Goal: Information Seeking & Learning: Check status

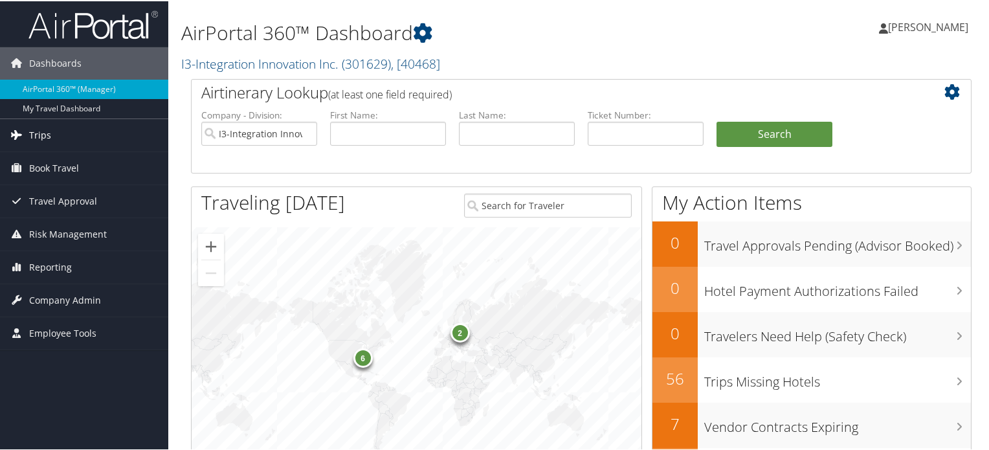
click at [54, 136] on link "Trips" at bounding box center [84, 134] width 168 height 32
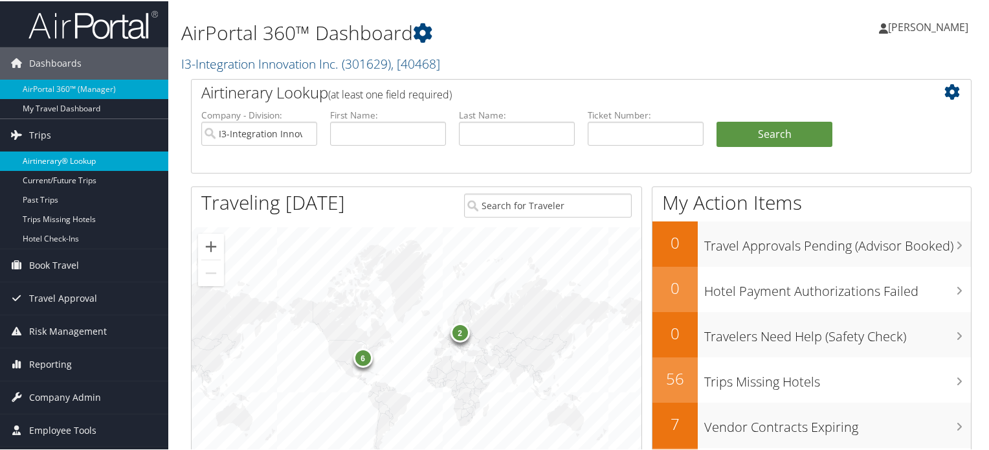
click at [68, 162] on link "Airtinerary® Lookup" at bounding box center [84, 159] width 168 height 19
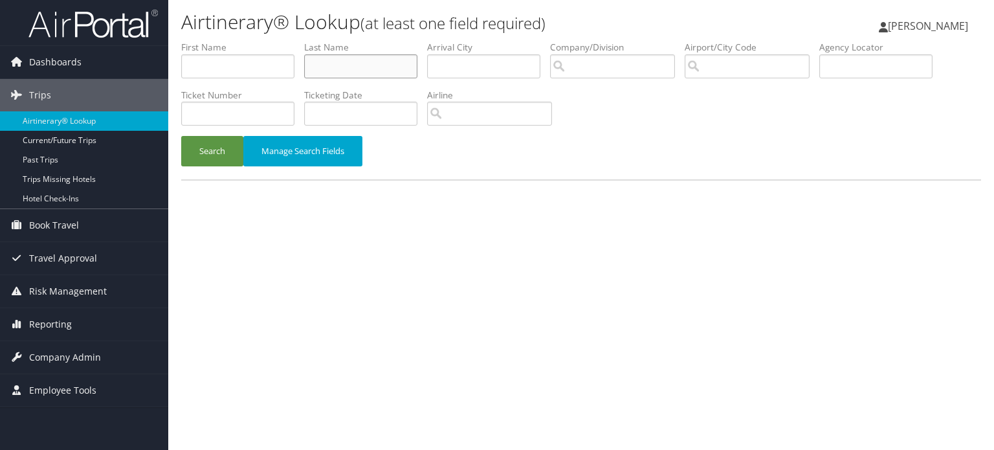
click at [359, 67] on input "text" at bounding box center [360, 66] width 113 height 24
click at [230, 149] on button "Search" at bounding box center [212, 151] width 62 height 30
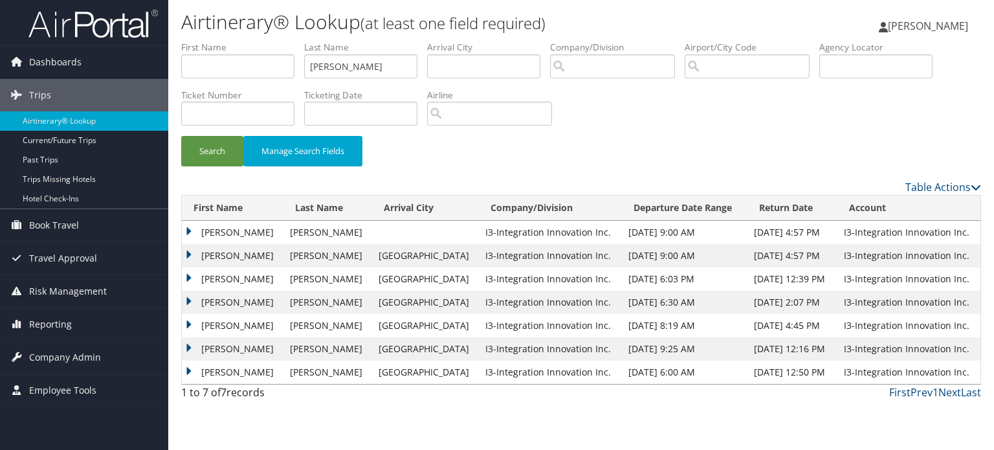
click at [190, 231] on td "PATRICK CRAWFORD" at bounding box center [233, 232] width 102 height 23
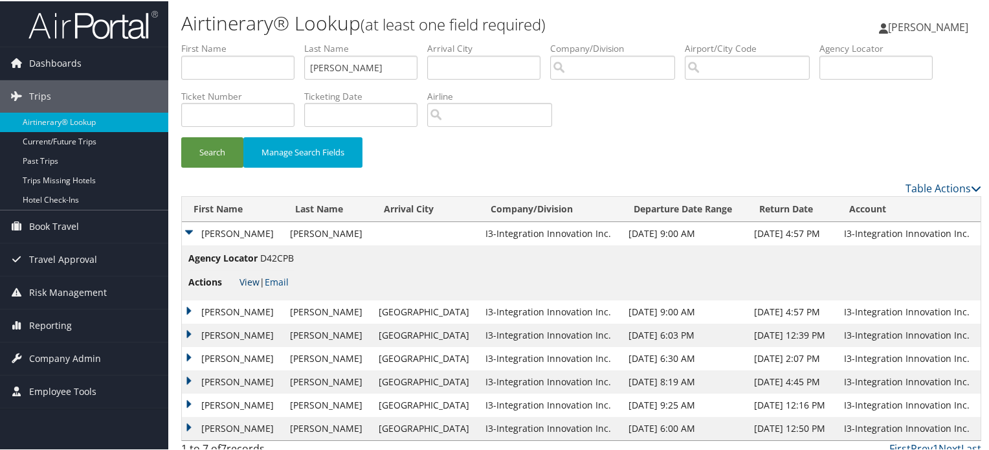
click at [249, 284] on link "View" at bounding box center [250, 280] width 20 height 12
click at [192, 230] on td "[PERSON_NAME]" at bounding box center [233, 232] width 102 height 23
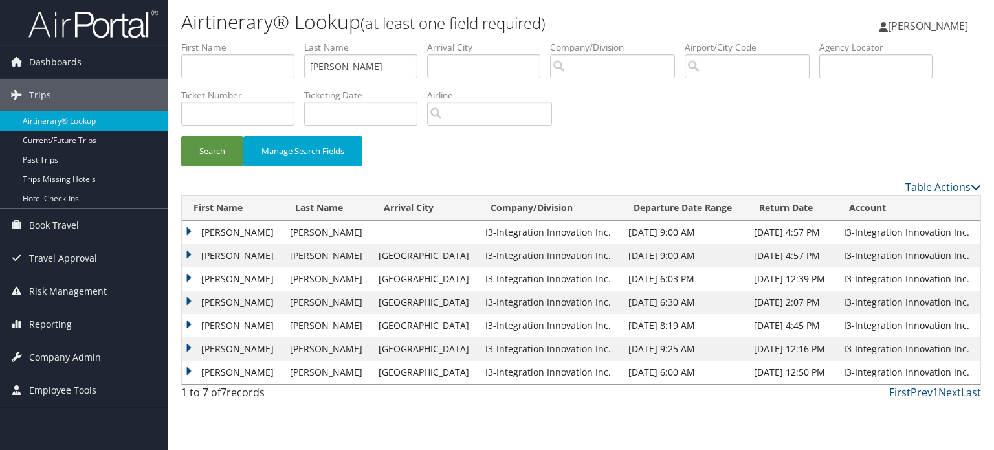
click at [190, 256] on td "[PERSON_NAME]" at bounding box center [233, 255] width 102 height 23
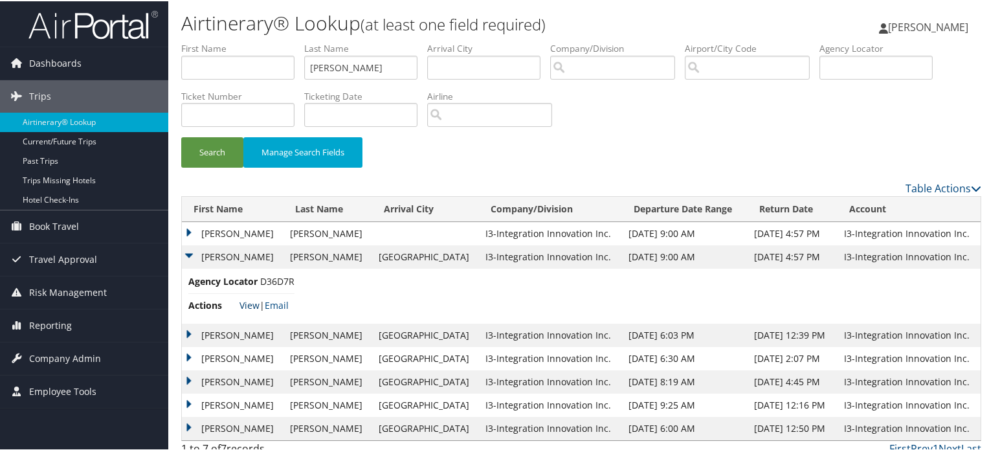
click at [243, 305] on link "View" at bounding box center [250, 304] width 20 height 12
click at [359, 75] on input "atkins" at bounding box center [360, 66] width 113 height 24
click at [225, 153] on button "Search" at bounding box center [212, 151] width 62 height 30
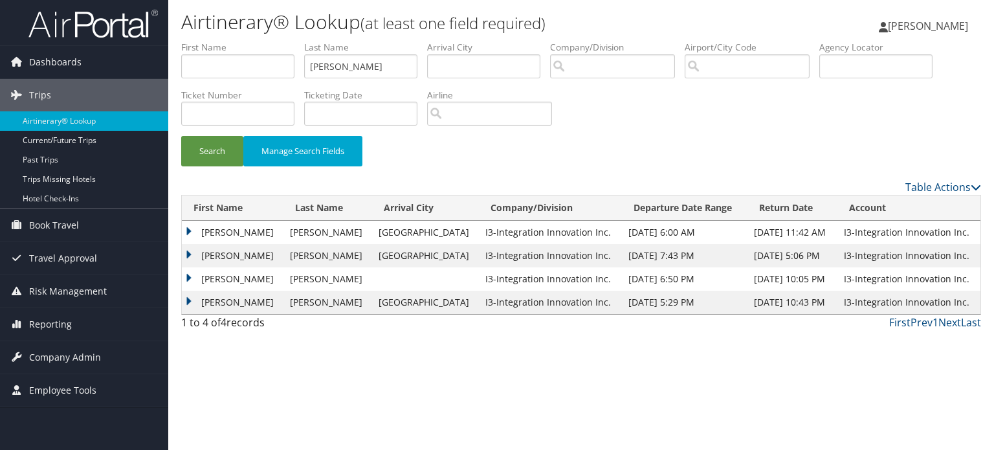
click at [186, 235] on td "ZACARY AMOS" at bounding box center [233, 232] width 102 height 23
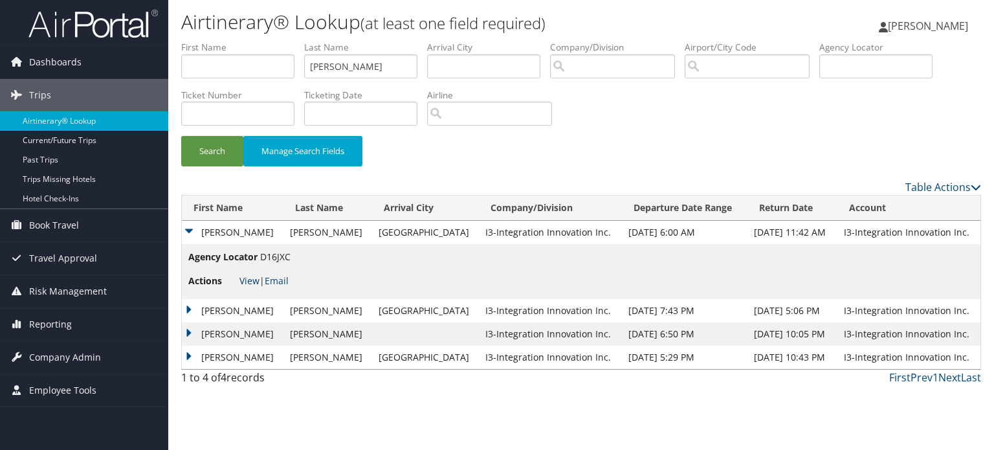
click at [241, 280] on link "View" at bounding box center [250, 280] width 20 height 12
click at [364, 73] on input "leblanc" at bounding box center [360, 66] width 113 height 24
type input "rich"
click at [216, 153] on button "Search" at bounding box center [212, 151] width 62 height 30
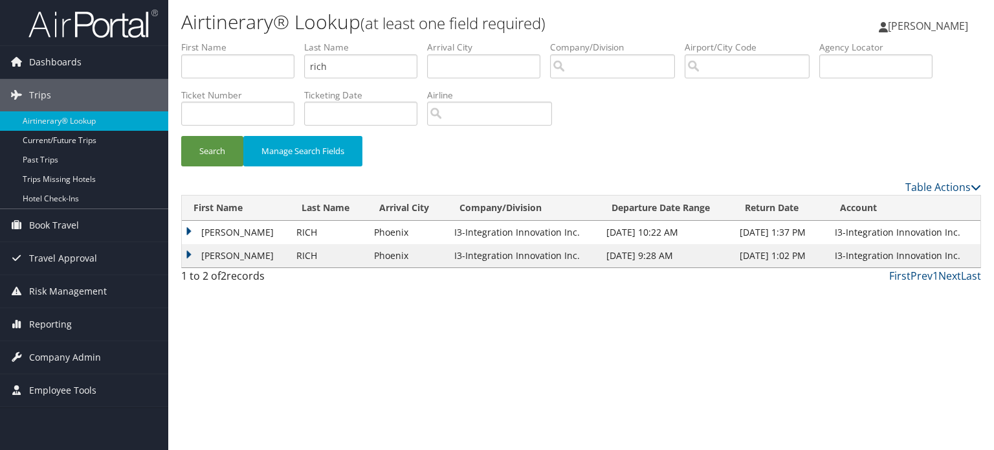
click at [187, 234] on td "SAMANTHA GAIL" at bounding box center [236, 232] width 108 height 23
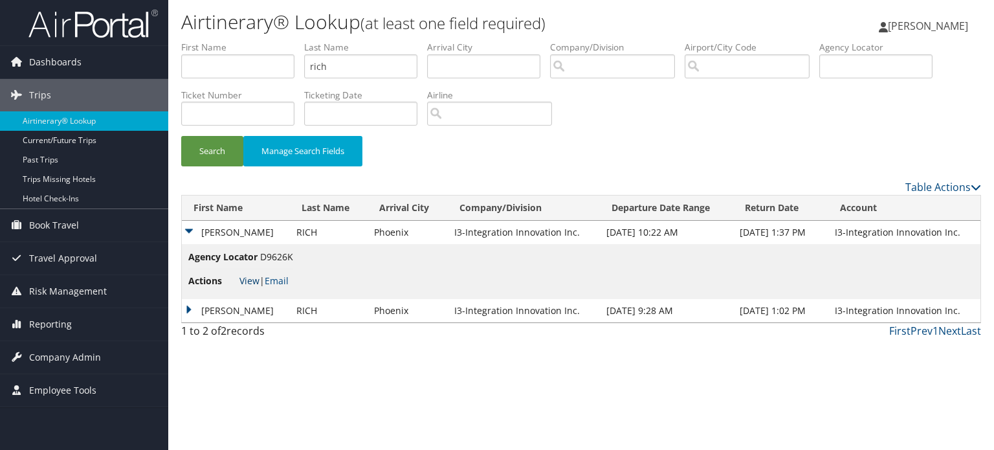
click at [245, 284] on link "View" at bounding box center [250, 280] width 20 height 12
click at [189, 306] on td "[PERSON_NAME]" at bounding box center [236, 310] width 108 height 23
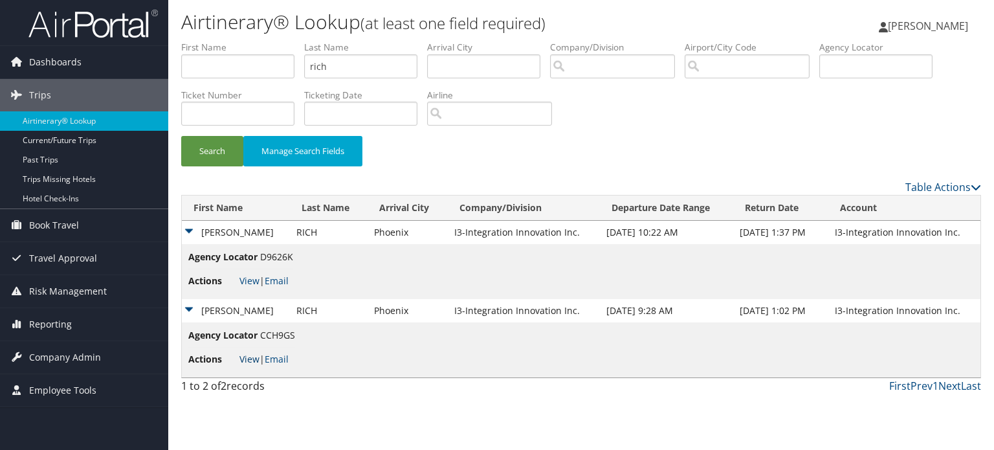
click at [247, 359] on link "View" at bounding box center [250, 359] width 20 height 12
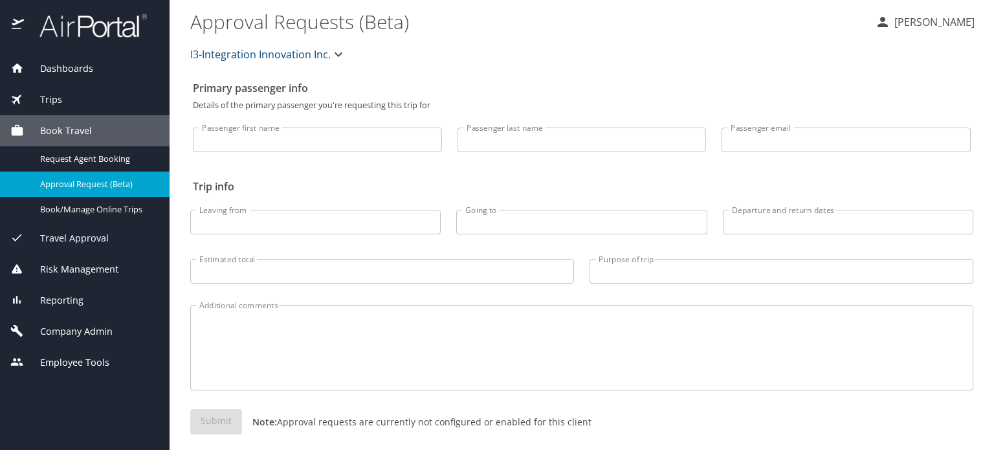
click at [67, 304] on span "Reporting" at bounding box center [54, 300] width 60 height 14
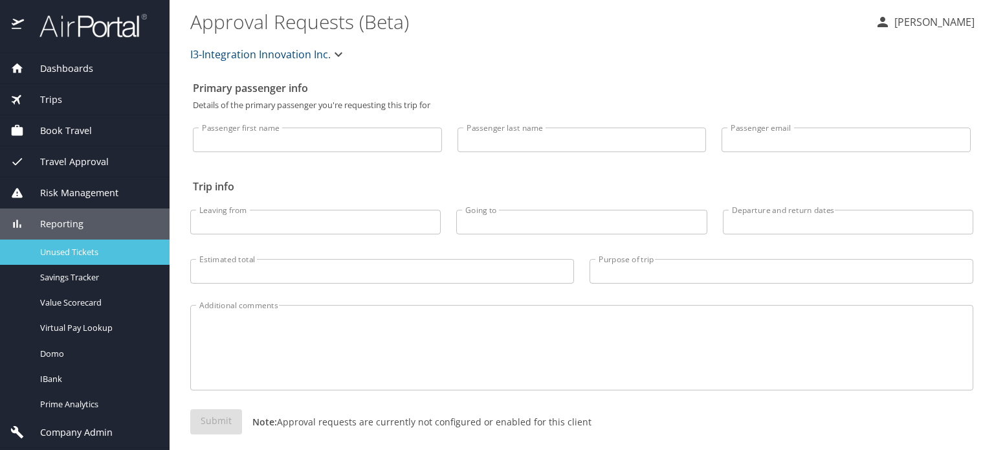
click at [78, 252] on span "Unused Tickets" at bounding box center [97, 252] width 114 height 12
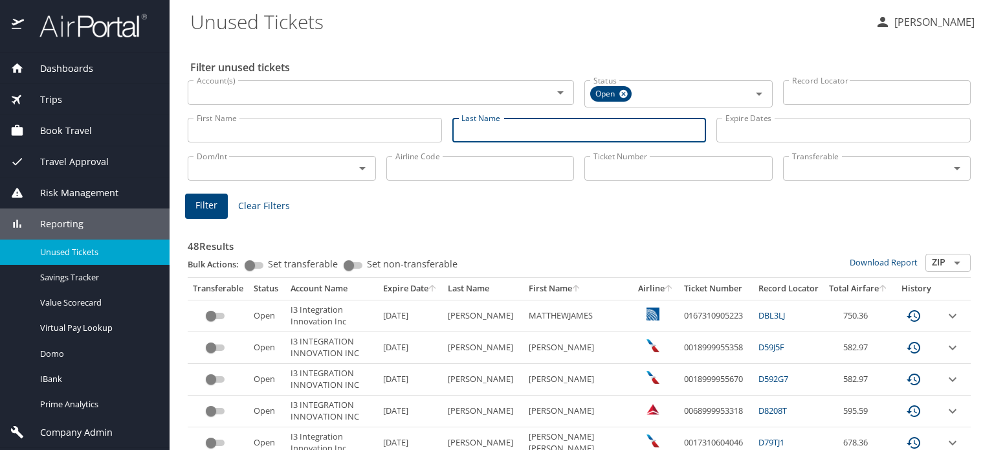
click at [505, 129] on input "Last Name" at bounding box center [580, 130] width 254 height 25
click at [191, 209] on button "Filter" at bounding box center [206, 206] width 43 height 25
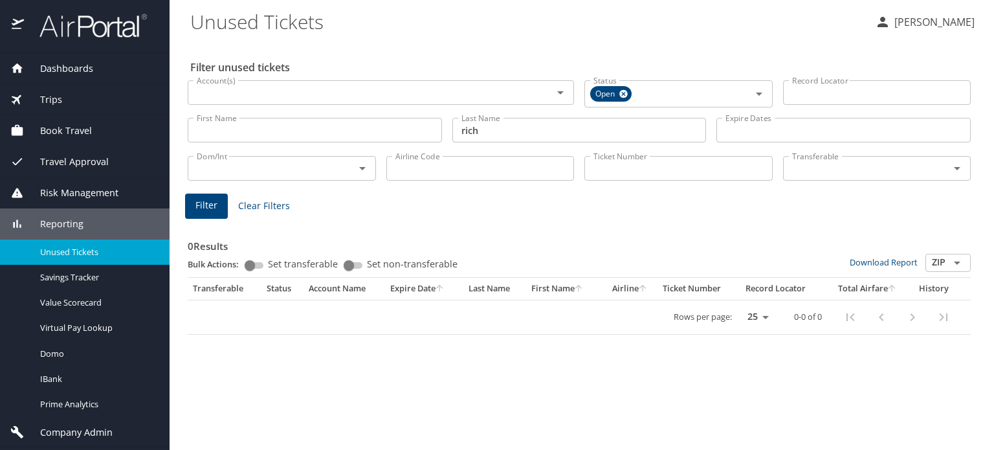
click at [476, 138] on input "rich" at bounding box center [580, 130] width 254 height 25
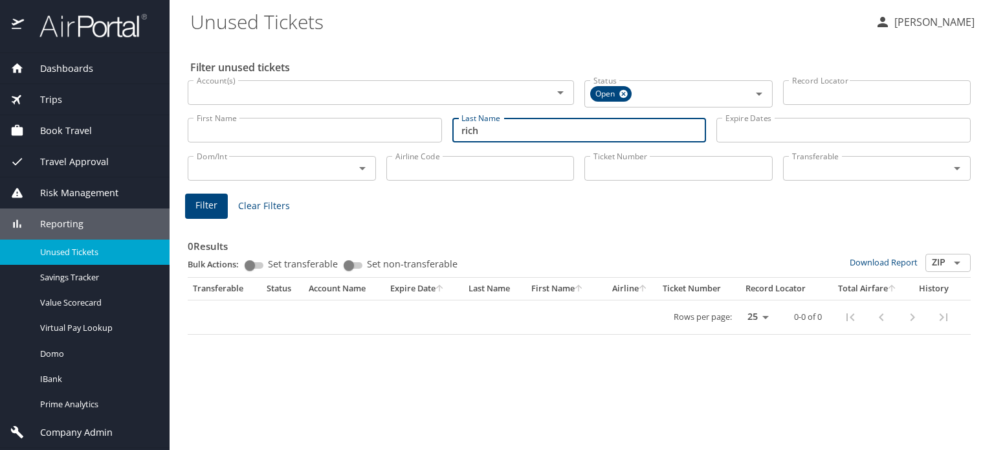
click at [476, 138] on input "rich" at bounding box center [580, 130] width 254 height 25
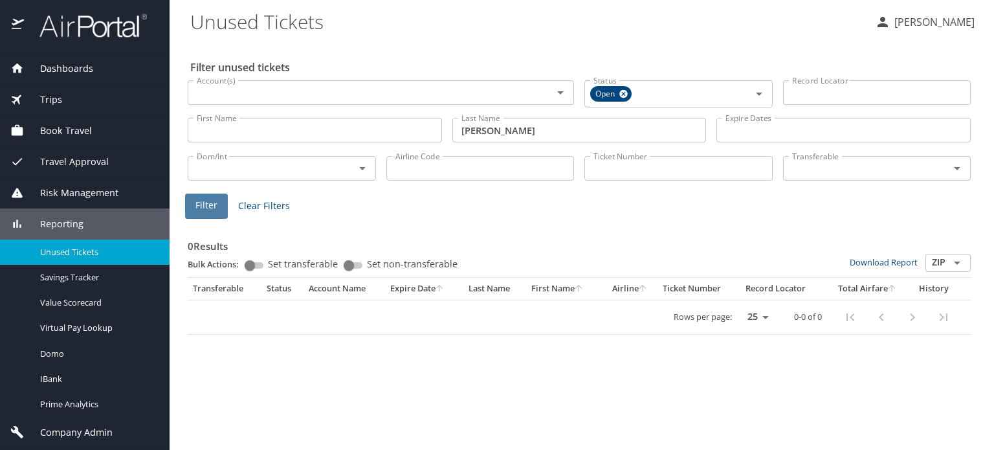
click at [199, 207] on span "Filter" at bounding box center [207, 205] width 22 height 16
click at [205, 202] on span "Filter" at bounding box center [207, 205] width 22 height 16
click at [528, 126] on input "stubbs" at bounding box center [580, 130] width 254 height 25
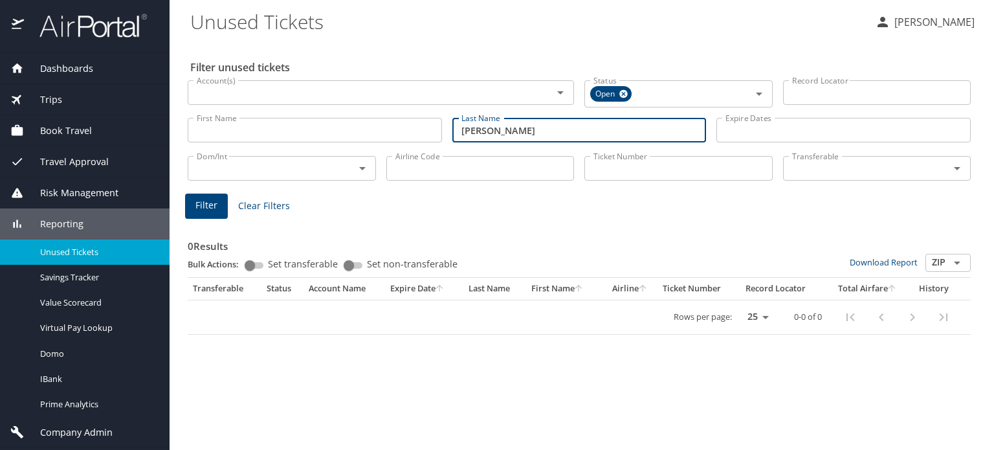
click at [208, 203] on span "Filter" at bounding box center [207, 205] width 22 height 16
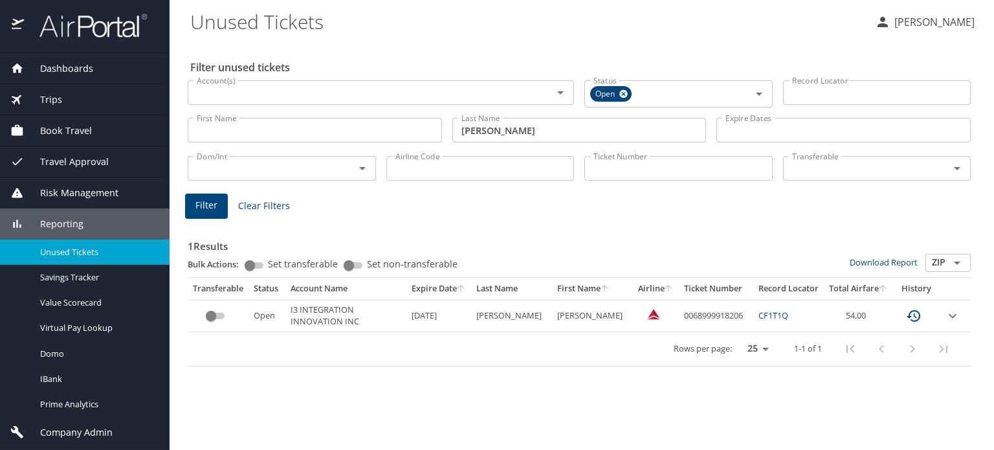
click at [478, 141] on input "phillips" at bounding box center [580, 130] width 254 height 25
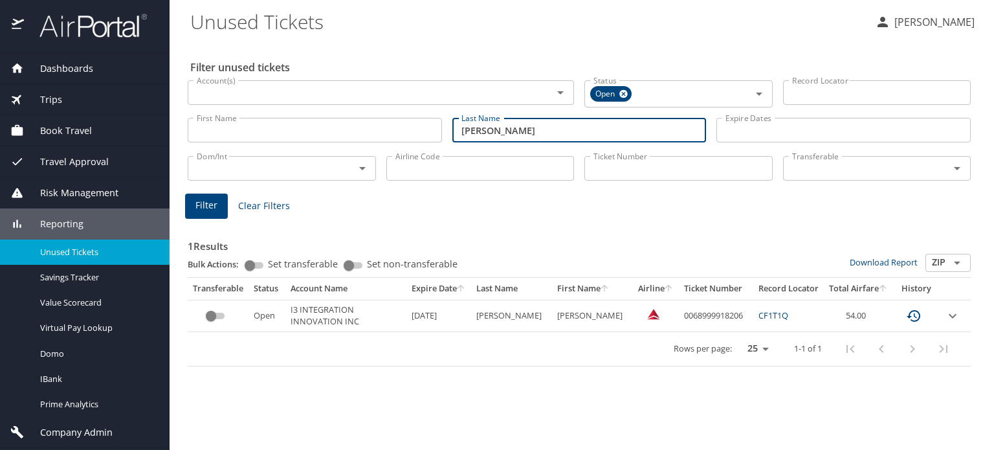
click at [478, 141] on input "phillips" at bounding box center [580, 130] width 254 height 25
click at [465, 137] on input "phillips" at bounding box center [580, 130] width 254 height 25
type input "reddoch"
click at [205, 208] on span "Filter" at bounding box center [207, 205] width 22 height 16
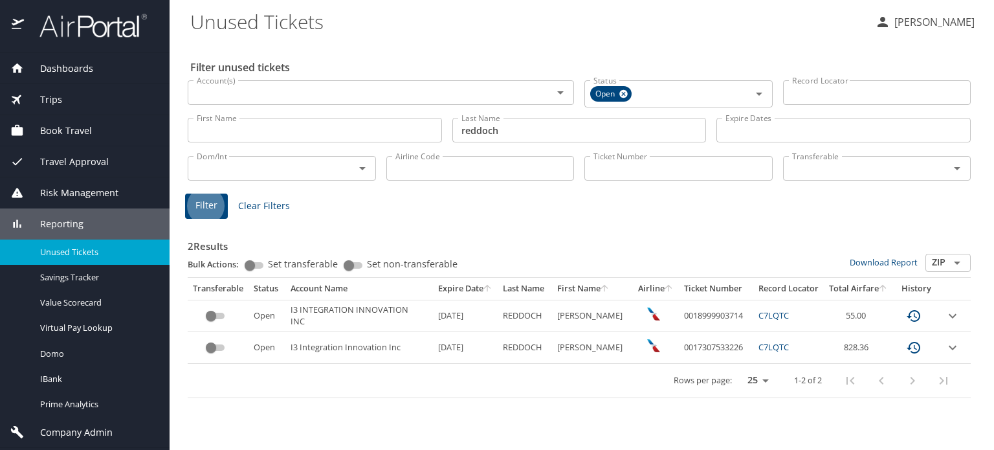
click at [518, 127] on input "reddoch" at bounding box center [580, 130] width 254 height 25
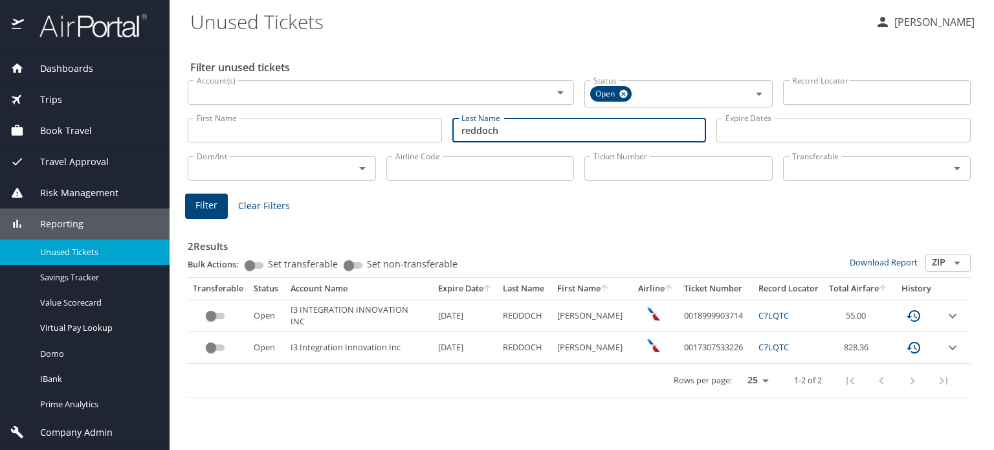
click at [518, 127] on input "reddoch" at bounding box center [580, 130] width 254 height 25
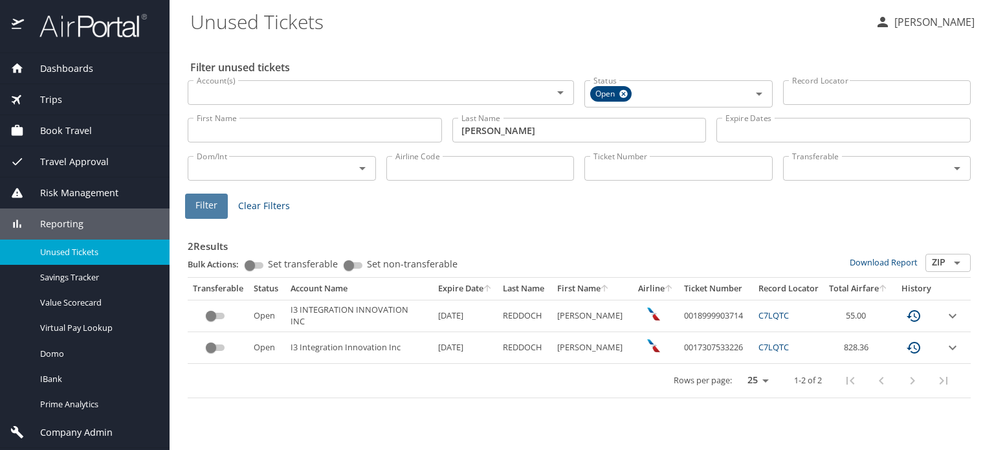
click at [207, 201] on span "Filter" at bounding box center [207, 205] width 22 height 16
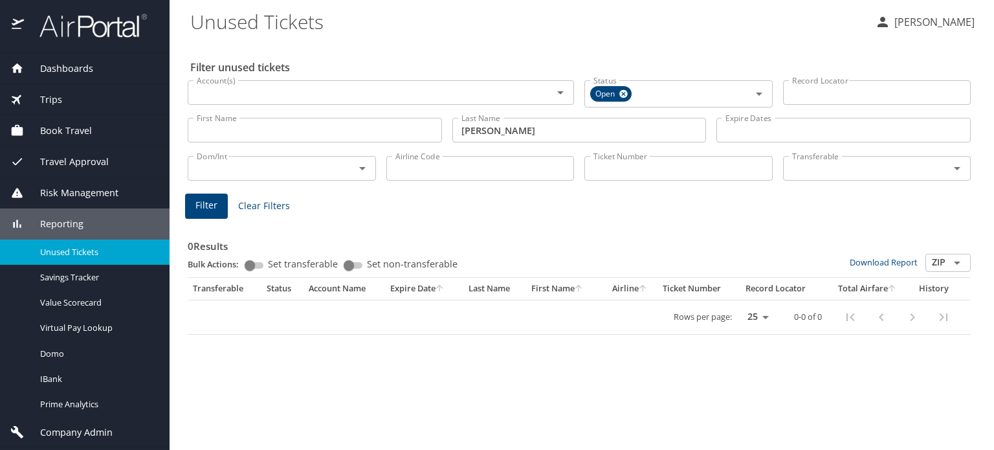
click at [509, 129] on input "nickerson" at bounding box center [580, 130] width 254 height 25
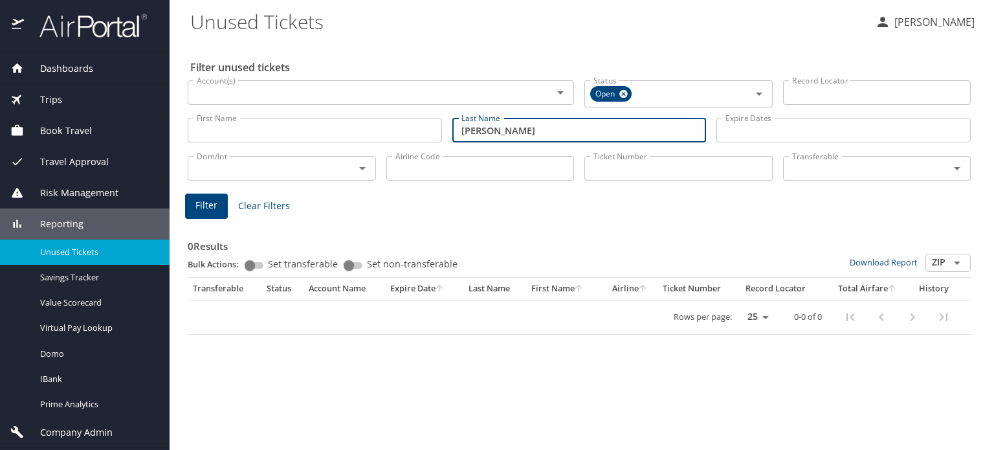
click at [502, 160] on input "Airline Code" at bounding box center [480, 168] width 188 height 25
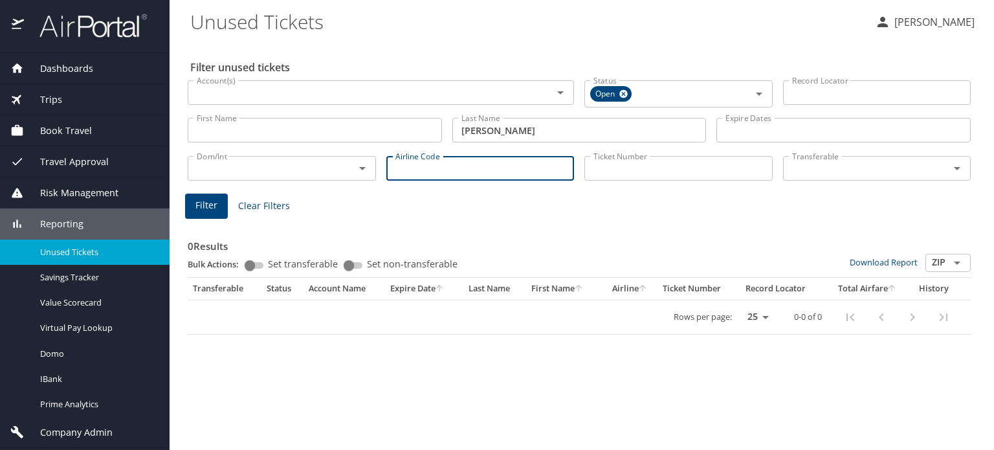
click at [502, 160] on input "Airline Code" at bounding box center [480, 168] width 188 height 25
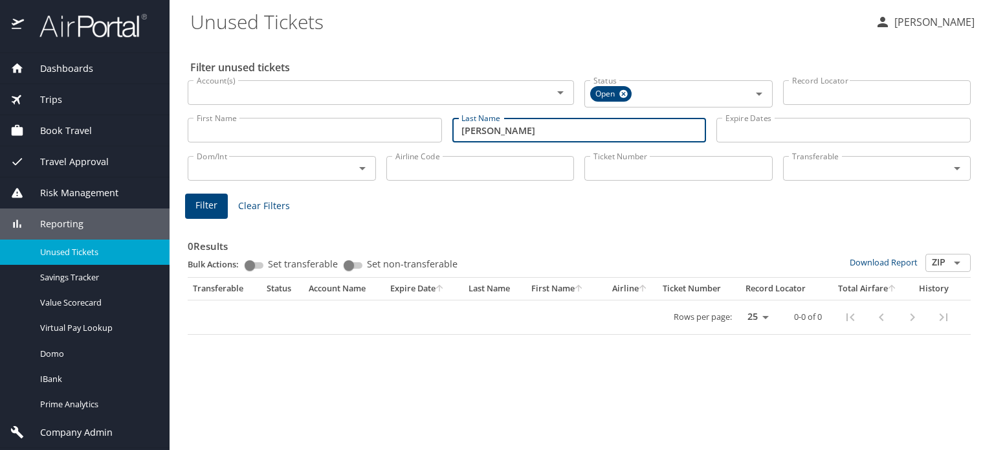
click at [516, 130] on input "nickerson" at bounding box center [580, 130] width 254 height 25
click at [212, 206] on span "Filter" at bounding box center [207, 205] width 22 height 16
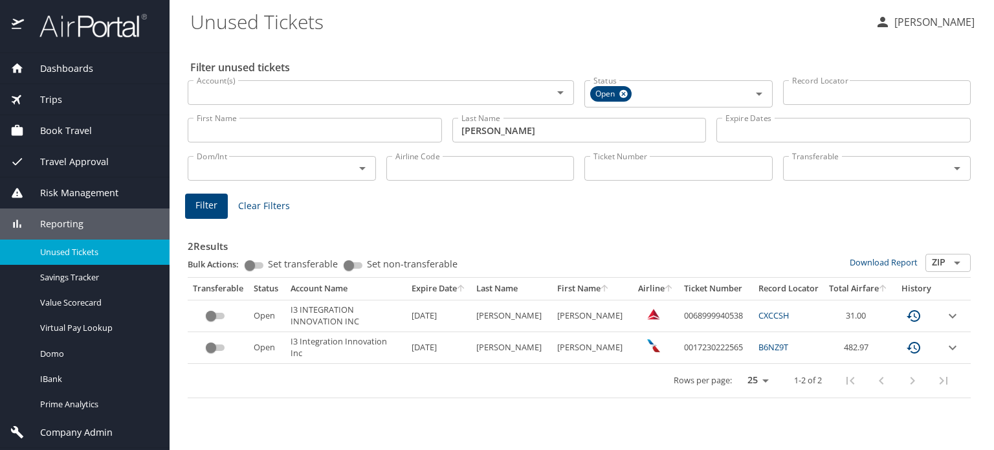
click at [485, 129] on input "allen" at bounding box center [580, 130] width 254 height 25
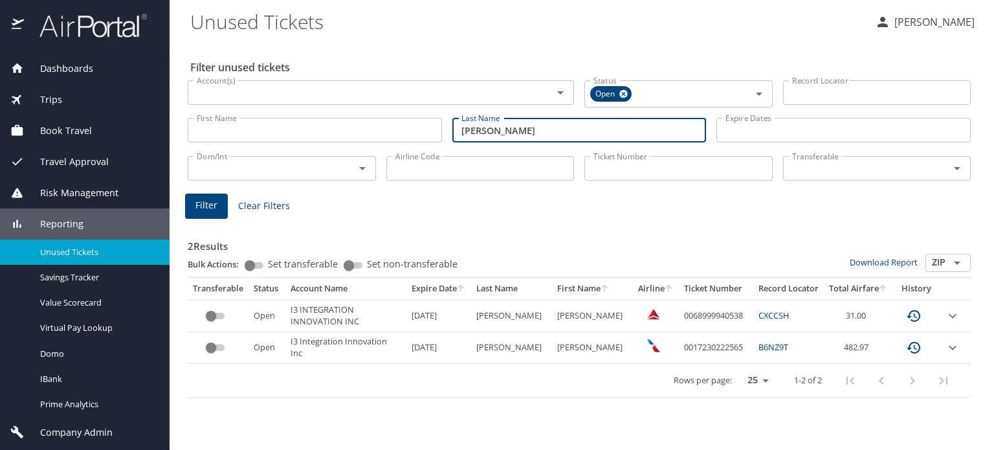
type input "w"
click at [197, 208] on span "Filter" at bounding box center [207, 205] width 22 height 16
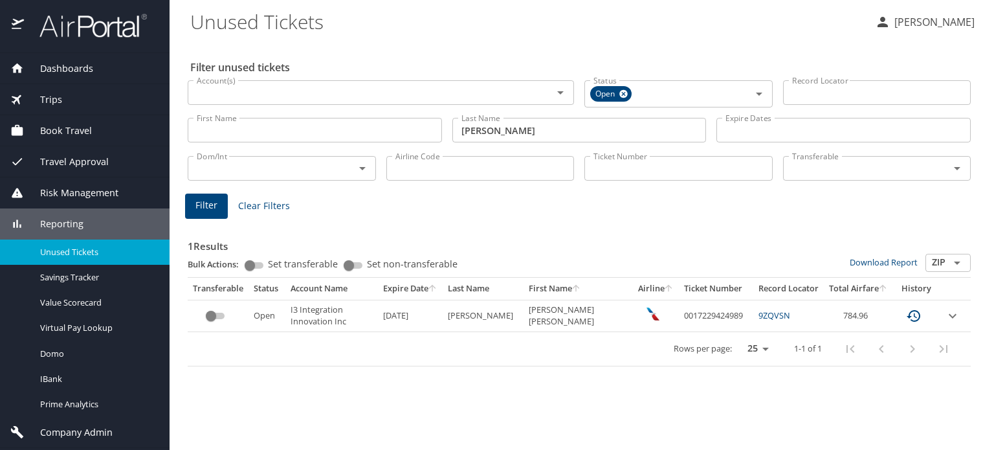
click at [505, 129] on input "sowles" at bounding box center [580, 130] width 254 height 25
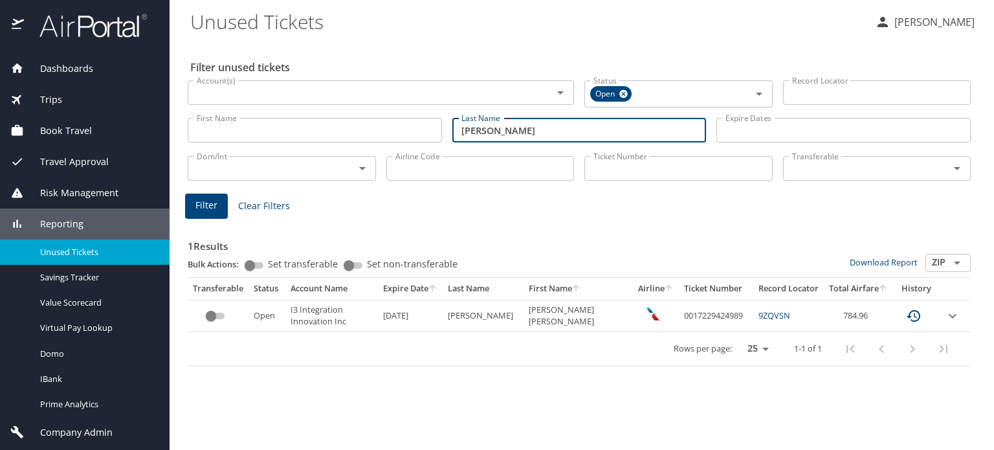
click at [505, 129] on input "sowles" at bounding box center [580, 130] width 254 height 25
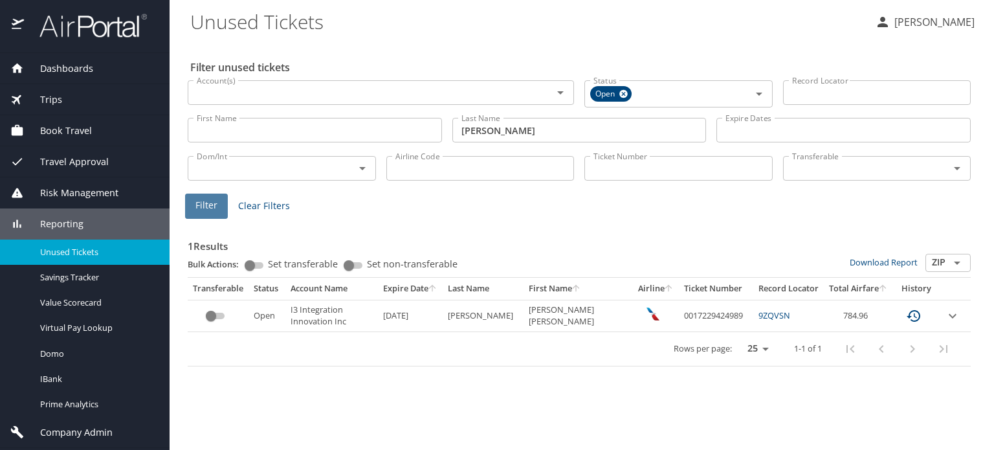
click at [199, 213] on span "Filter" at bounding box center [207, 205] width 22 height 16
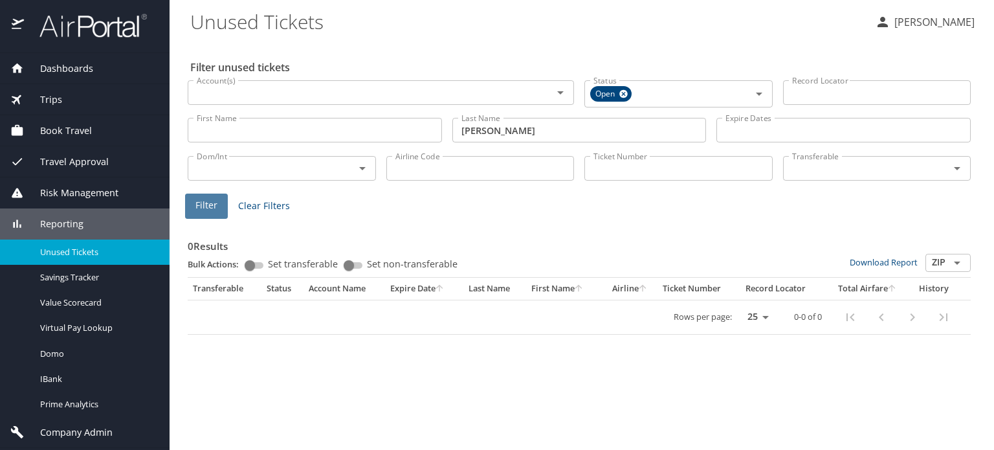
click at [214, 207] on span "Filter" at bounding box center [207, 205] width 22 height 16
click at [496, 137] on input "russell" at bounding box center [580, 130] width 254 height 25
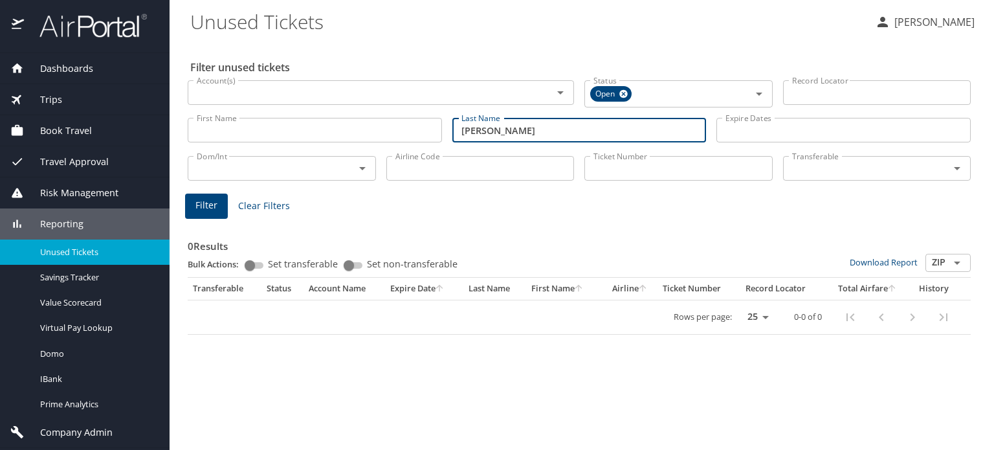
click at [496, 137] on input "russell" at bounding box center [580, 130] width 254 height 25
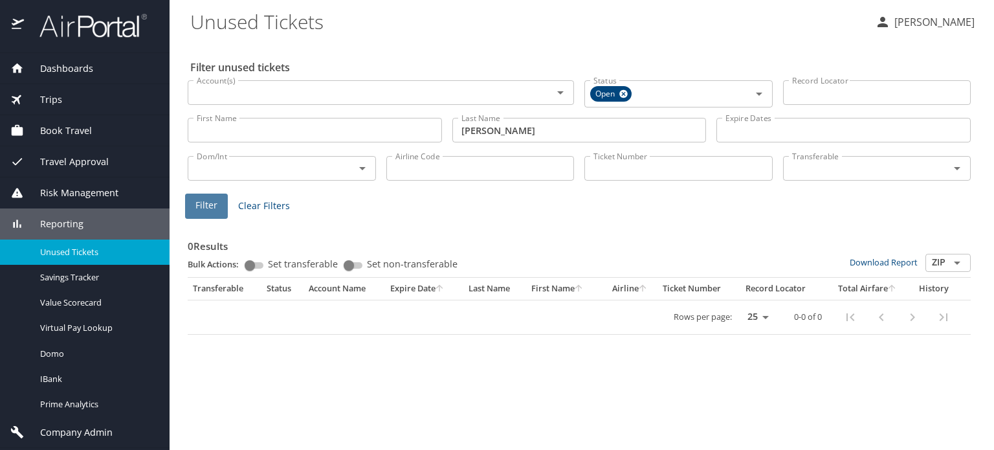
click at [216, 205] on span "Filter" at bounding box center [207, 205] width 22 height 16
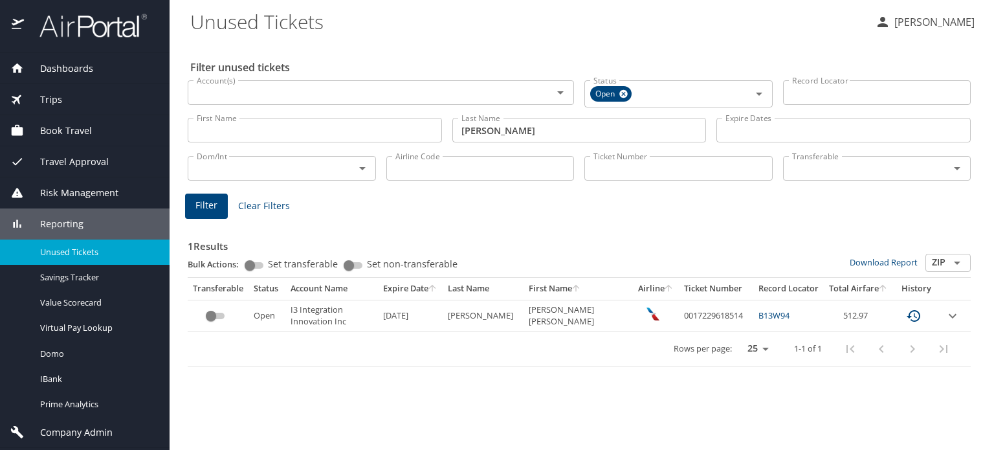
click at [495, 134] on input "brockman" at bounding box center [580, 130] width 254 height 25
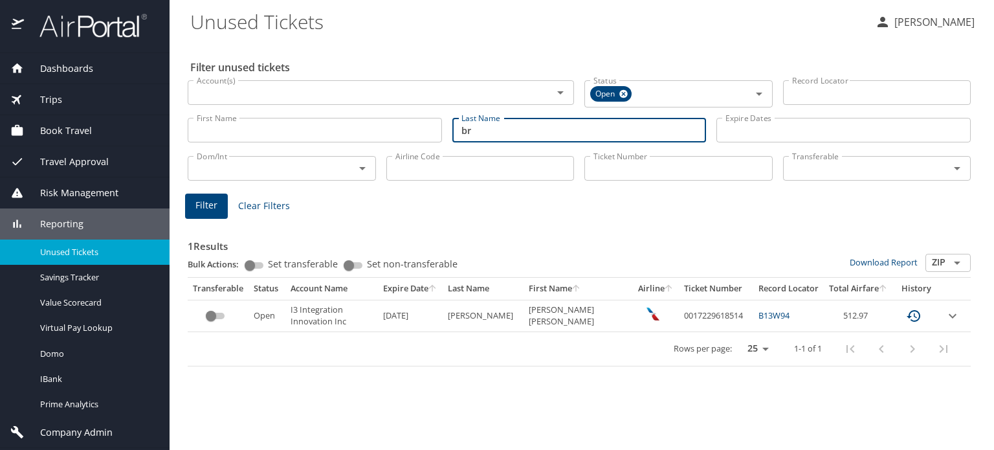
type input "b"
type input "williams"
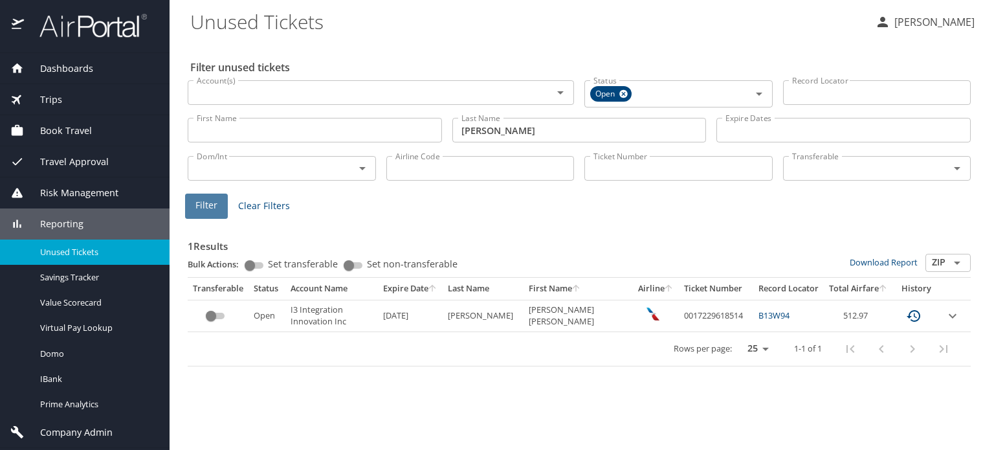
click at [208, 204] on span "Filter" at bounding box center [207, 205] width 22 height 16
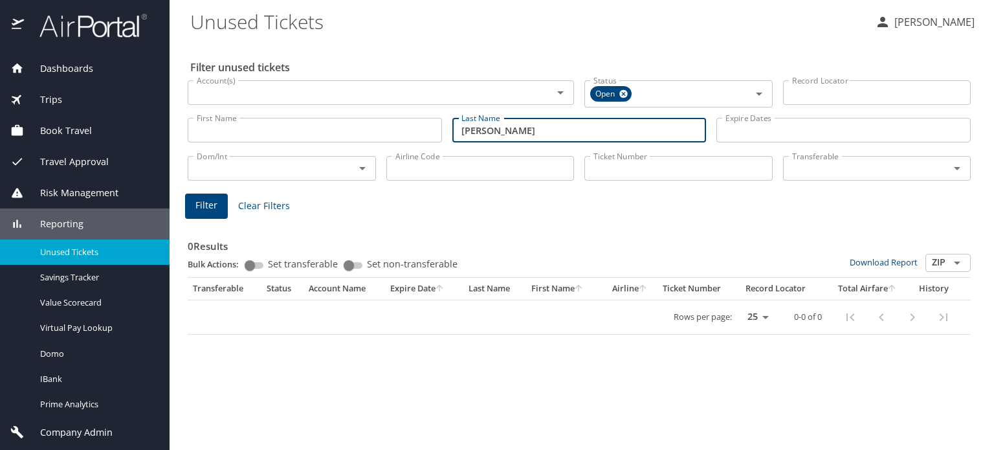
click at [494, 131] on input "williams" at bounding box center [580, 130] width 254 height 25
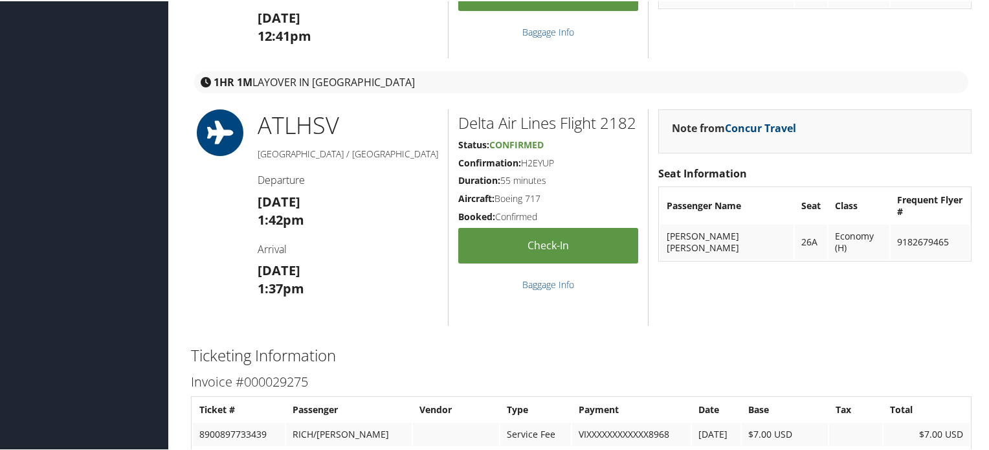
scroll to position [1529, 0]
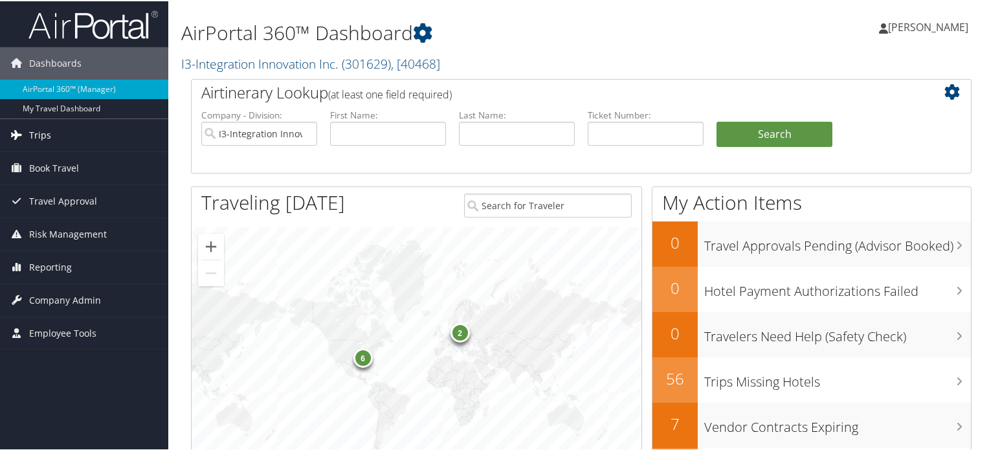
click at [57, 132] on link "Trips" at bounding box center [84, 134] width 168 height 32
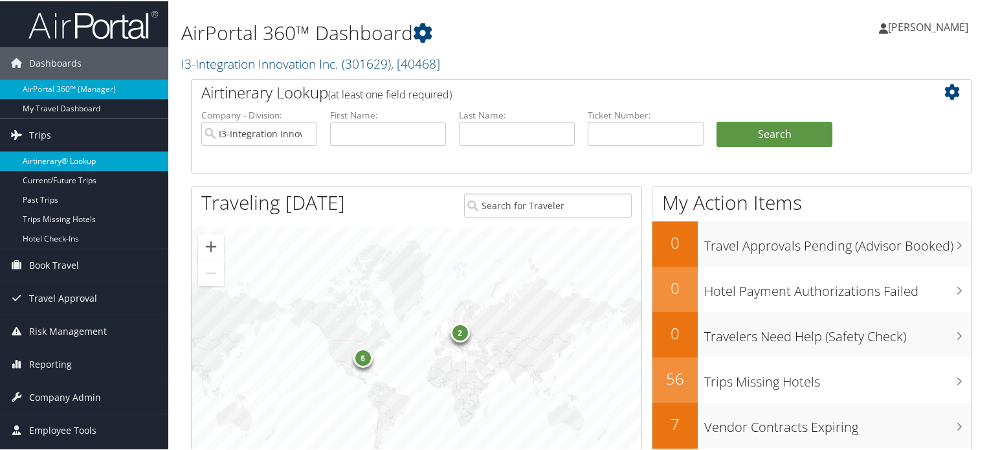
click at [71, 159] on link "Airtinerary® Lookup" at bounding box center [84, 159] width 168 height 19
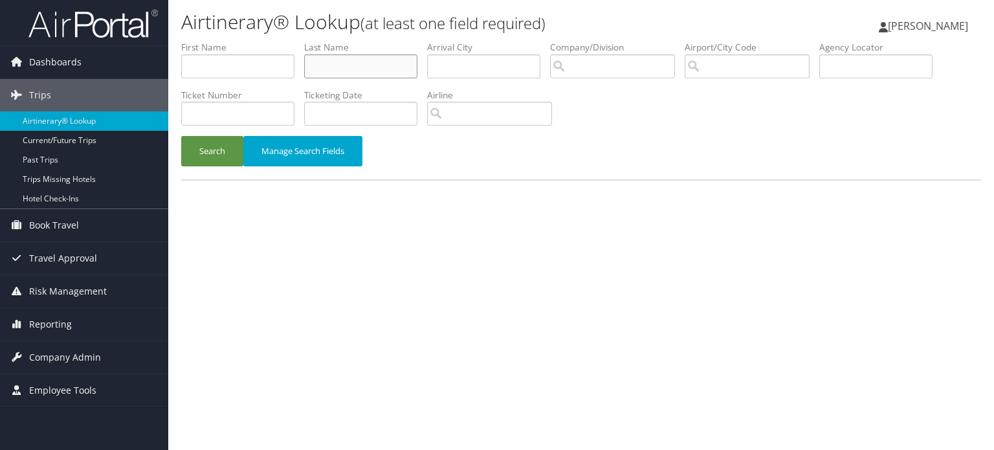
click at [374, 65] on input "text" at bounding box center [360, 66] width 113 height 24
click at [224, 152] on button "Search" at bounding box center [212, 151] width 62 height 30
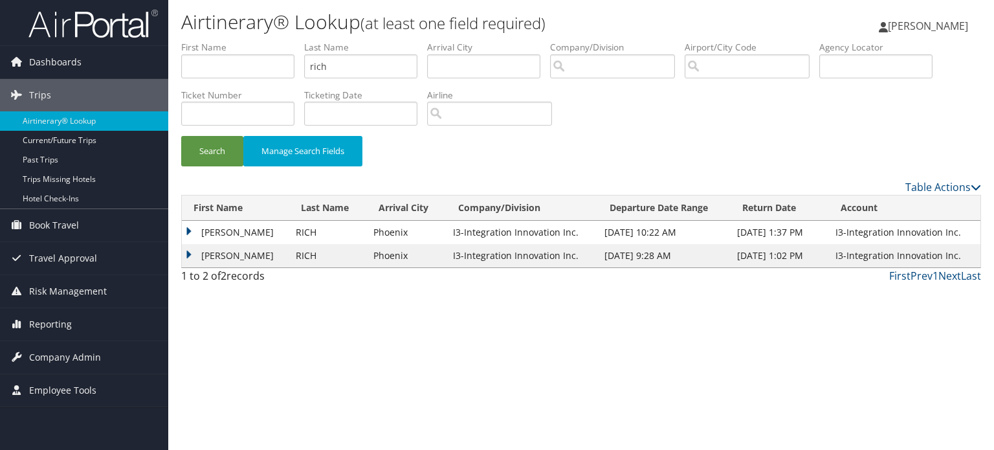
click at [193, 229] on td "SAMANTHA GAIL" at bounding box center [235, 232] width 107 height 23
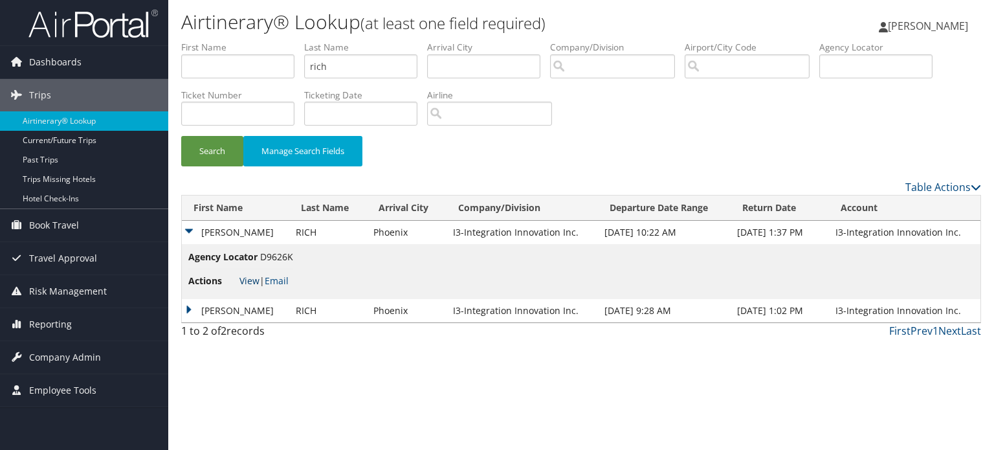
click at [249, 280] on link "View" at bounding box center [250, 280] width 20 height 12
click at [187, 309] on td "SAMANTHA GAIL" at bounding box center [235, 310] width 107 height 23
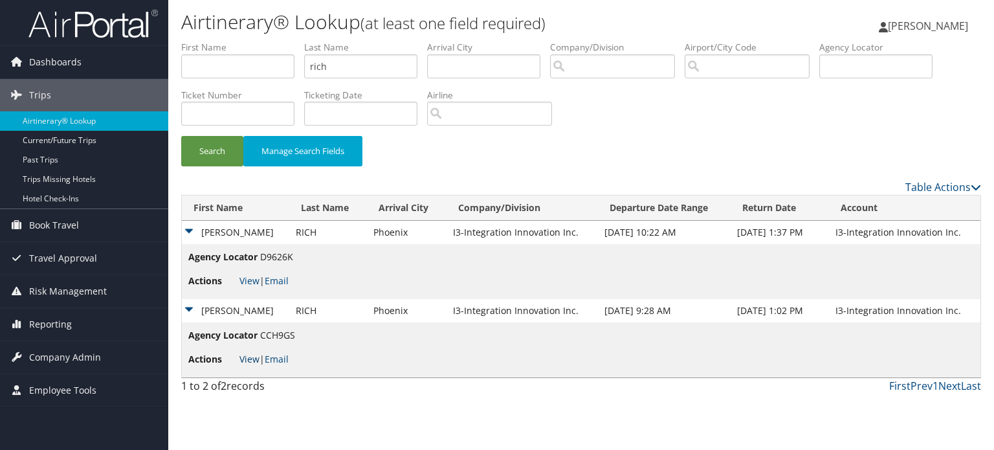
click at [247, 363] on link "View" at bounding box center [250, 359] width 20 height 12
click at [344, 64] on input "rich" at bounding box center [360, 66] width 113 height 24
type input "g"
click at [225, 146] on button "Search" at bounding box center [212, 151] width 62 height 30
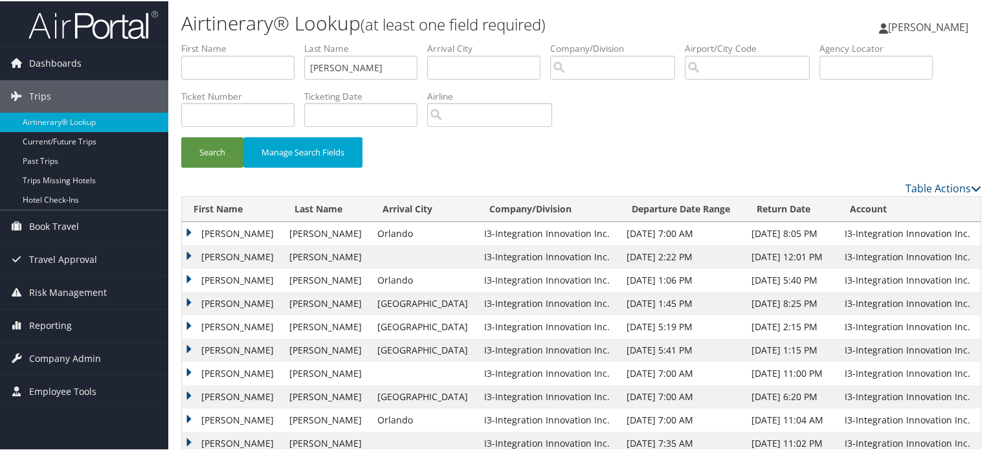
click at [190, 230] on td "FRANK" at bounding box center [232, 232] width 101 height 23
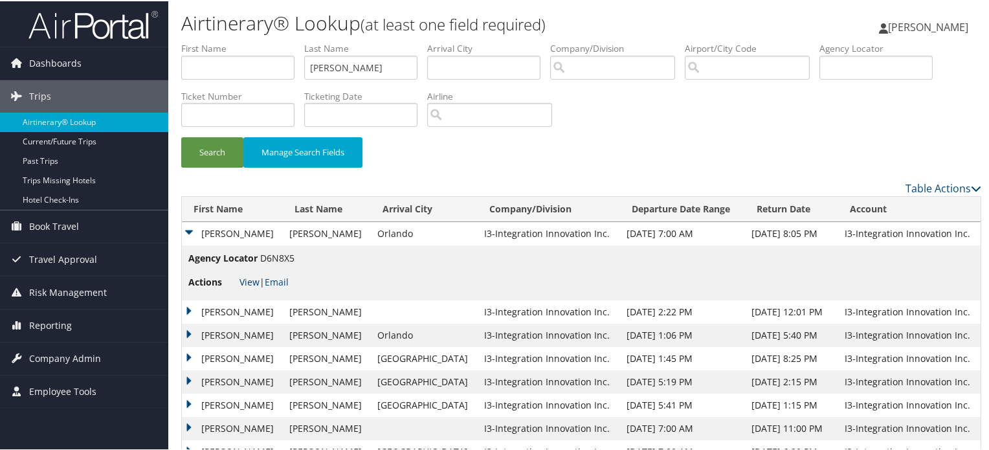
click at [246, 278] on link "View" at bounding box center [250, 280] width 20 height 12
click at [190, 311] on td "FRANK" at bounding box center [232, 310] width 101 height 23
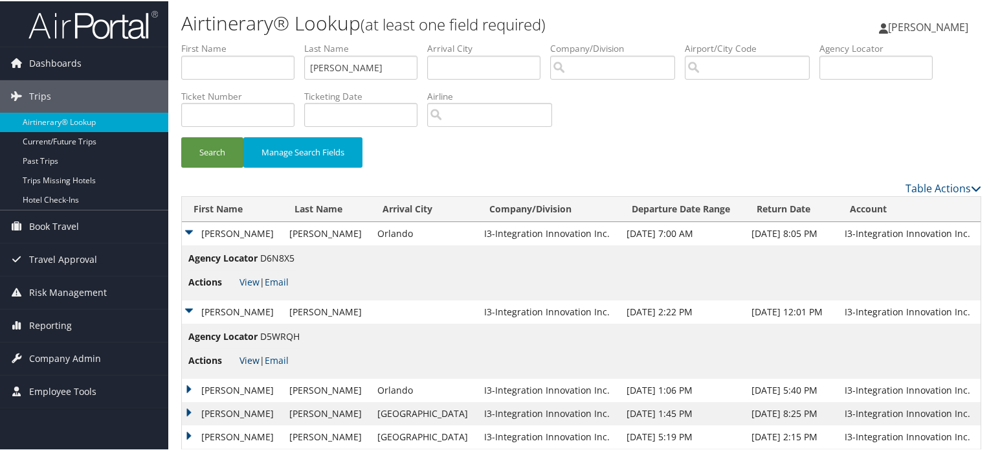
click at [247, 361] on link "View" at bounding box center [250, 359] width 20 height 12
click at [365, 63] on input "garcia" at bounding box center [360, 66] width 113 height 24
click at [221, 152] on button "Search" at bounding box center [212, 151] width 62 height 30
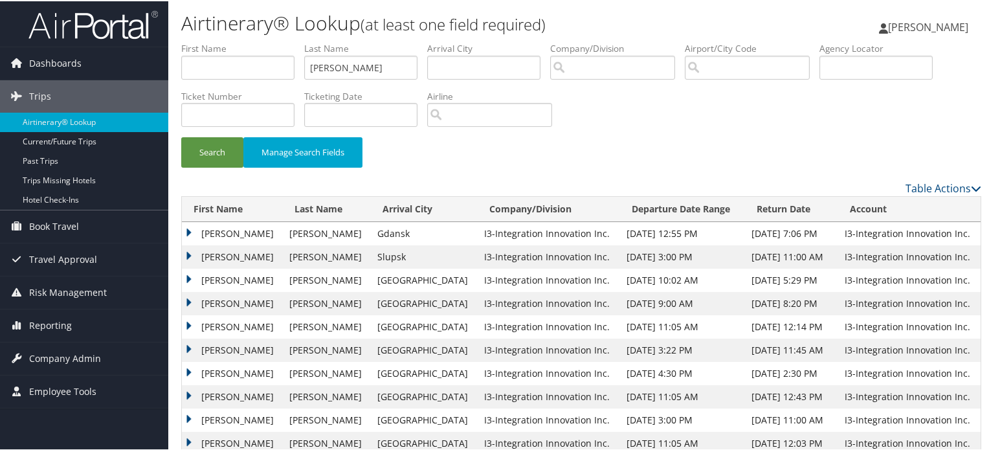
click at [190, 229] on td "BRANDON NEAL SMITH" at bounding box center [232, 232] width 101 height 23
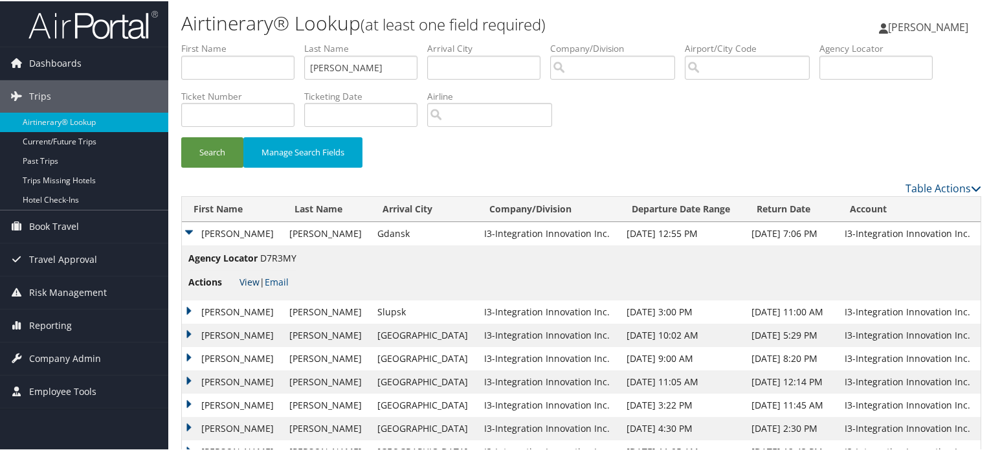
click at [252, 277] on link "View" at bounding box center [250, 280] width 20 height 12
click at [190, 310] on td "BRANDON NEAL SMITH" at bounding box center [232, 310] width 101 height 23
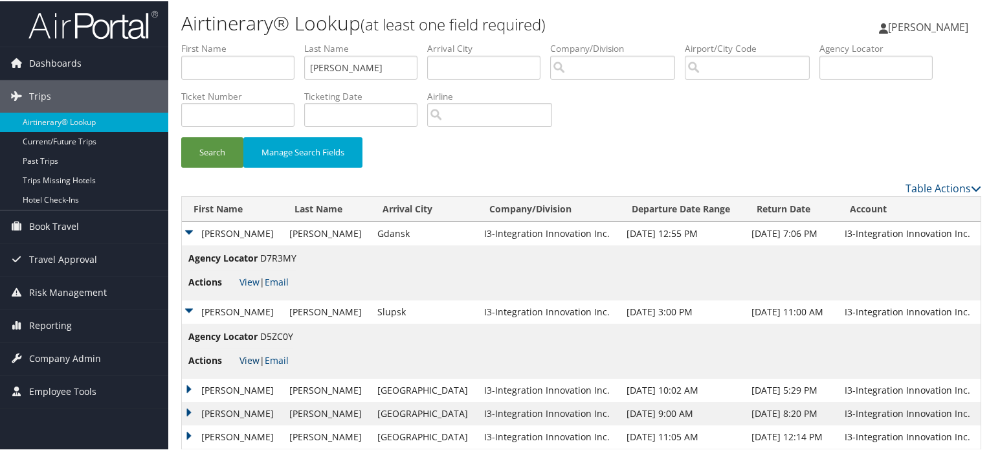
click at [249, 361] on link "View" at bounding box center [250, 359] width 20 height 12
click at [191, 229] on td "BRANDON NEAL SMITH" at bounding box center [232, 232] width 101 height 23
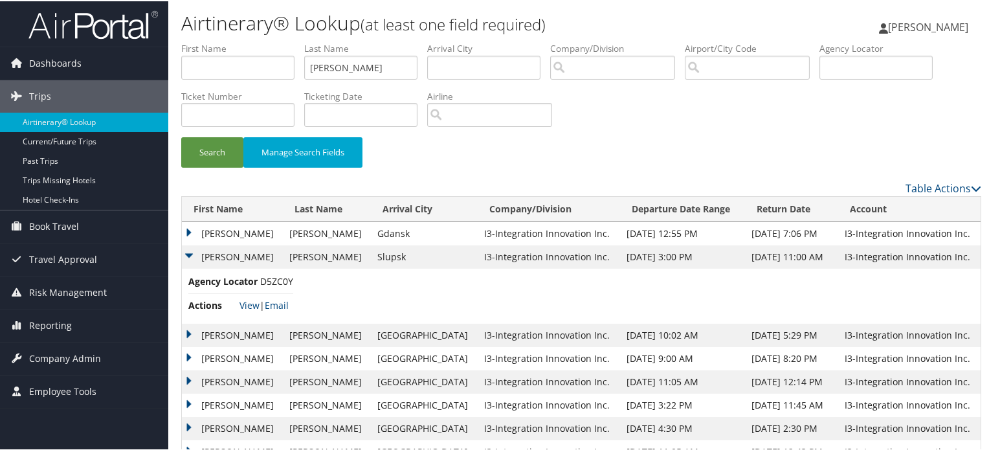
click at [190, 248] on td "BRANDON NEAL SMITH" at bounding box center [232, 255] width 101 height 23
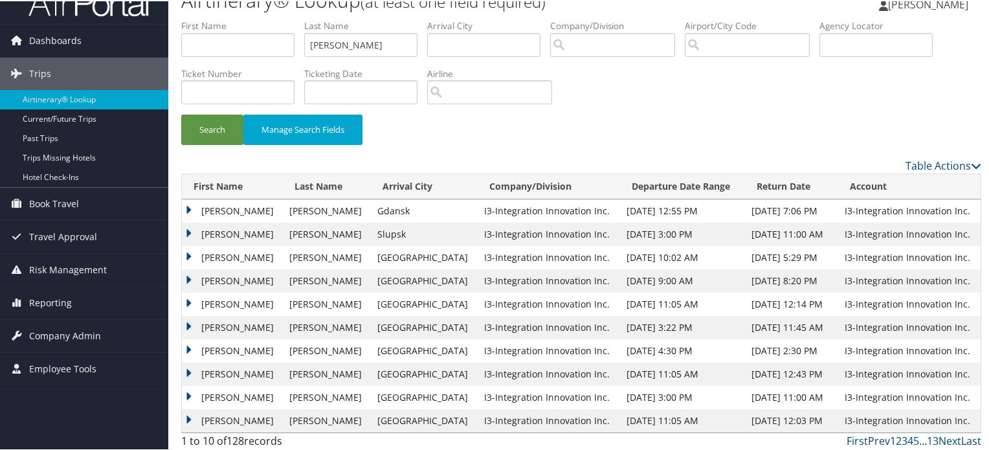
scroll to position [26, 0]
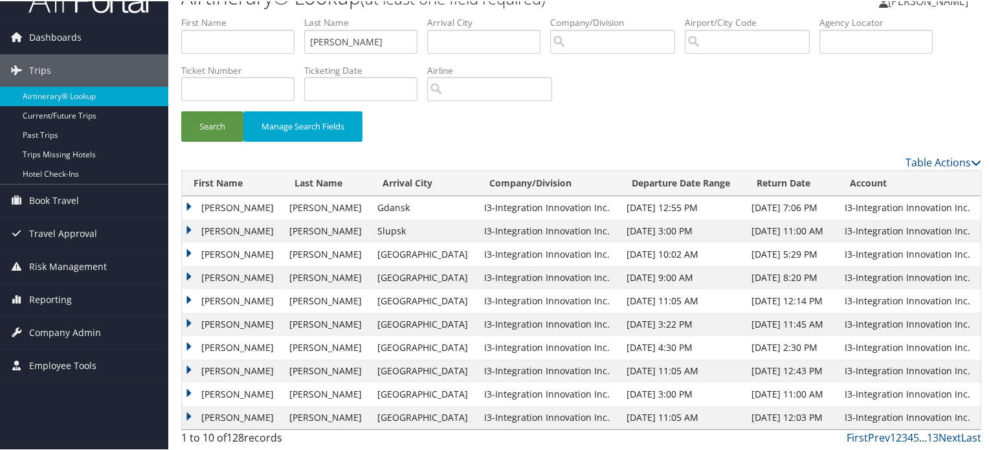
click at [185, 298] on td "BRANDON NEAL SMITH" at bounding box center [232, 299] width 101 height 23
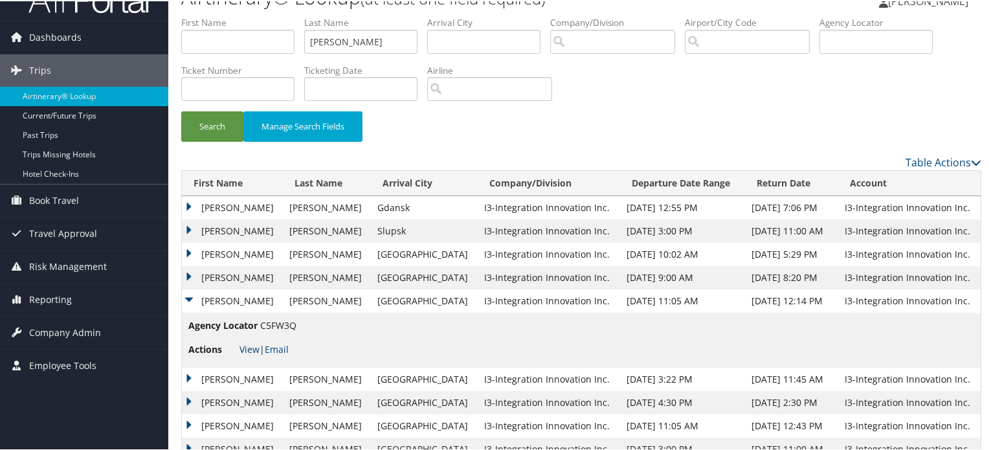
click at [246, 354] on link "View" at bounding box center [250, 348] width 20 height 12
click at [186, 300] on td "BRANDON NEAL SMITH" at bounding box center [232, 299] width 101 height 23
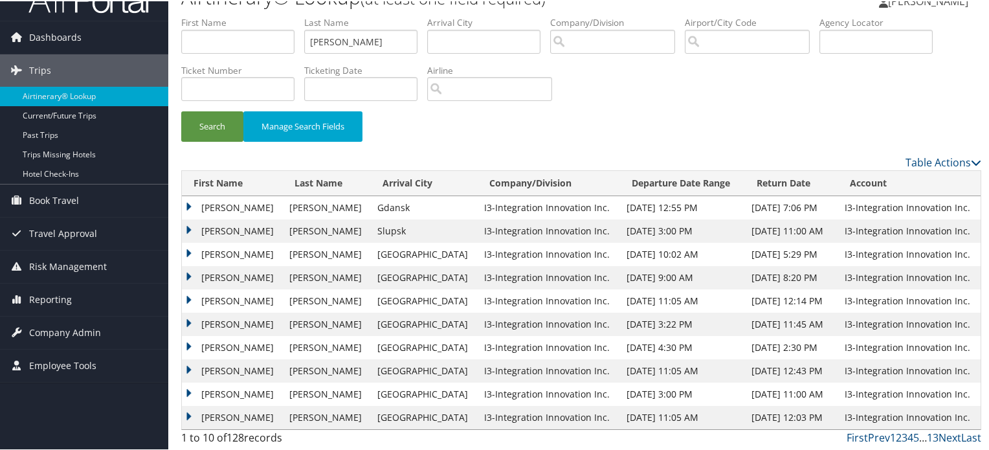
click at [188, 322] on td "BRANDON NEAL SMITH" at bounding box center [232, 322] width 101 height 23
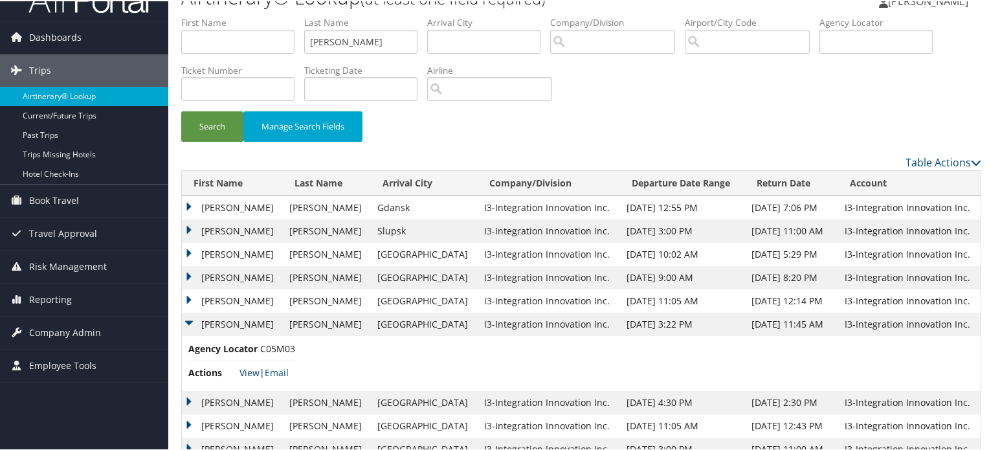
click at [250, 371] on link "View" at bounding box center [250, 371] width 20 height 12
click at [191, 325] on td "BRANDON NEAL SMITH" at bounding box center [232, 322] width 101 height 23
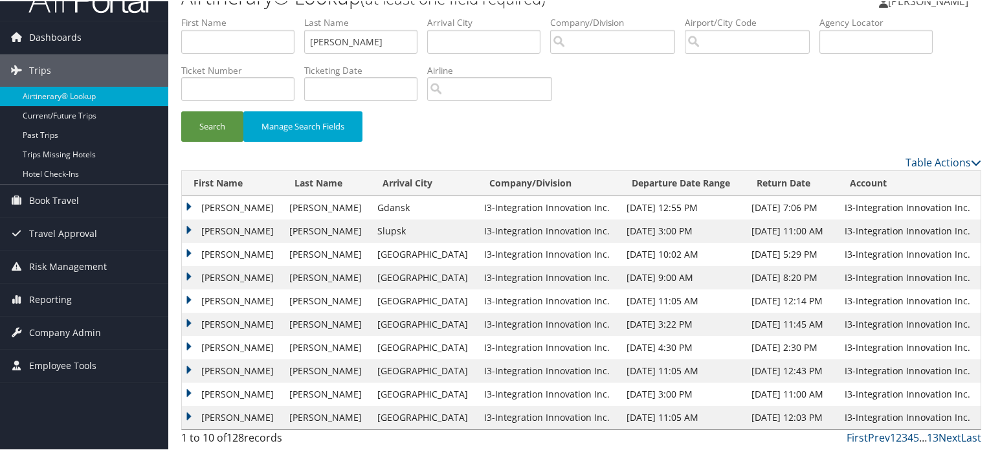
click at [188, 345] on td "BRANDON NEAL SMITH" at bounding box center [232, 346] width 101 height 23
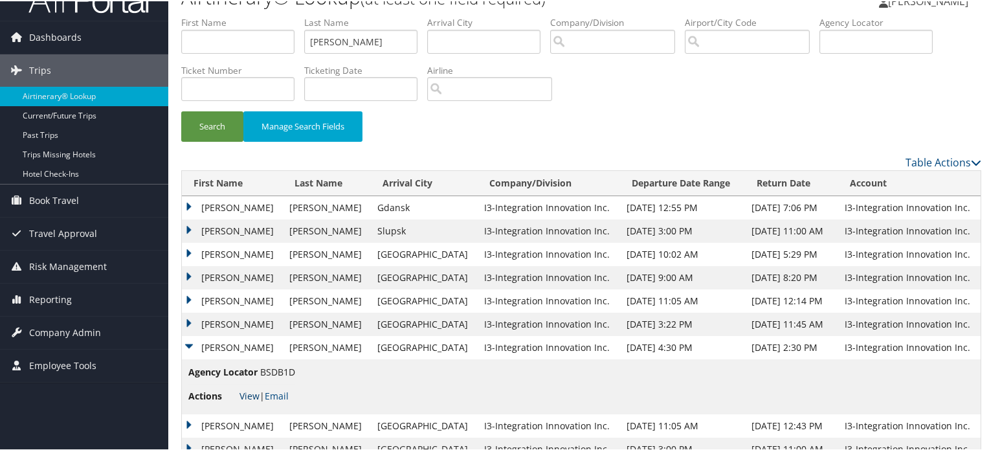
click at [249, 390] on link "View" at bounding box center [250, 394] width 20 height 12
click at [189, 275] on td "BRANDON NEAL SMITH" at bounding box center [232, 276] width 101 height 23
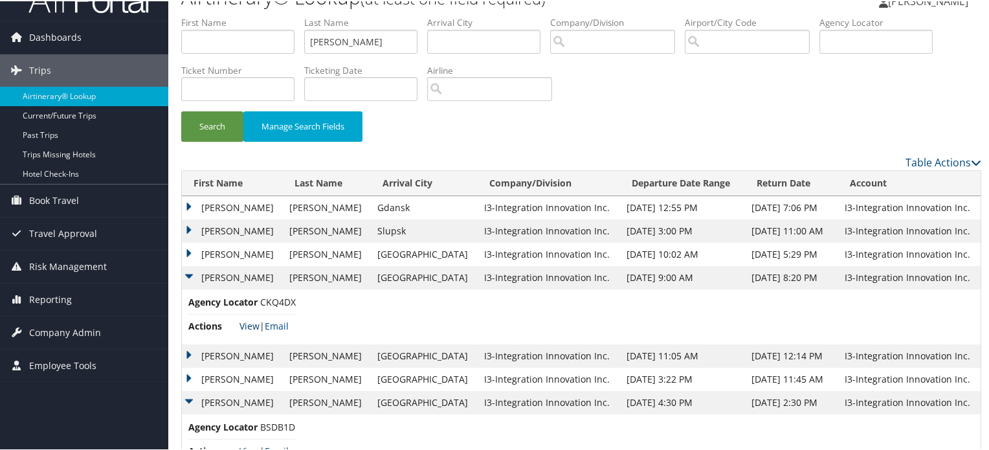
click at [243, 328] on link "View" at bounding box center [250, 325] width 20 height 12
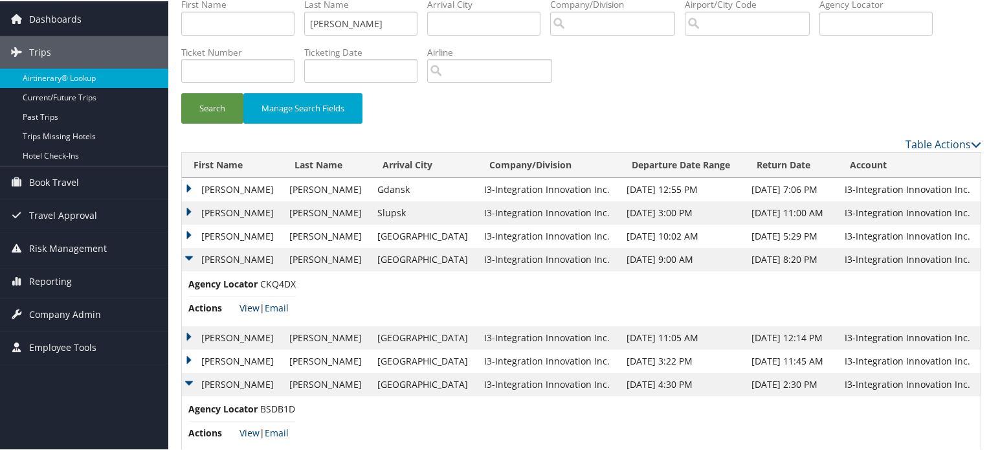
scroll to position [46, 0]
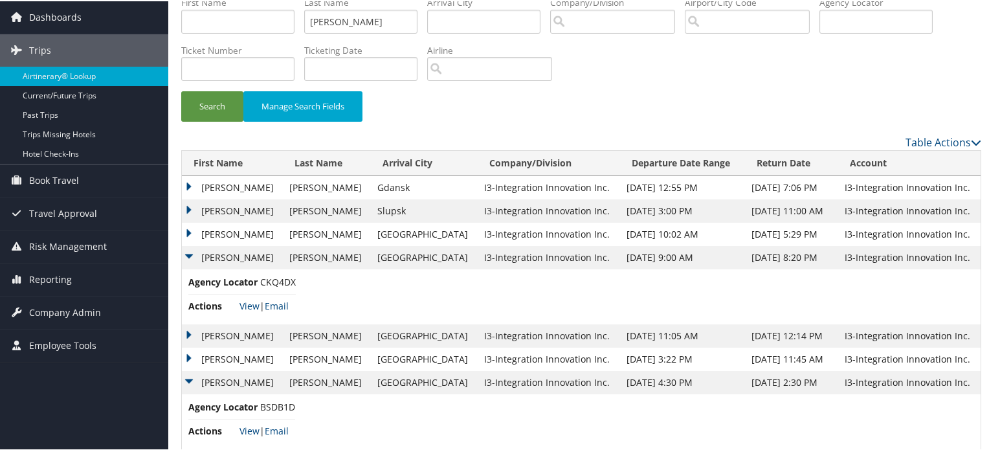
click at [186, 333] on td "BRANDON NEAL SMITH" at bounding box center [232, 334] width 101 height 23
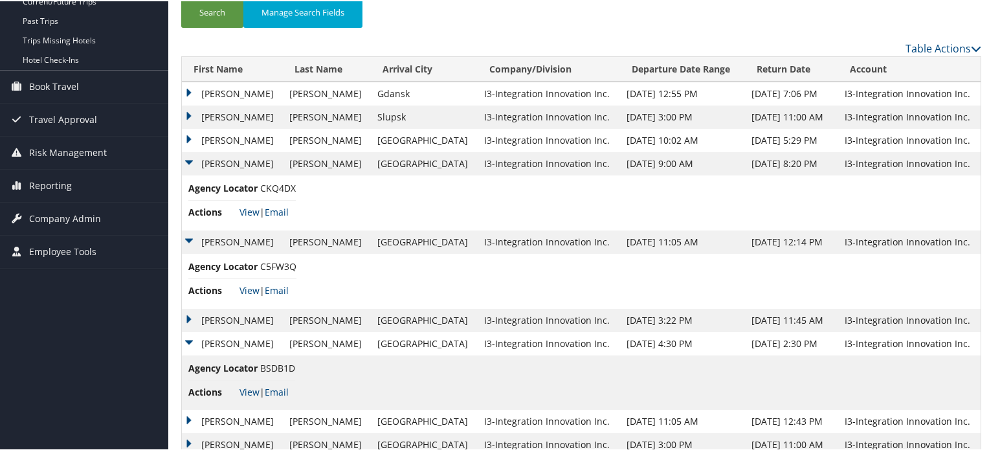
scroll to position [145, 0]
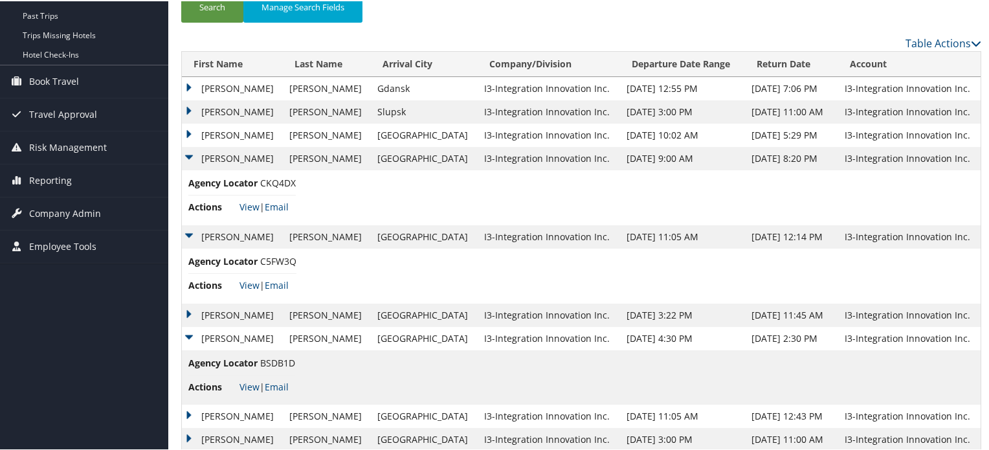
click at [192, 130] on td "BRANDON NEAL SMITH" at bounding box center [232, 133] width 101 height 23
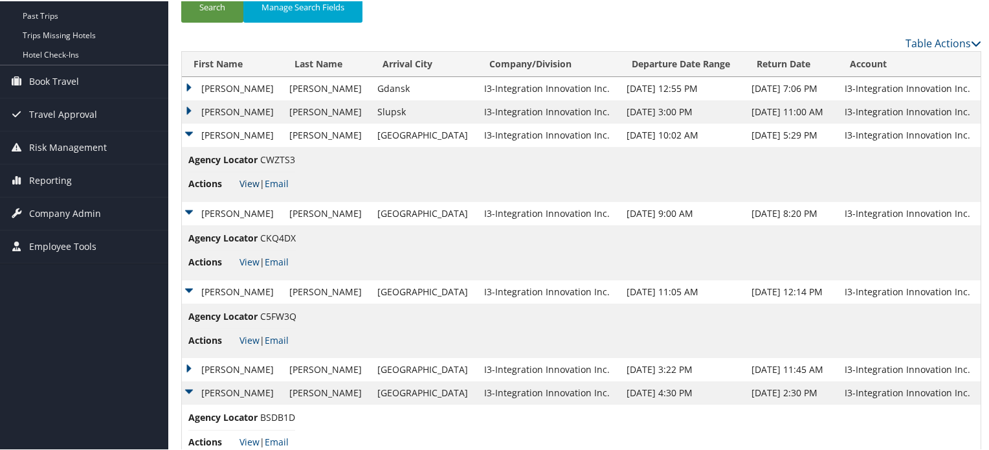
click at [249, 184] on link "View" at bounding box center [250, 182] width 20 height 12
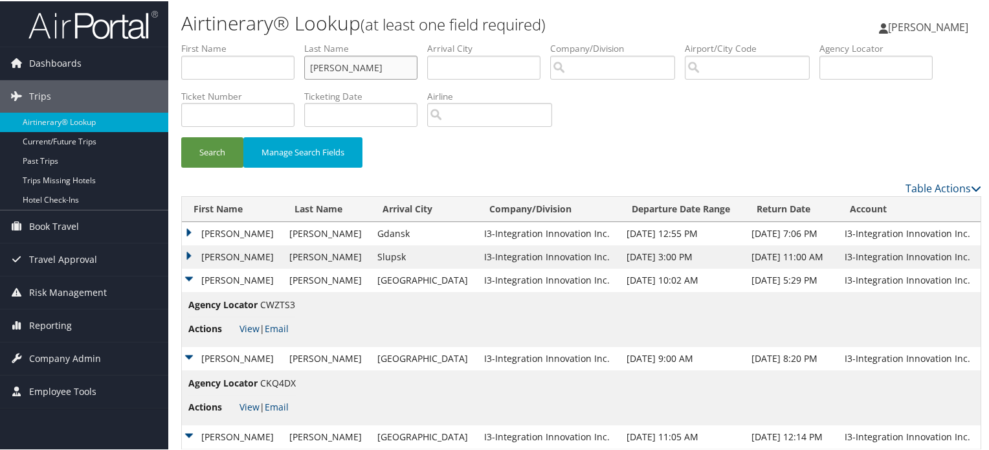
drag, startPoint x: 369, startPoint y: 73, endPoint x: 263, endPoint y: 72, distance: 106.2
click at [263, 41] on ul "First Name Last Name jennings Departure City Arrival City Company/Division Airp…" at bounding box center [581, 41] width 800 height 0
click at [181, 136] on button "Search" at bounding box center [212, 151] width 62 height 30
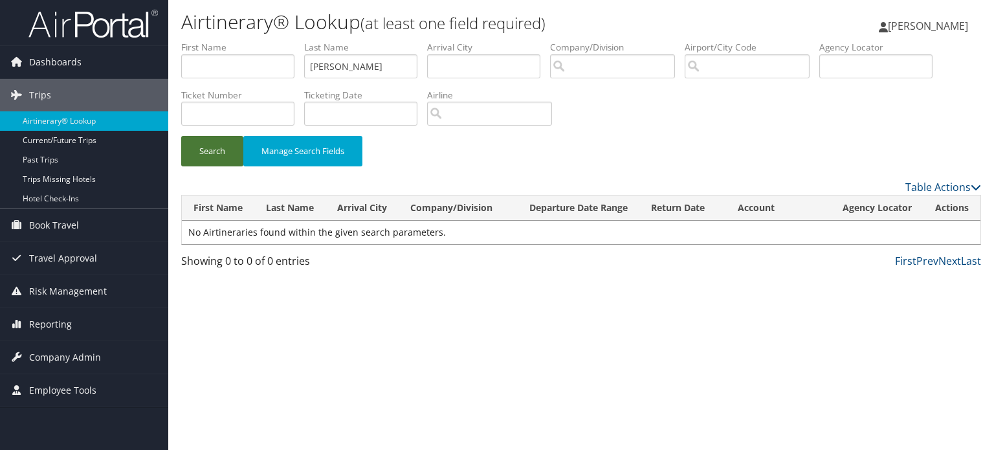
click at [219, 147] on button "Search" at bounding box center [212, 151] width 62 height 30
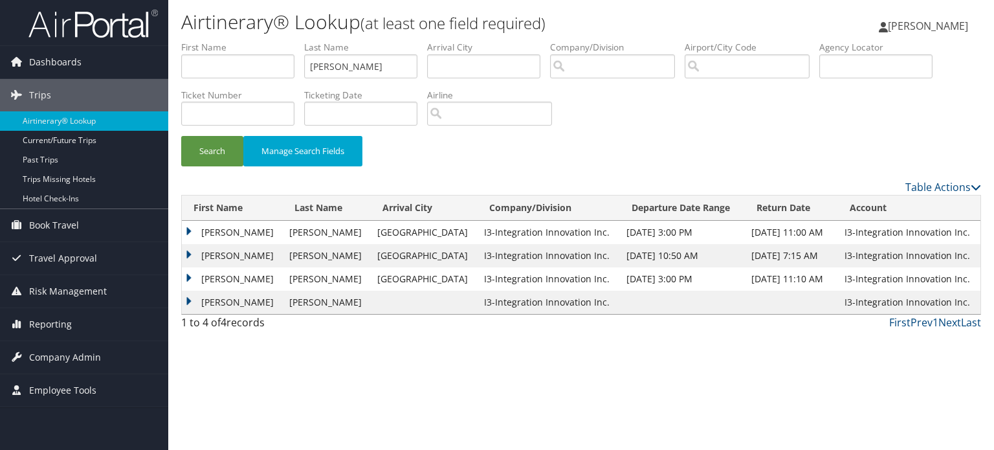
click at [191, 231] on td "DANIEL ROY" at bounding box center [232, 232] width 101 height 23
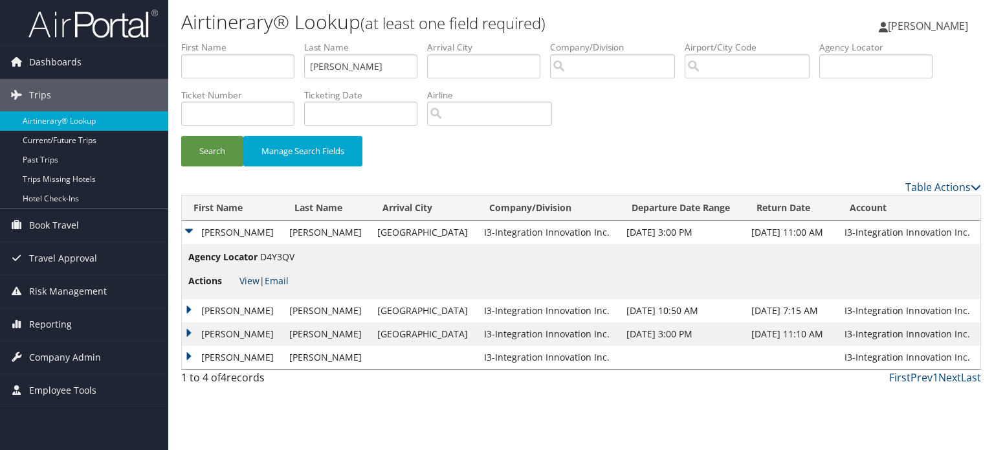
click at [244, 280] on link "View" at bounding box center [250, 280] width 20 height 12
click at [383, 56] on input "swearingin" at bounding box center [360, 66] width 113 height 24
click at [181, 136] on button "Search" at bounding box center [212, 151] width 62 height 30
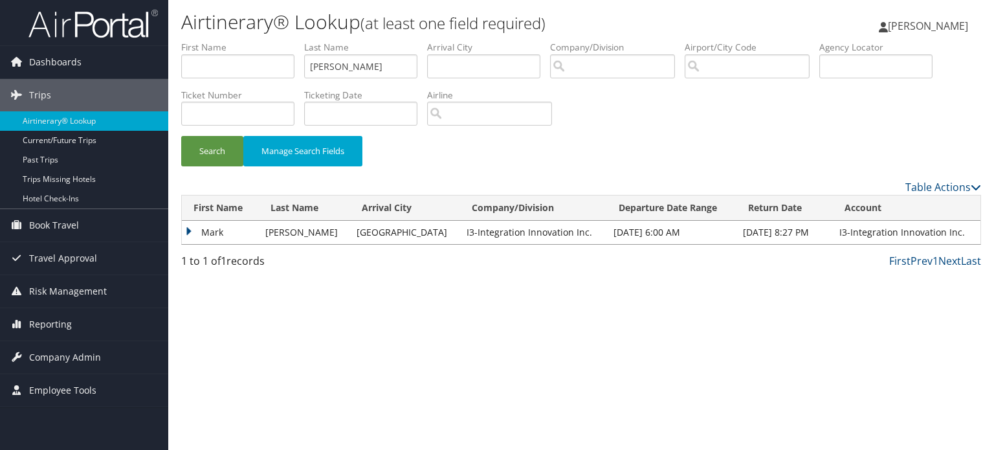
click at [187, 232] on td "Mark" at bounding box center [220, 232] width 77 height 23
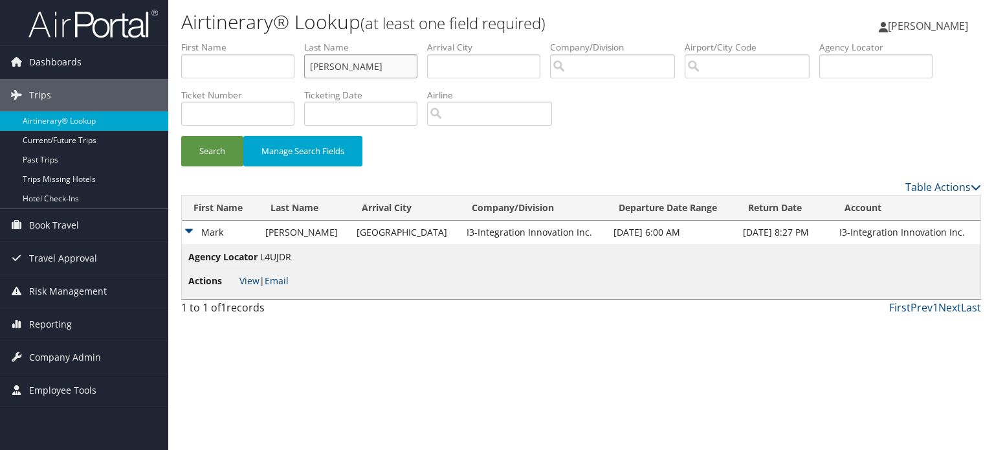
click at [327, 71] on input "lowry" at bounding box center [360, 66] width 113 height 24
click at [217, 153] on button "Search" at bounding box center [212, 151] width 62 height 30
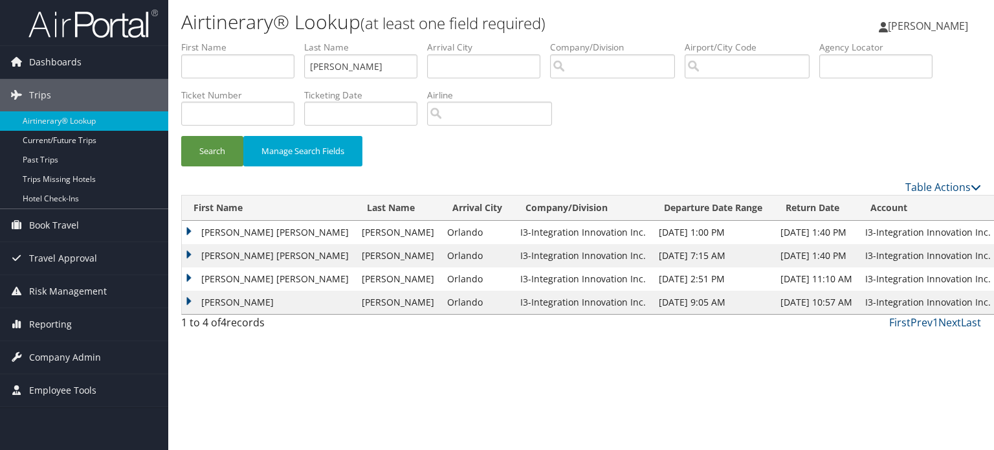
click at [185, 230] on td "JENNIFER RACHEL" at bounding box center [268, 232] width 173 height 23
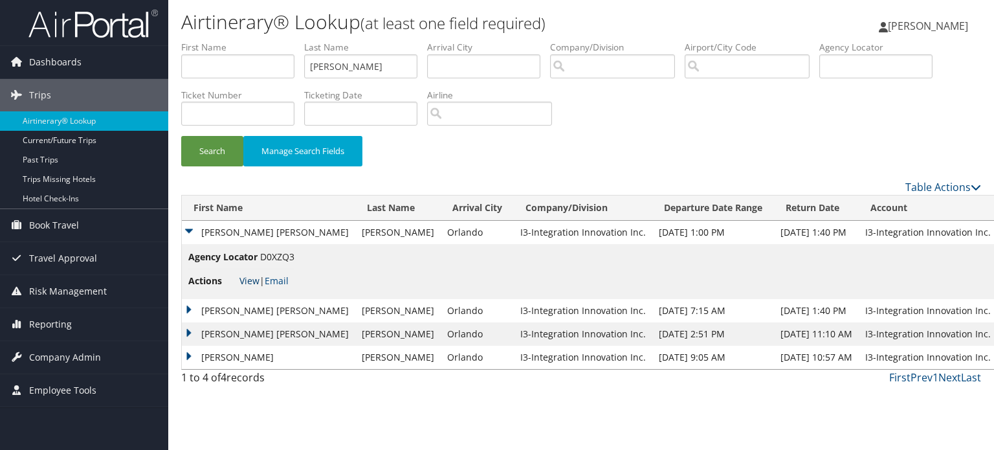
click at [245, 279] on link "View" at bounding box center [250, 280] width 20 height 12
click at [189, 309] on td "JENNIFER RACHEL" at bounding box center [268, 310] width 173 height 23
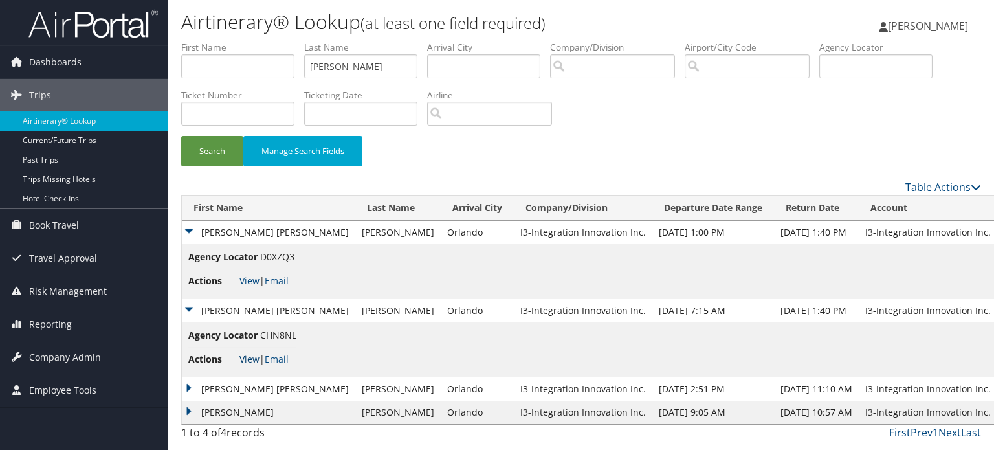
click at [251, 357] on link "View" at bounding box center [250, 359] width 20 height 12
click at [365, 72] on input "lowery" at bounding box center [360, 66] width 113 height 24
click at [221, 150] on button "Search" at bounding box center [212, 151] width 62 height 30
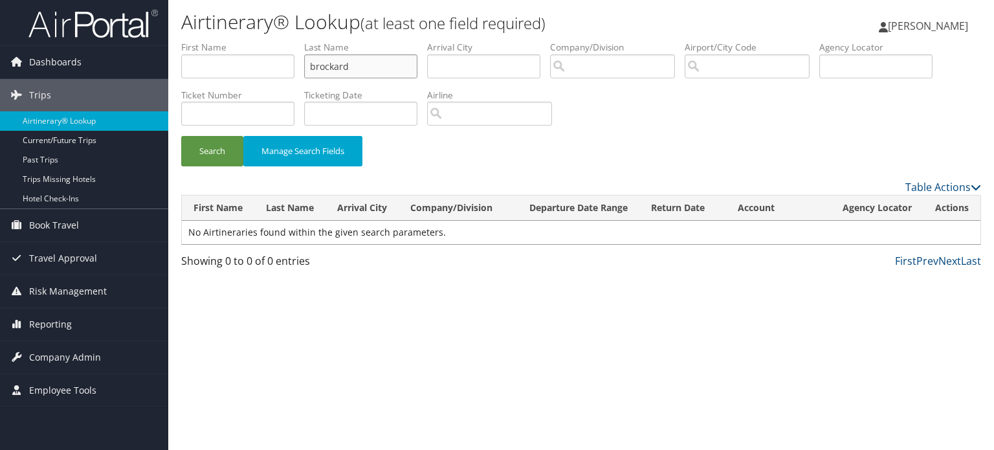
click at [335, 67] on input "brockard" at bounding box center [360, 66] width 113 height 24
click at [210, 147] on button "Search" at bounding box center [212, 151] width 62 height 30
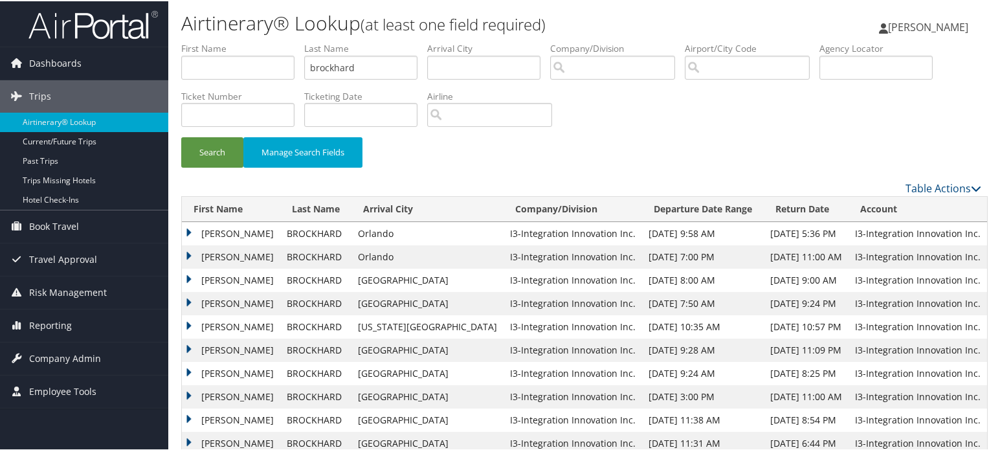
click at [188, 232] on td "DOUGLAS LEE JR" at bounding box center [231, 232] width 98 height 23
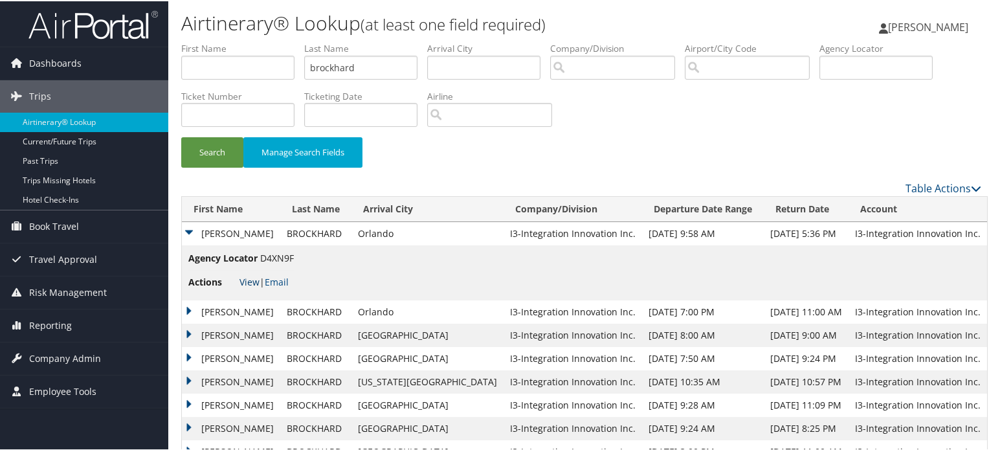
click at [247, 284] on link "View" at bounding box center [250, 280] width 20 height 12
click at [369, 56] on input "brockhard" at bounding box center [360, 66] width 113 height 24
type input "reddoch"
click at [210, 147] on button "Search" at bounding box center [212, 151] width 62 height 30
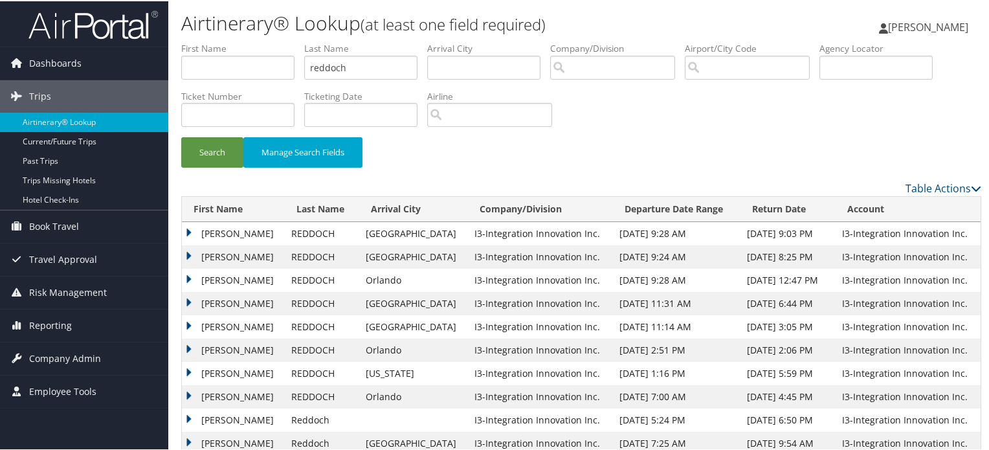
click at [185, 227] on td "JEREMY SCOTT" at bounding box center [233, 232] width 103 height 23
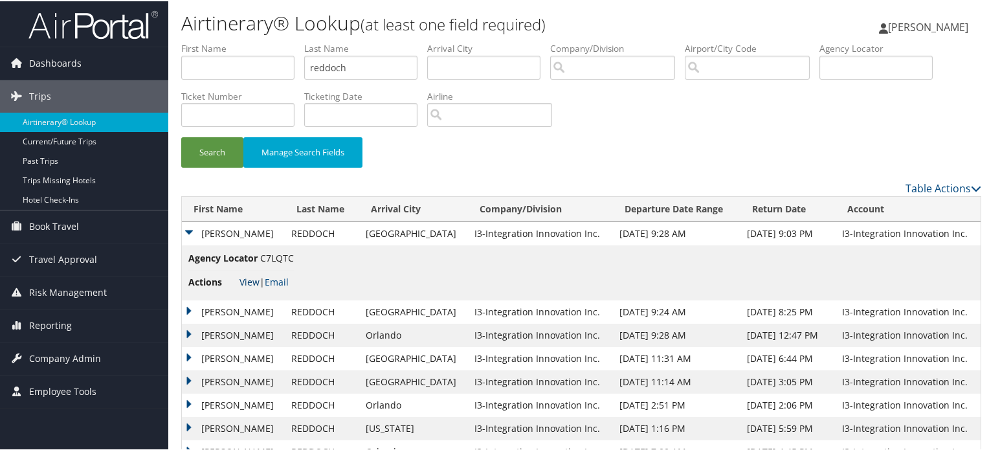
click at [248, 280] on link "View" at bounding box center [250, 280] width 20 height 12
click at [350, 69] on input "reddoch" at bounding box center [360, 66] width 113 height 24
click at [844, 72] on input "text" at bounding box center [876, 66] width 113 height 24
click at [271, 122] on input "text" at bounding box center [237, 114] width 113 height 24
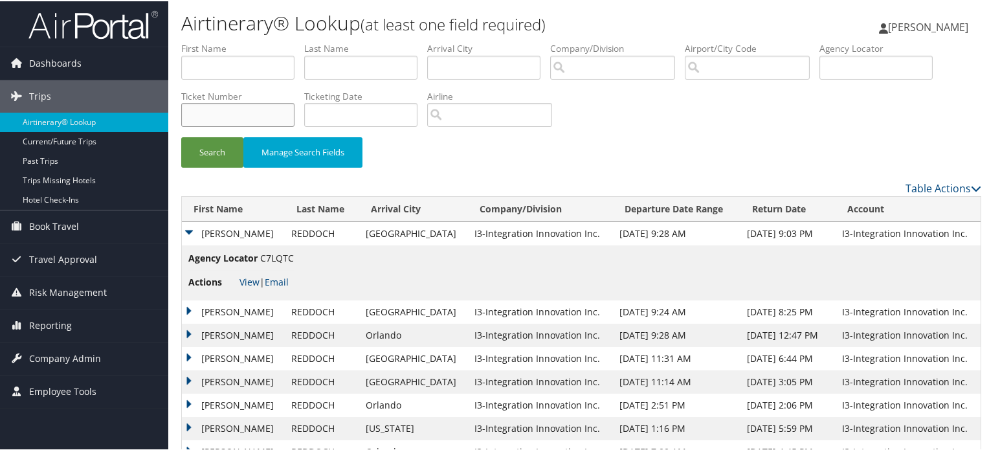
paste input "0012257320618"
click at [207, 150] on button "Search" at bounding box center [212, 151] width 62 height 30
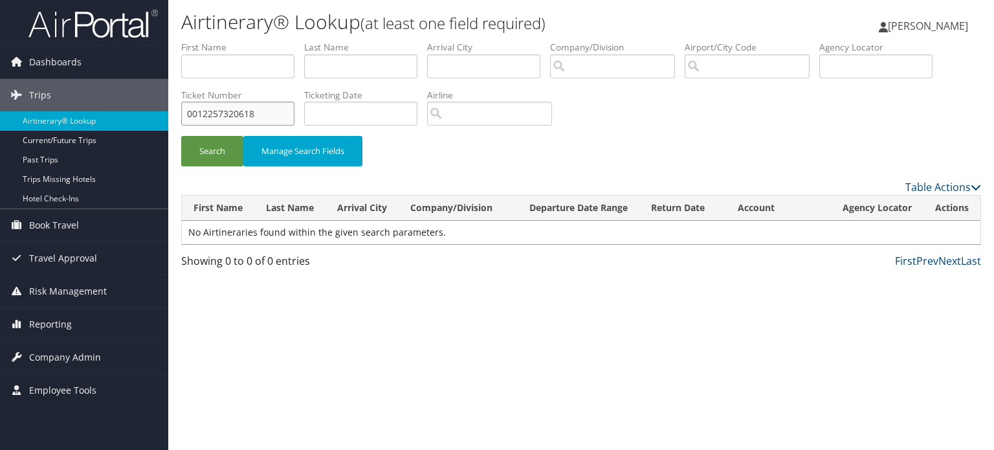
click at [199, 115] on input "0012257320618" at bounding box center [237, 114] width 113 height 24
type input "12257320618"
click at [181, 136] on button "Search" at bounding box center [212, 151] width 62 height 30
click at [227, 118] on input "12257320618" at bounding box center [237, 114] width 113 height 24
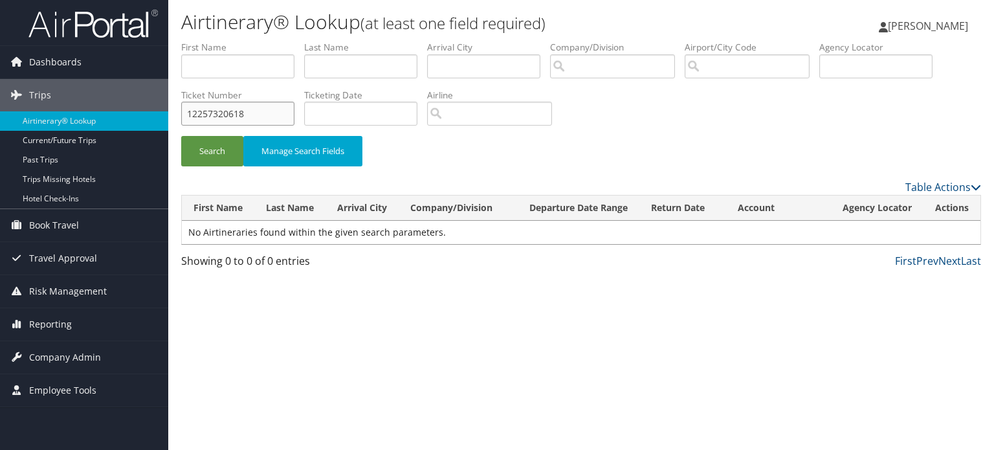
click at [227, 118] on input "12257320618" at bounding box center [237, 114] width 113 height 24
click at [500, 179] on div "Table Actions" at bounding box center [684, 187] width 596 height 16
click at [840, 74] on input "text" at bounding box center [876, 66] width 113 height 24
paste input "LVJQJC"
type input "LVJQJC"
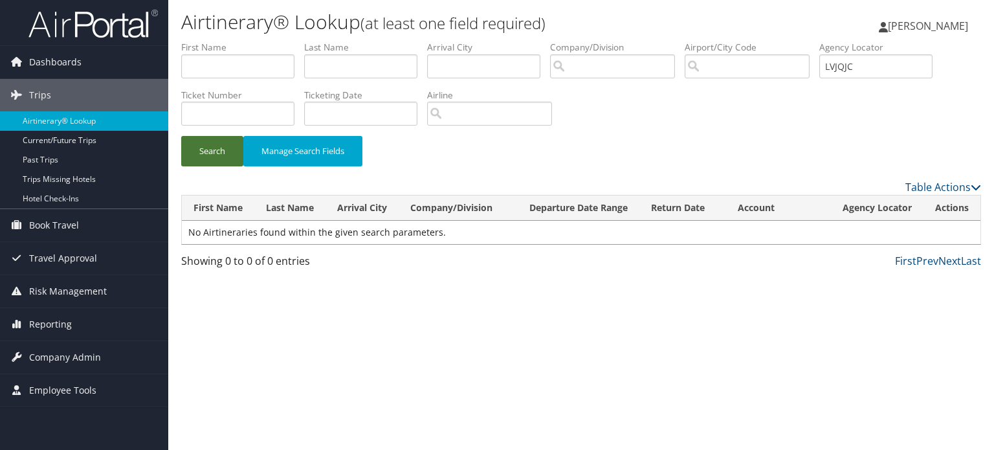
click at [225, 151] on button "Search" at bounding box center [212, 151] width 62 height 30
click at [267, 74] on input "text" at bounding box center [237, 66] width 113 height 24
type input "howard"
click at [205, 146] on button "Search" at bounding box center [212, 151] width 62 height 30
click at [362, 77] on input "text" at bounding box center [360, 66] width 113 height 24
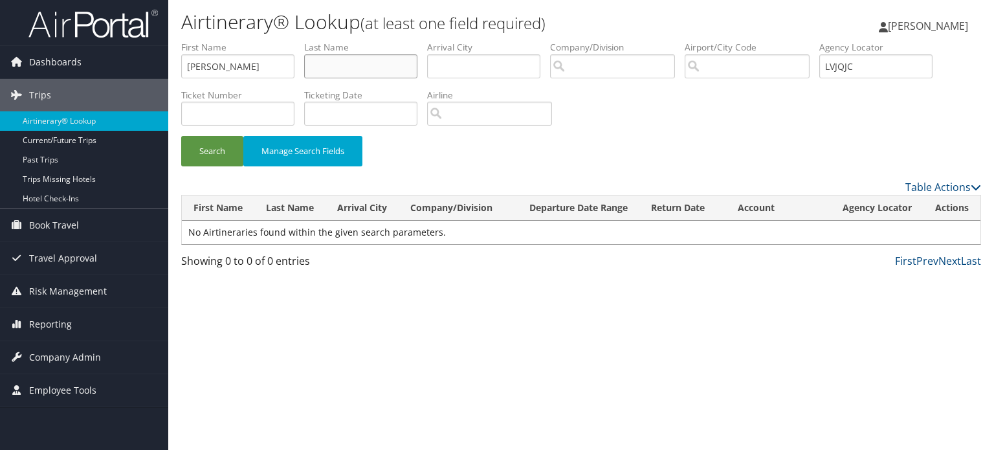
type input "o"
type input "howard"
drag, startPoint x: 133, startPoint y: 67, endPoint x: 25, endPoint y: 60, distance: 108.9
click at [25, 60] on div "Dashboards AirPortal 360™ (Manager) My Travel Dashboard Trips Airtinerary® Look…" at bounding box center [497, 225] width 994 height 450
click at [865, 53] on label "Agency Locator" at bounding box center [881, 47] width 123 height 13
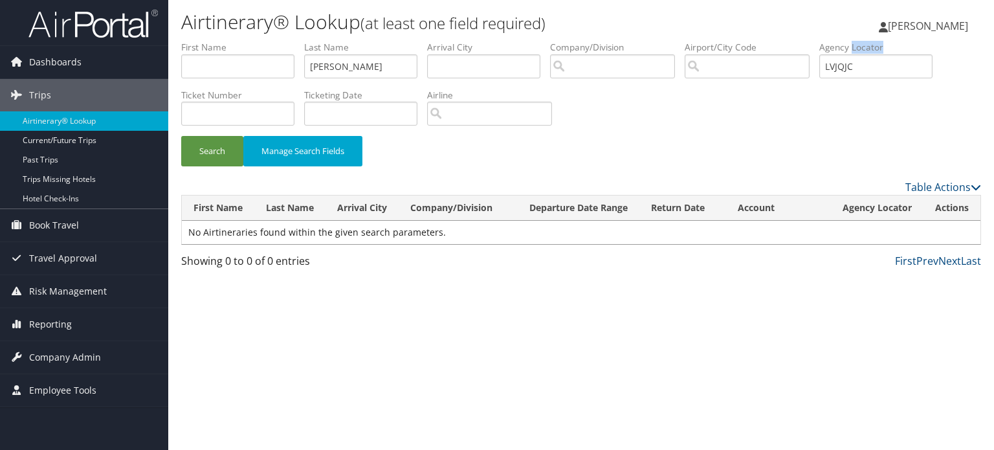
click at [865, 53] on label "Agency Locator" at bounding box center [881, 47] width 123 height 13
click at [857, 67] on input "LVJQJC" at bounding box center [876, 66] width 113 height 24
click at [237, 146] on button "Search" at bounding box center [212, 151] width 62 height 30
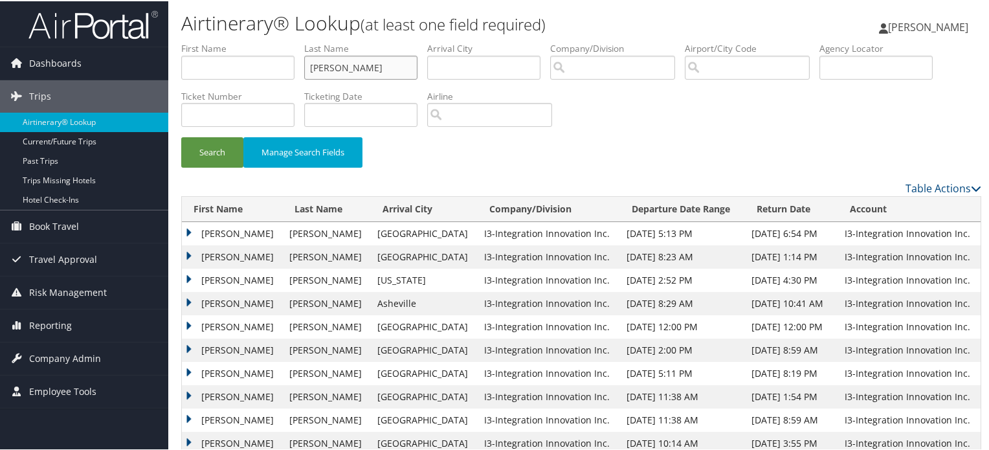
click at [381, 73] on input "howard" at bounding box center [360, 66] width 113 height 24
click at [219, 140] on button "Search" at bounding box center [212, 151] width 62 height 30
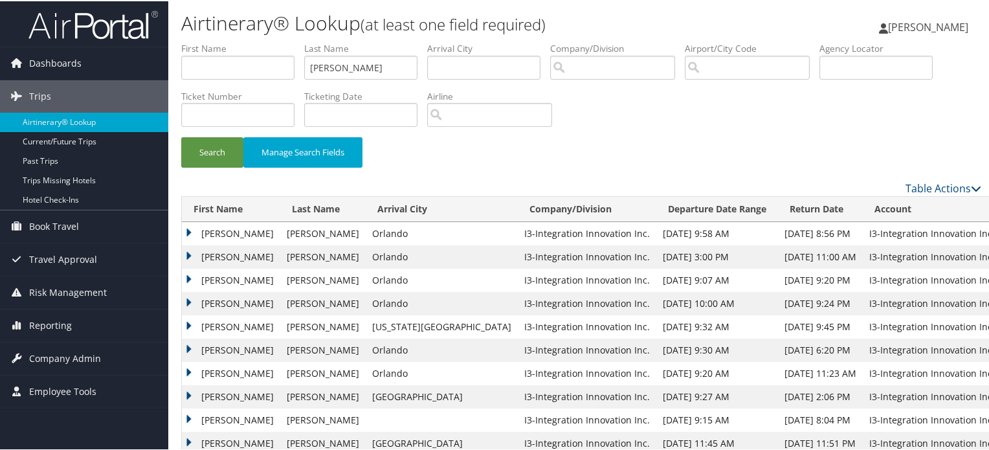
click at [192, 232] on td "ERIC DEANE" at bounding box center [231, 232] width 98 height 23
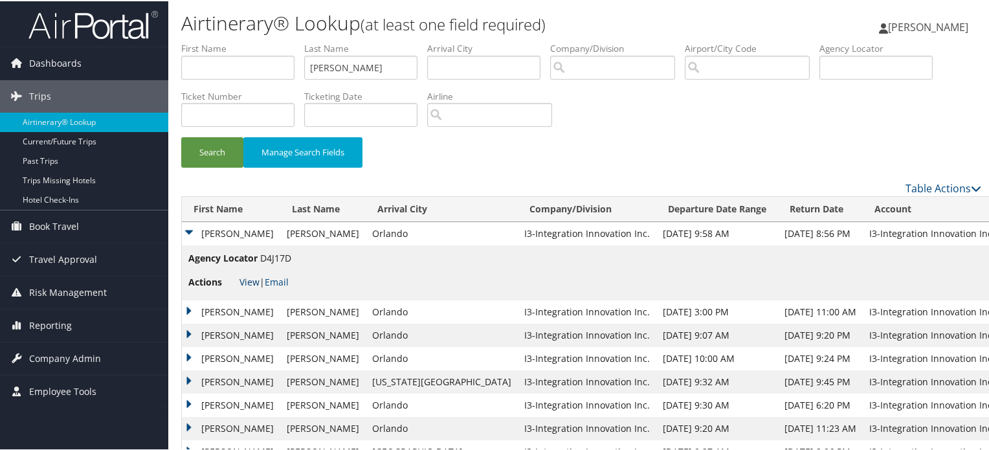
click at [251, 282] on link "View" at bounding box center [250, 280] width 20 height 12
click at [399, 67] on input "nickerson" at bounding box center [360, 66] width 113 height 24
click at [235, 147] on button "Search" at bounding box center [212, 151] width 62 height 30
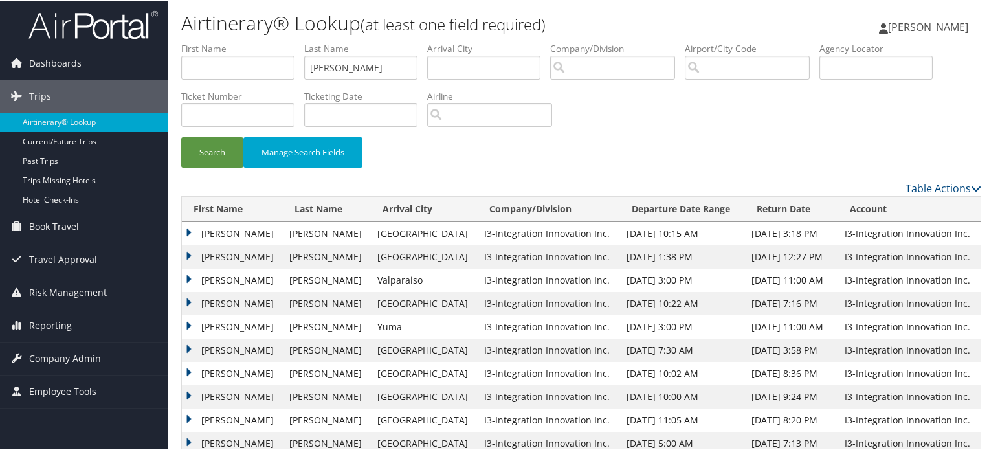
click at [190, 252] on td "DAVID P" at bounding box center [232, 255] width 101 height 23
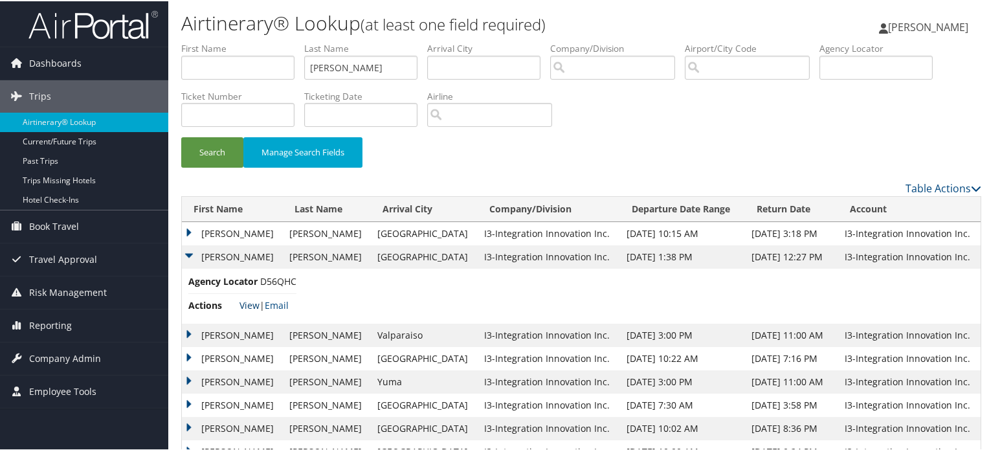
click at [247, 304] on link "View" at bounding box center [250, 304] width 20 height 12
click at [370, 67] on input "miller" at bounding box center [360, 66] width 113 height 24
type input "m"
click at [220, 152] on button "Search" at bounding box center [212, 151] width 62 height 30
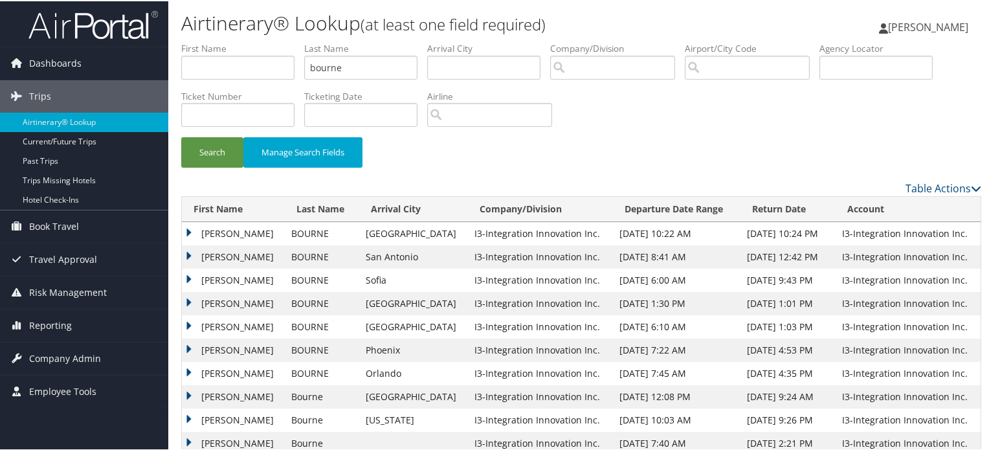
click at [191, 232] on td "EDWARD MALVERN" at bounding box center [233, 232] width 103 height 23
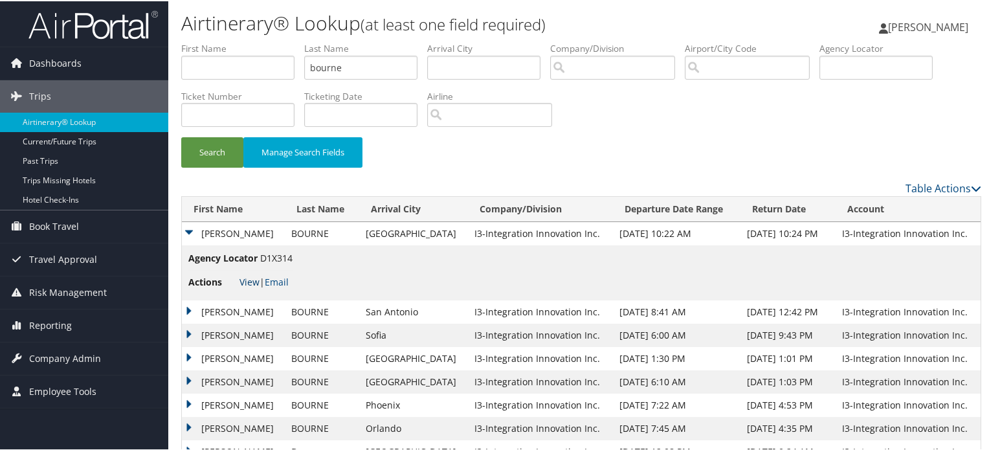
click at [249, 280] on link "View" at bounding box center [250, 280] width 20 height 12
click at [182, 312] on td "EDWARD MALVERN" at bounding box center [233, 310] width 103 height 23
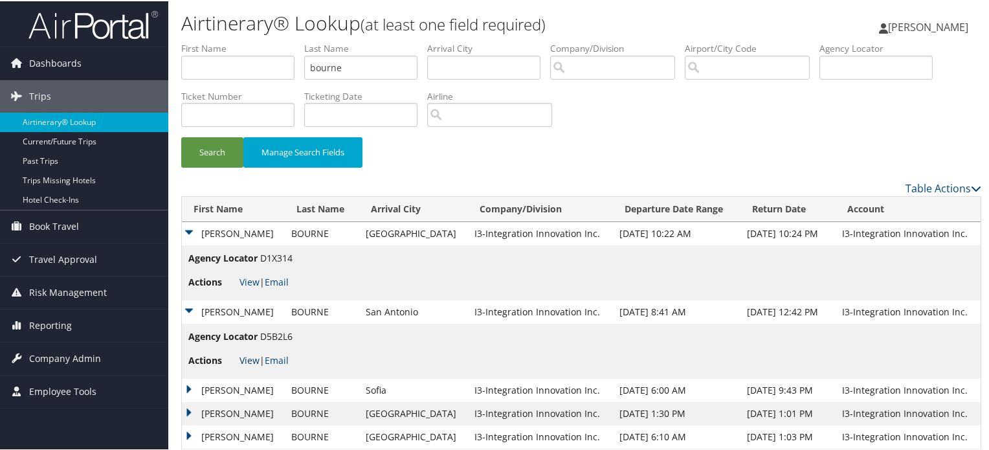
click at [254, 354] on link "View" at bounding box center [250, 359] width 20 height 12
click at [252, 359] on link "View" at bounding box center [250, 359] width 20 height 12
click at [383, 76] on input "bourne" at bounding box center [360, 66] width 113 height 24
type input "farinosi"
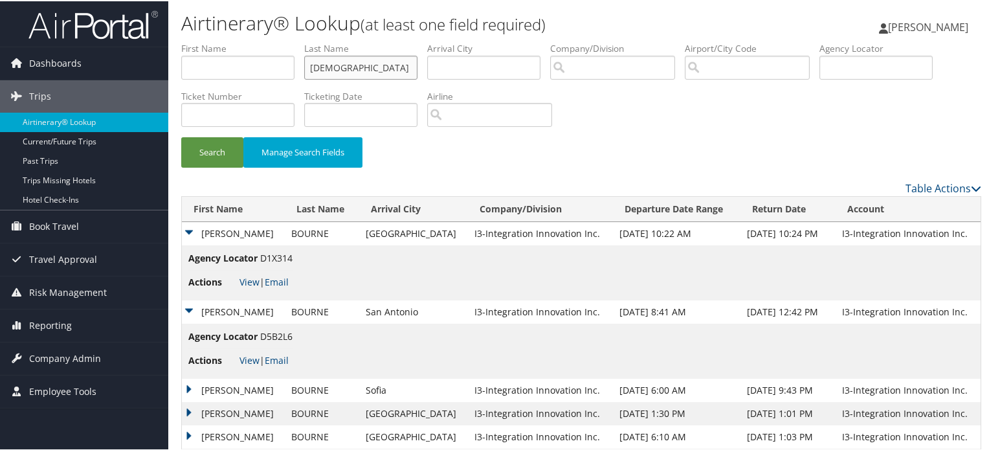
click at [181, 136] on button "Search" at bounding box center [212, 151] width 62 height 30
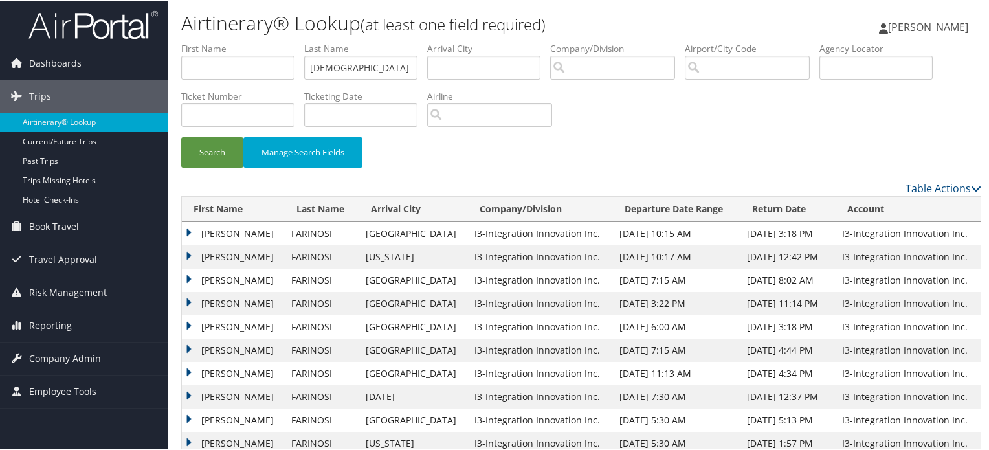
click at [186, 232] on td "ANTHONY JAMES" at bounding box center [233, 232] width 103 height 23
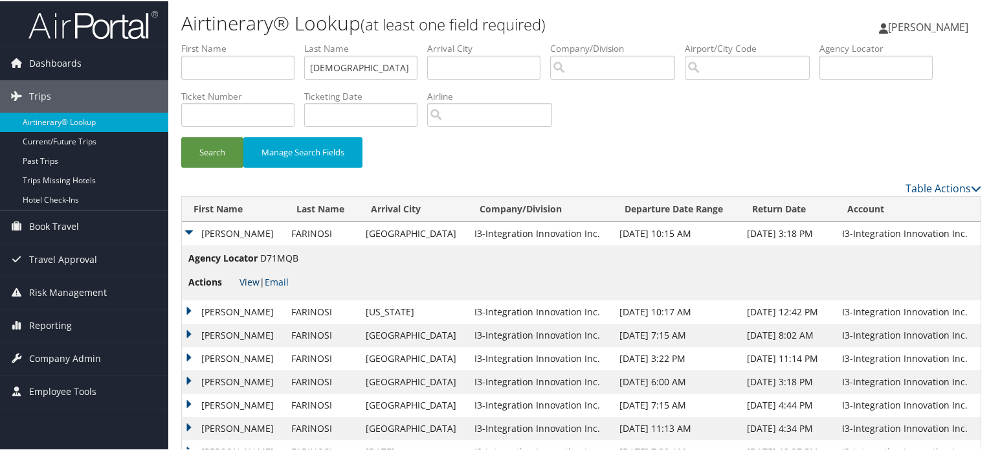
click at [249, 276] on link "View" at bounding box center [250, 280] width 20 height 12
click at [188, 311] on td "ANTHONY JAMES" at bounding box center [233, 310] width 103 height 23
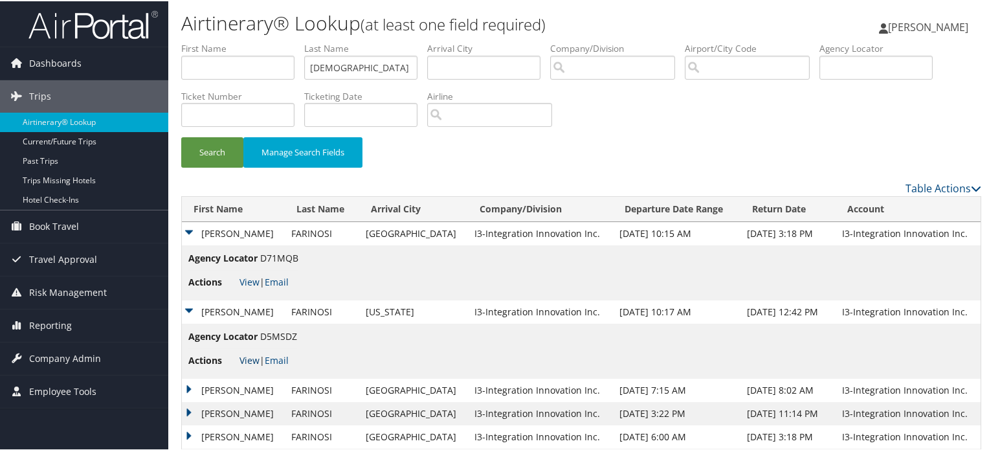
click at [249, 362] on link "View" at bounding box center [250, 359] width 20 height 12
click at [186, 385] on td "ANTHONY JAMES" at bounding box center [233, 388] width 103 height 23
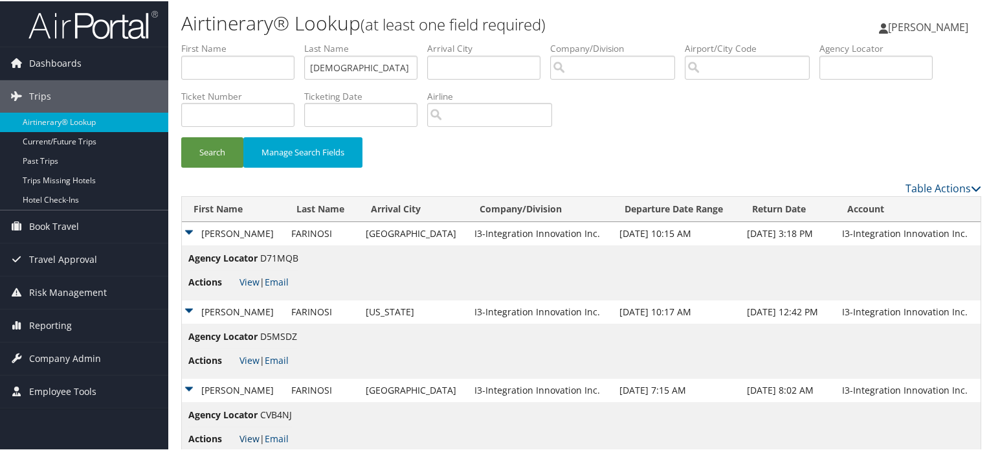
click at [249, 440] on link "View" at bounding box center [250, 437] width 20 height 12
click at [353, 64] on input "farinosi" at bounding box center [360, 66] width 113 height 24
click at [244, 116] on input "text" at bounding box center [237, 114] width 113 height 24
paste input "0062353395663"
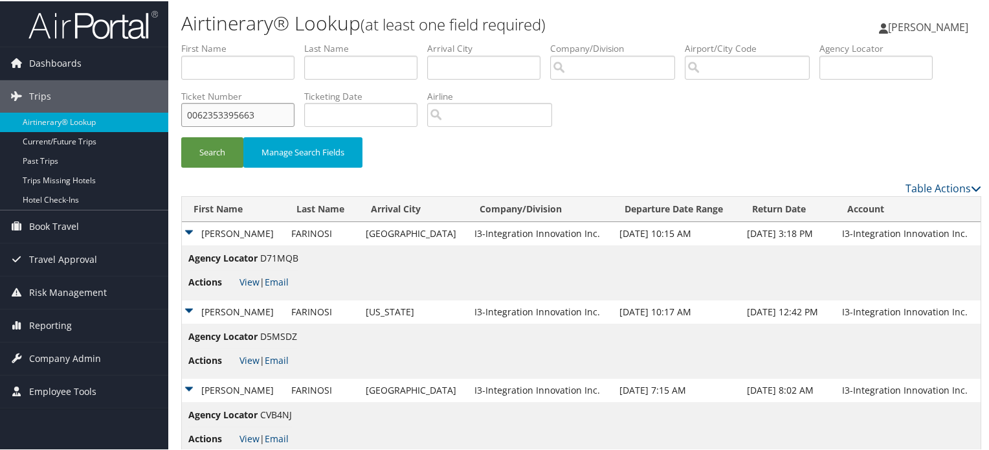
click at [181, 136] on button "Search" at bounding box center [212, 151] width 62 height 30
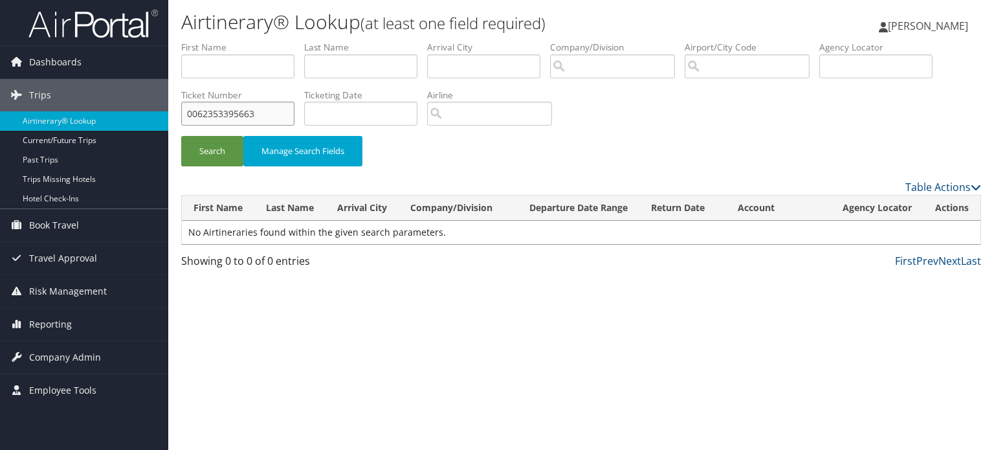
click at [197, 113] on input "0062353395663" at bounding box center [237, 114] width 113 height 24
type input "62353395663"
click at [181, 136] on button "Search" at bounding box center [212, 151] width 62 height 30
click at [254, 112] on input "62353395663" at bounding box center [237, 114] width 113 height 24
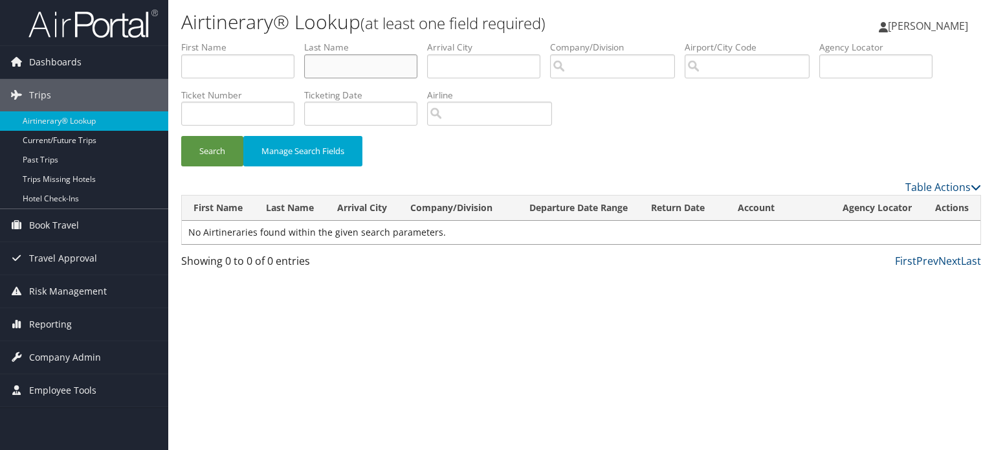
click at [326, 69] on input "text" at bounding box center [360, 66] width 113 height 24
click at [181, 136] on button "Search" at bounding box center [212, 151] width 62 height 30
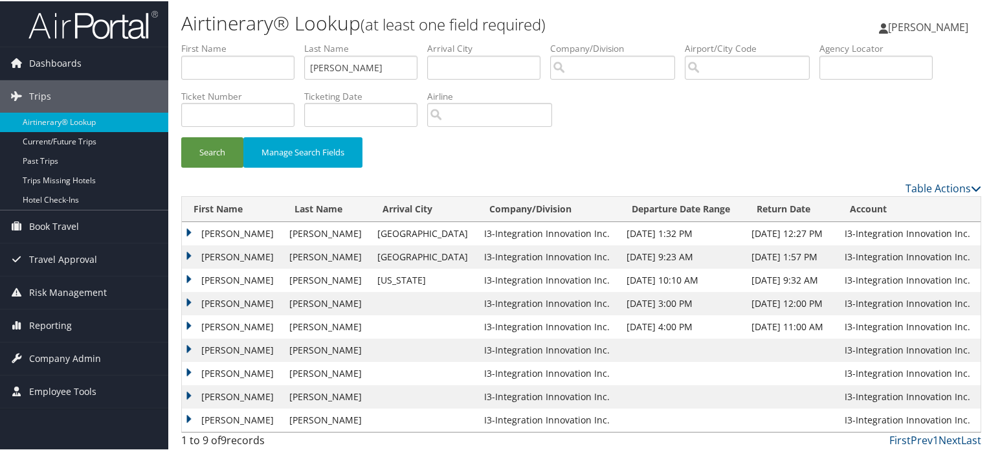
click at [190, 229] on td "JAKE ANTHONY" at bounding box center [232, 232] width 101 height 23
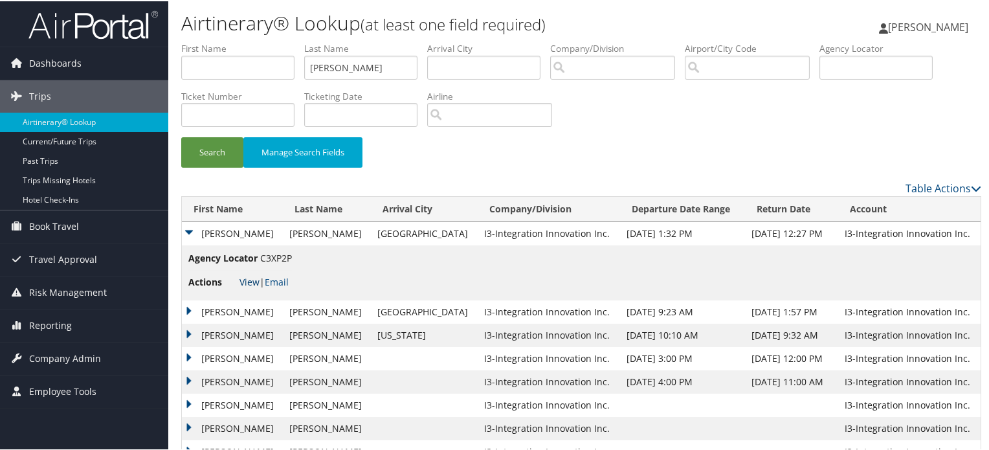
click at [251, 284] on link "View" at bounding box center [250, 280] width 20 height 12
click at [381, 61] on input "stapleton" at bounding box center [360, 66] width 113 height 24
click at [226, 146] on button "Search" at bounding box center [212, 151] width 62 height 30
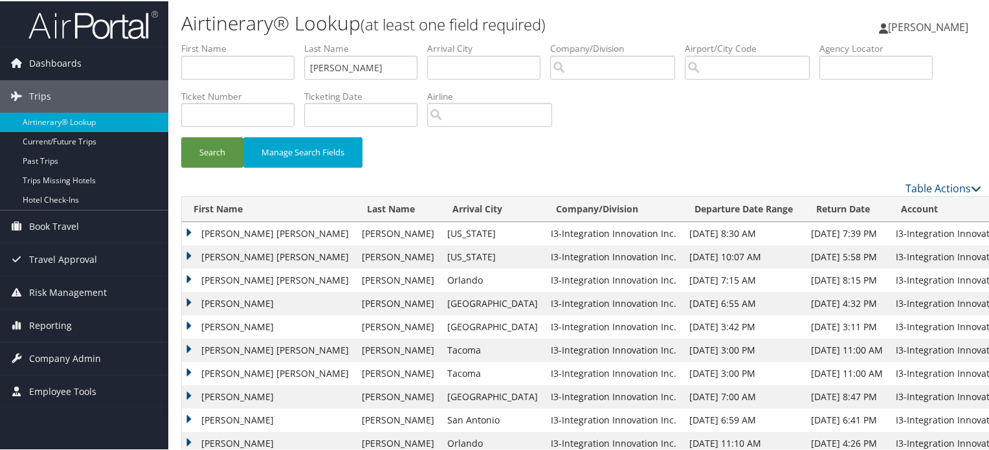
click at [192, 232] on td "PATRICIA DIANE" at bounding box center [268, 232] width 173 height 23
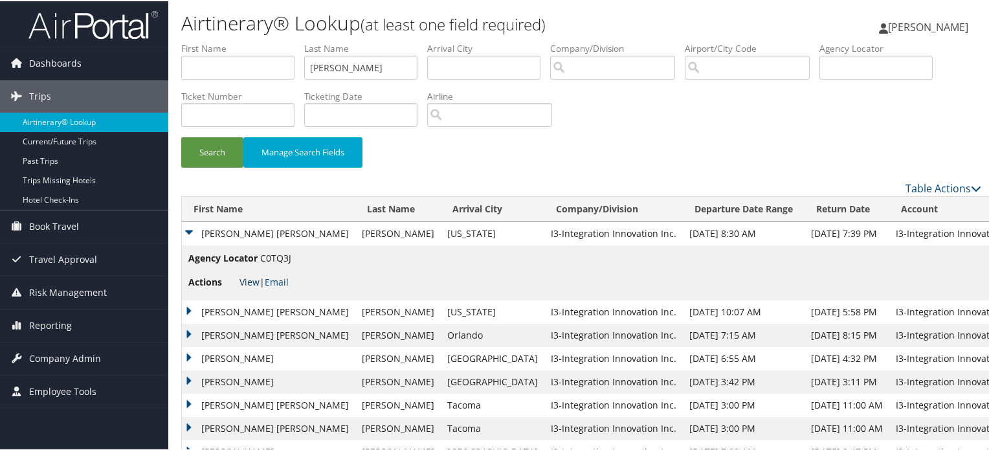
click at [247, 278] on link "View" at bounding box center [250, 280] width 20 height 12
click at [371, 74] on input "sowles" at bounding box center [360, 66] width 113 height 24
click at [211, 160] on button "Search" at bounding box center [212, 151] width 62 height 30
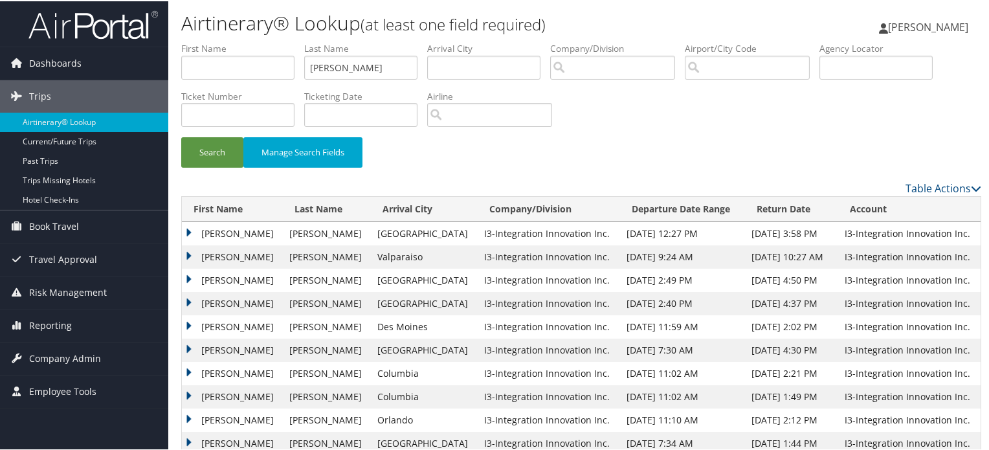
click at [186, 230] on td "WESLEY BRANDON" at bounding box center [232, 232] width 101 height 23
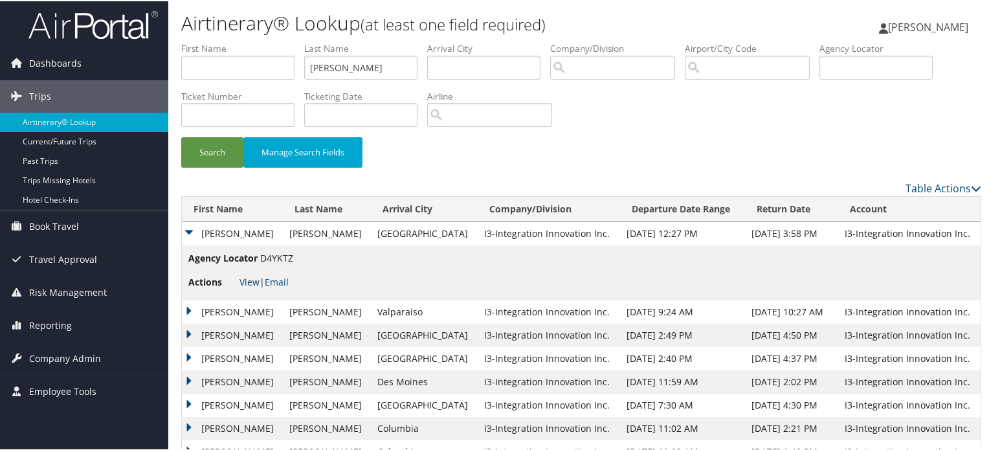
click at [246, 279] on link "View" at bounding box center [250, 280] width 20 height 12
click at [370, 70] on input "lovell" at bounding box center [360, 66] width 113 height 24
click at [220, 144] on button "Search" at bounding box center [212, 151] width 62 height 30
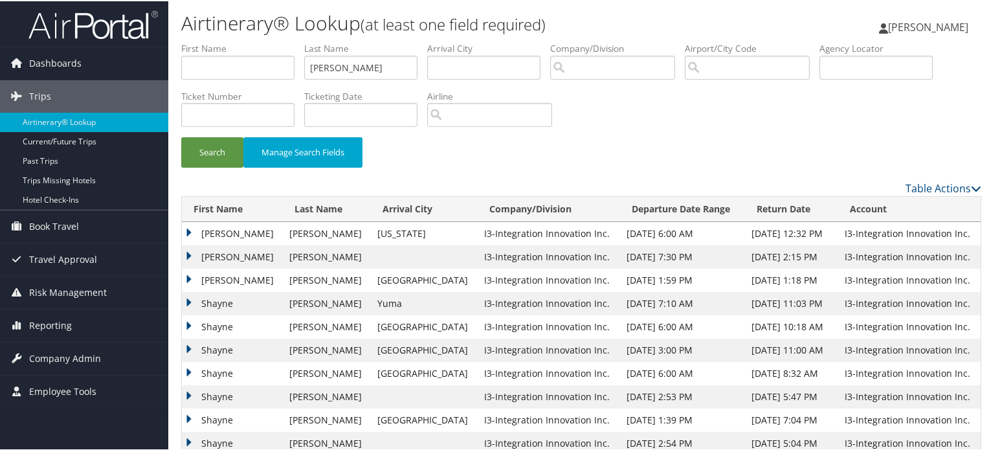
click at [187, 233] on td "SHAYNE TOREY" at bounding box center [232, 232] width 101 height 23
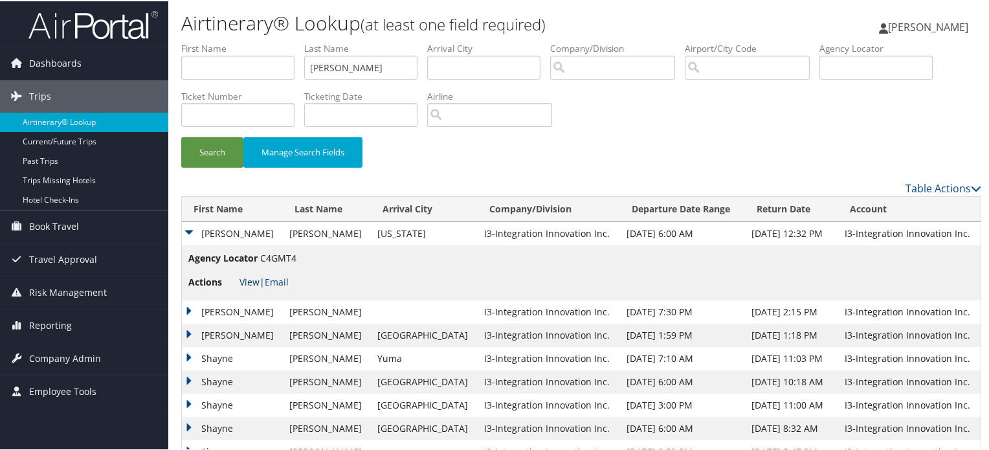
click at [249, 282] on link "View" at bounding box center [250, 280] width 20 height 12
click at [189, 313] on td "SHAYNE TOREY" at bounding box center [232, 310] width 101 height 23
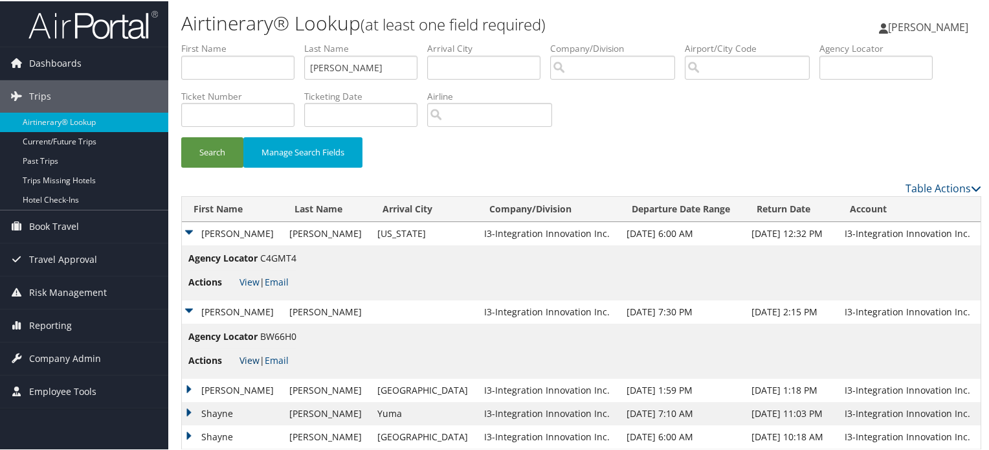
click at [251, 362] on link "View" at bounding box center [250, 359] width 20 height 12
click at [243, 359] on link "View" at bounding box center [250, 359] width 20 height 12
click at [249, 280] on link "View" at bounding box center [250, 280] width 20 height 12
click at [378, 67] on input "russell" at bounding box center [360, 66] width 113 height 24
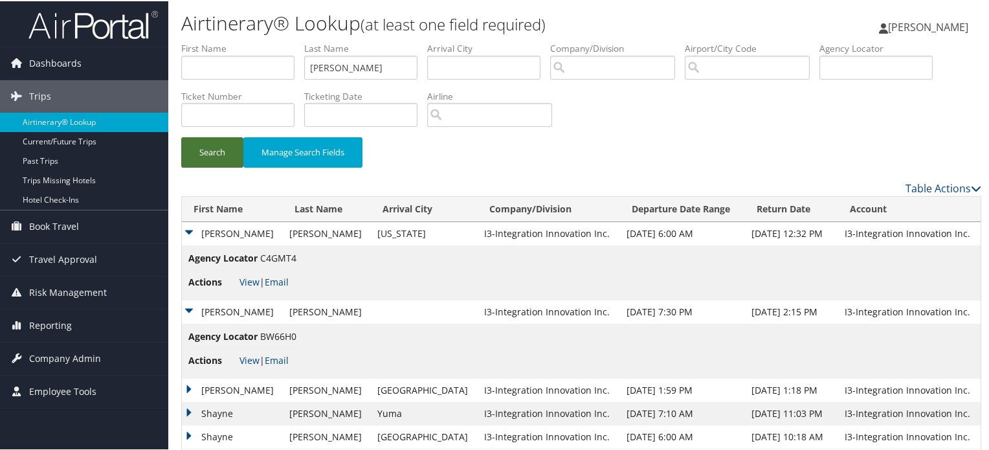
click at [228, 137] on button "Search" at bounding box center [212, 151] width 62 height 30
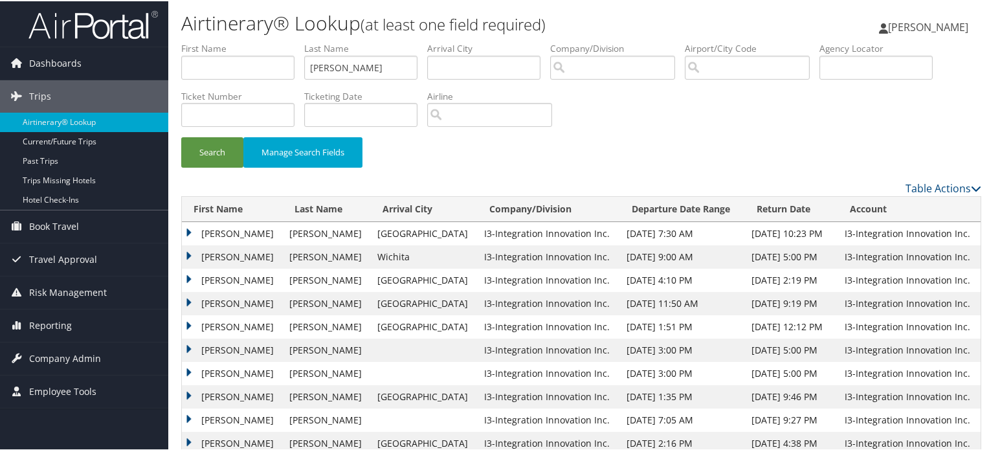
click at [186, 230] on td "LOREN BRITT" at bounding box center [232, 232] width 101 height 23
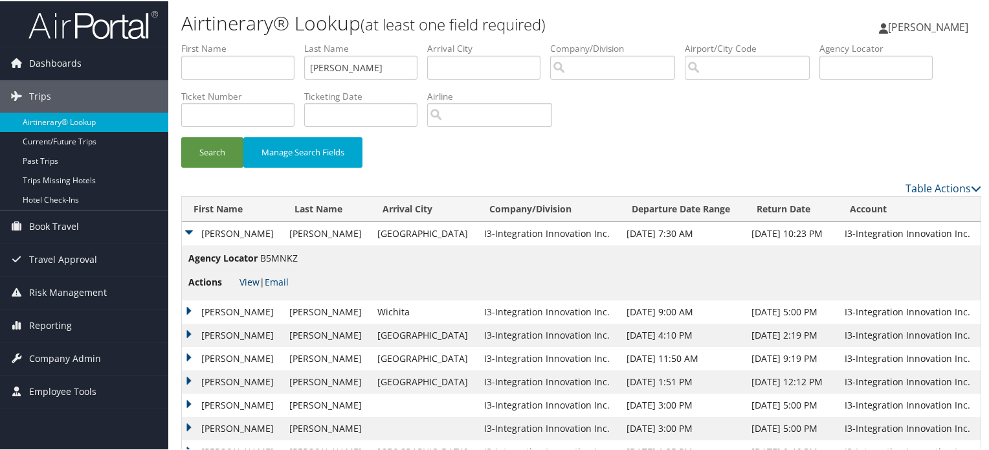
click at [246, 282] on link "View" at bounding box center [250, 280] width 20 height 12
click at [189, 230] on td "LOREN BRITT" at bounding box center [232, 232] width 101 height 23
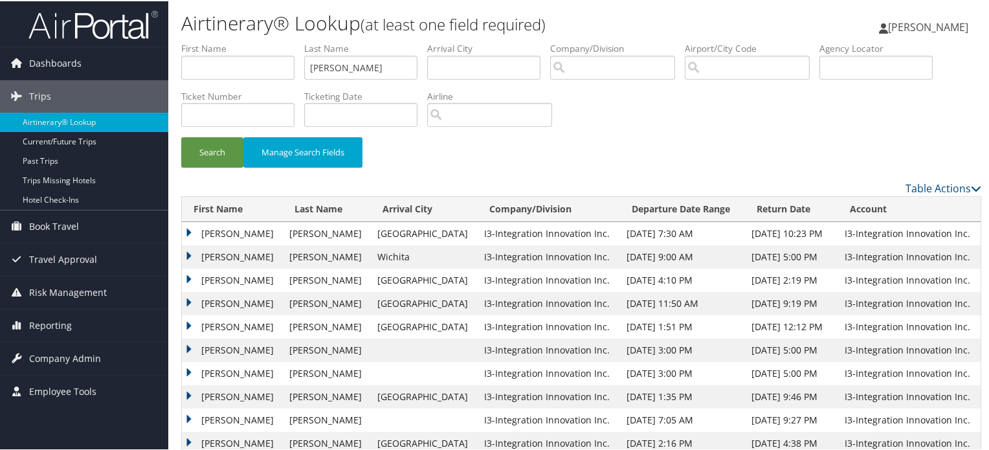
click at [189, 230] on td "LOREN BRITT" at bounding box center [232, 232] width 101 height 23
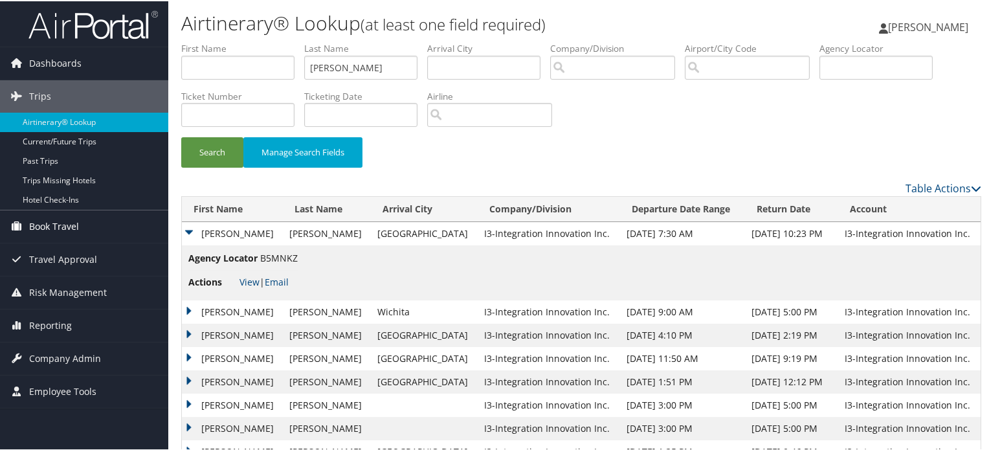
click at [63, 235] on span "Book Travel" at bounding box center [54, 225] width 50 height 32
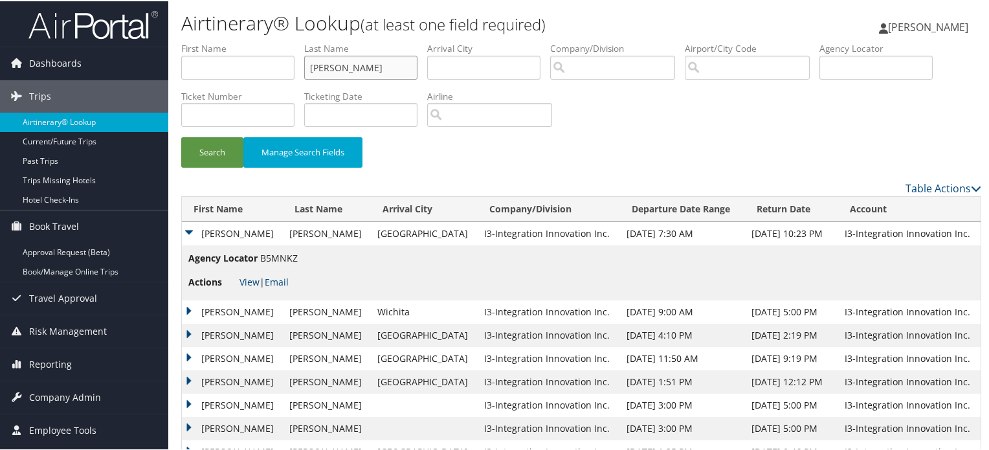
click at [370, 61] on input "larson" at bounding box center [360, 66] width 113 height 24
click at [209, 143] on button "Search" at bounding box center [212, 151] width 62 height 30
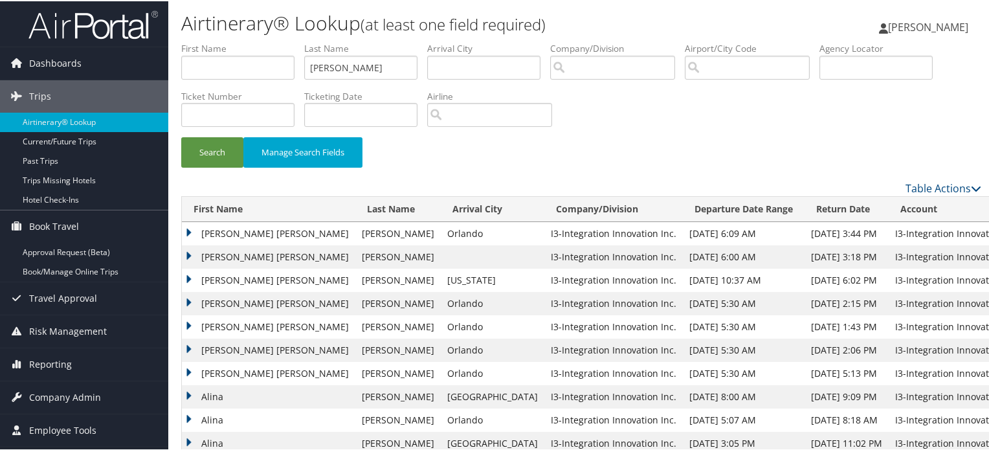
click at [186, 232] on td "ALINA CHRISTINE" at bounding box center [268, 232] width 173 height 23
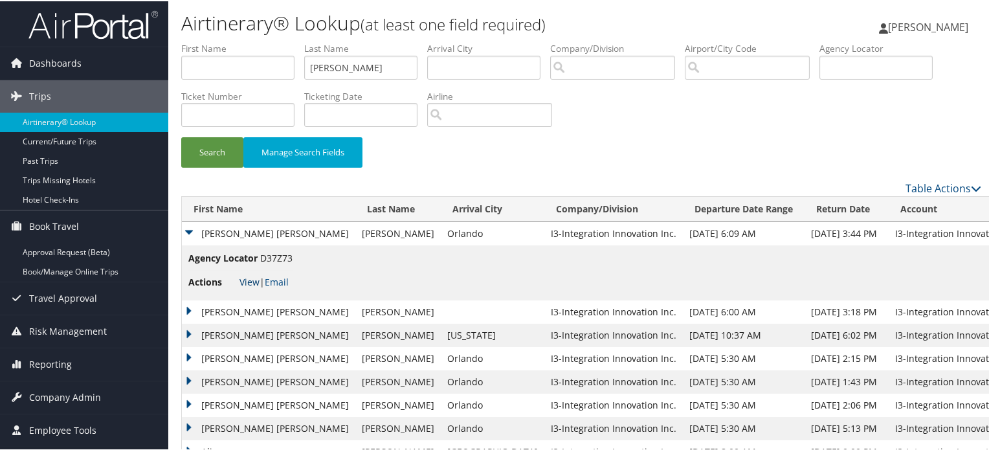
click at [252, 278] on link "View" at bounding box center [250, 280] width 20 height 12
click at [348, 71] on input "brockman" at bounding box center [360, 66] width 113 height 24
click at [181, 136] on button "Search" at bounding box center [212, 151] width 62 height 30
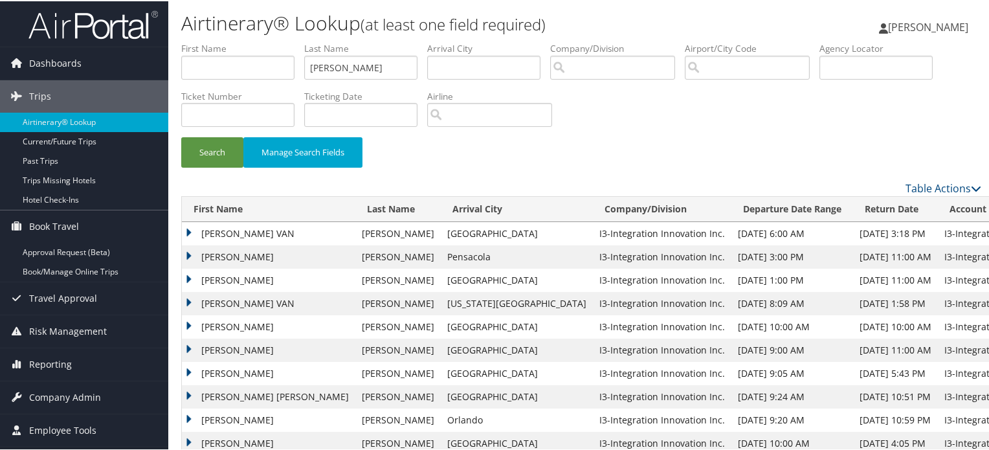
click at [189, 232] on td "NORRIS VAN" at bounding box center [268, 232] width 173 height 23
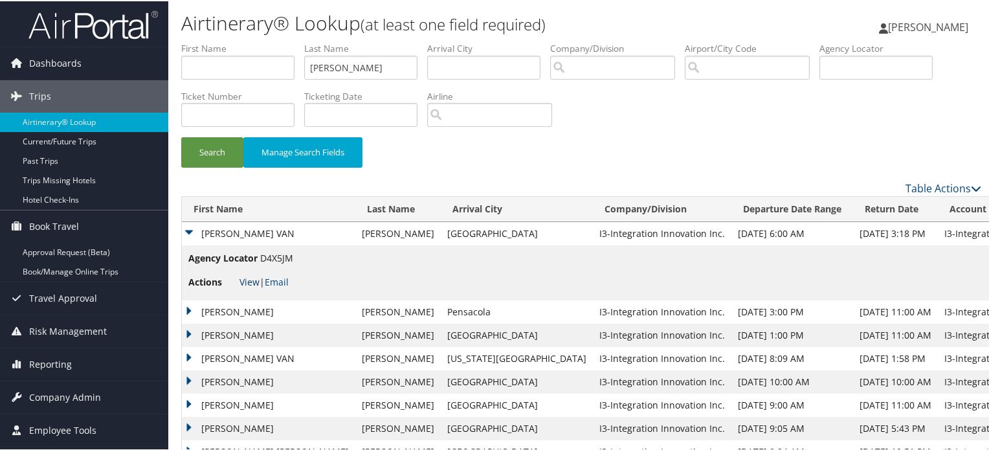
click at [243, 279] on link "View" at bounding box center [250, 280] width 20 height 12
click at [190, 355] on td "NORRIS VAN" at bounding box center [268, 357] width 173 height 23
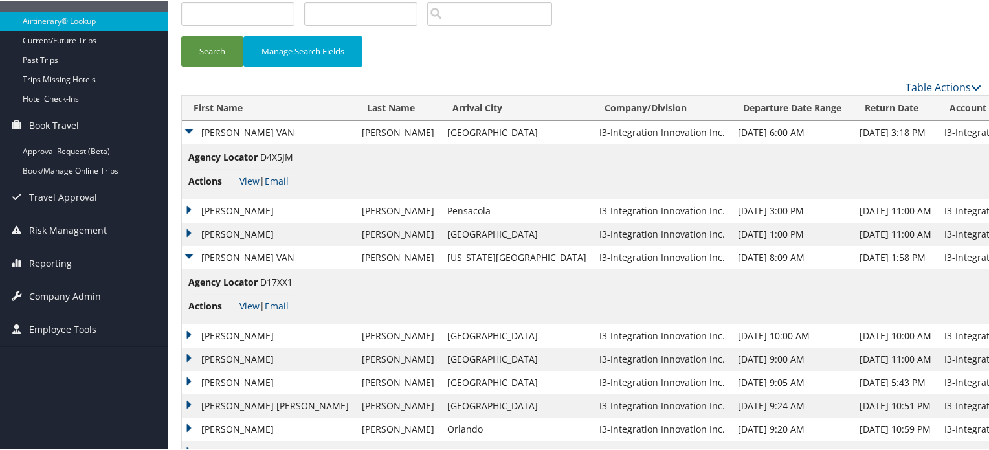
scroll to position [101, 0]
click at [247, 309] on link "View" at bounding box center [250, 304] width 20 height 12
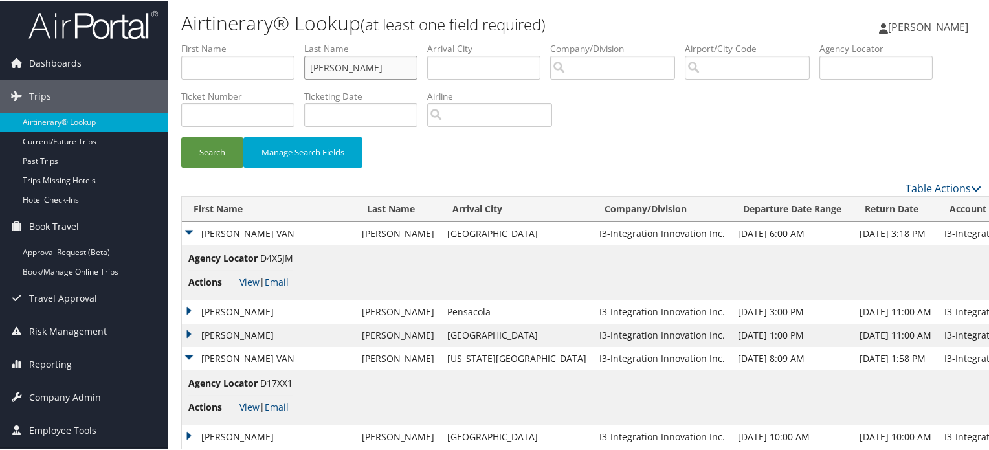
click at [350, 63] on input "williams" at bounding box center [360, 66] width 113 height 24
type input "w"
type input "mitchell"
click at [232, 153] on button "Search" at bounding box center [212, 151] width 62 height 30
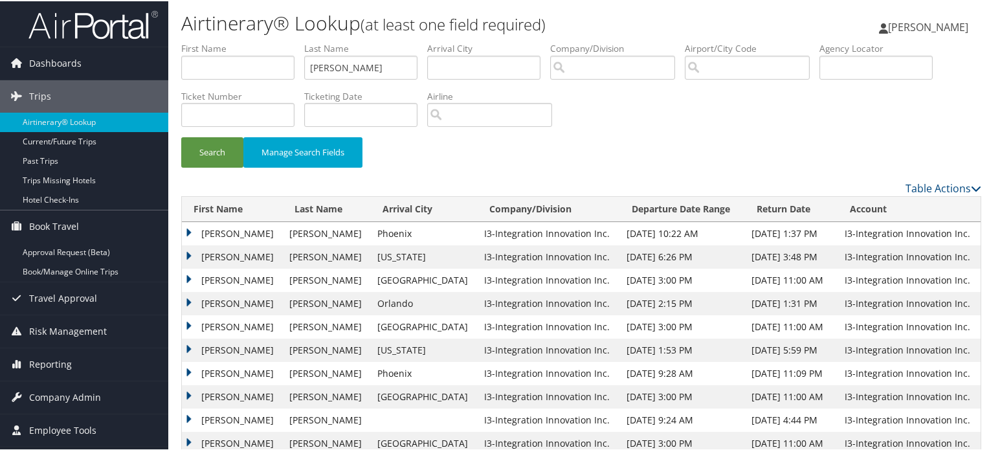
click at [190, 230] on td "BENJAMIN CALVIN" at bounding box center [232, 232] width 101 height 23
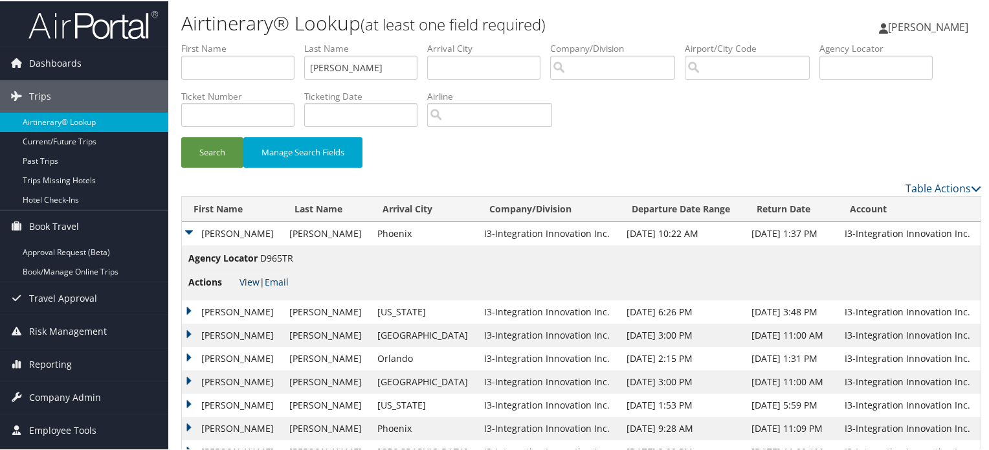
click at [249, 284] on link "View" at bounding box center [250, 280] width 20 height 12
click at [186, 335] on td "BENJAMIN CALVIN" at bounding box center [232, 333] width 101 height 23
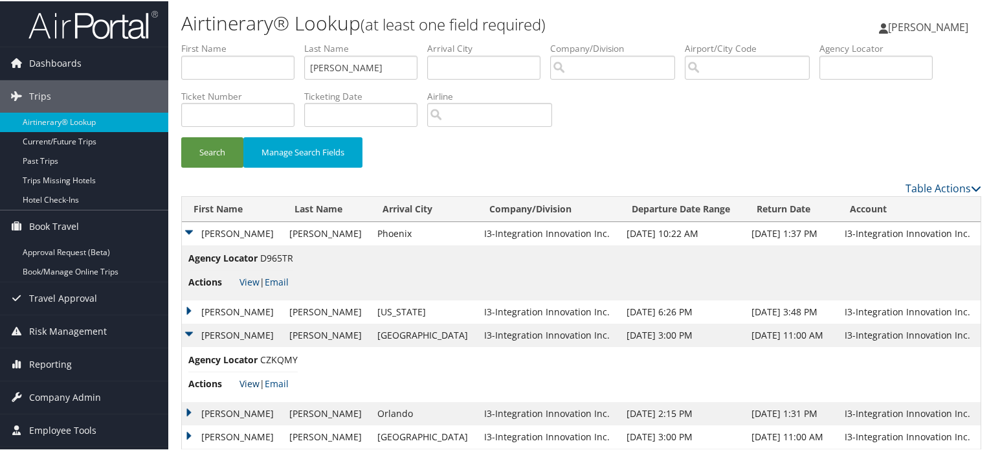
click at [249, 383] on link "View" at bounding box center [250, 382] width 20 height 12
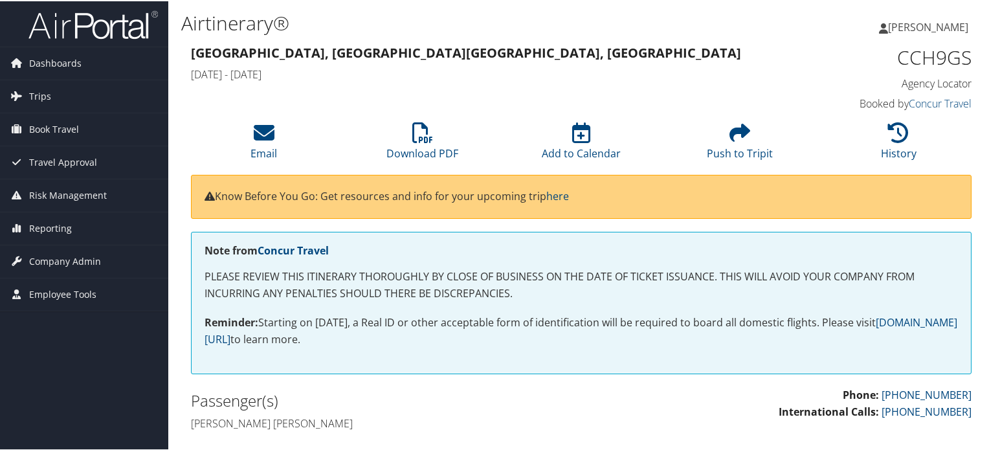
click at [445, 319] on p "Reminder: Starting on May 7, 2025, a Real ID or other acceptable form of identi…" at bounding box center [582, 329] width 754 height 33
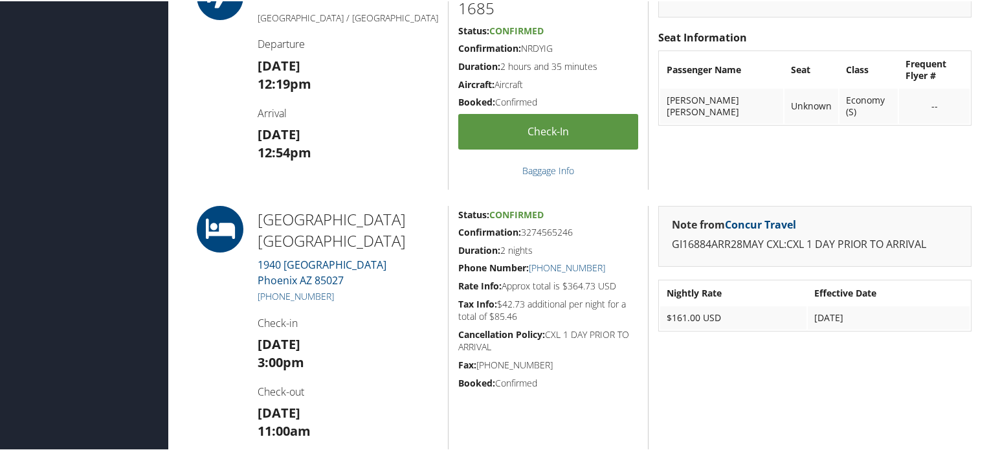
scroll to position [647, 0]
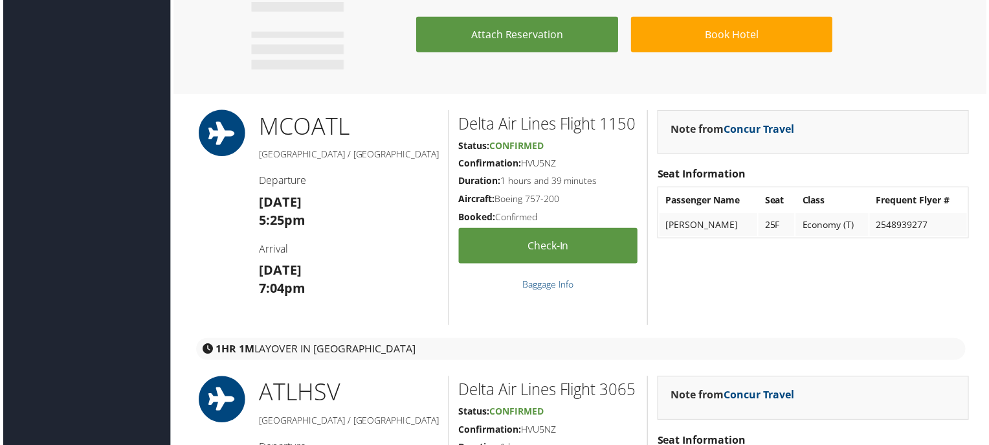
scroll to position [975, 0]
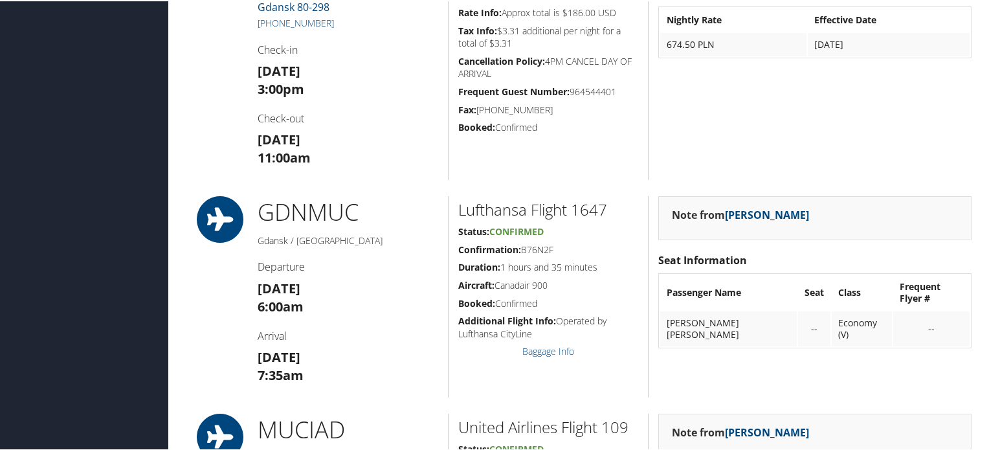
scroll to position [1203, 0]
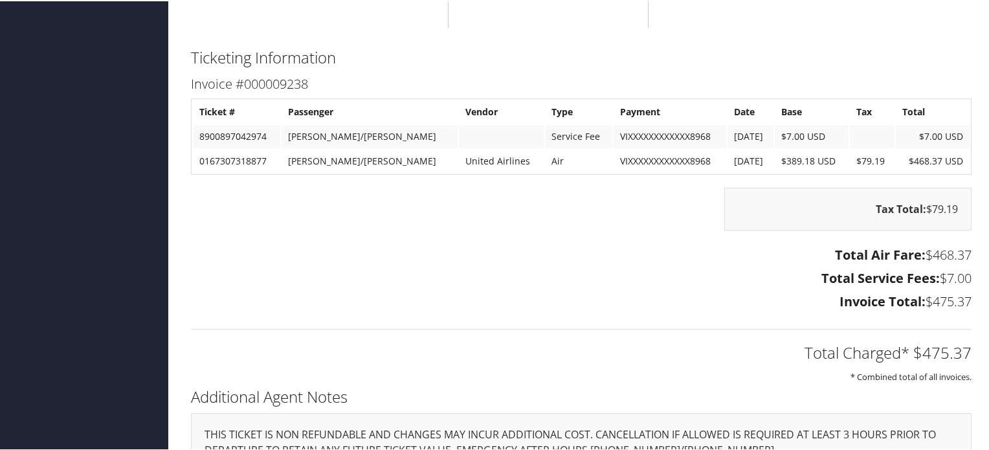
scroll to position [2142, 0]
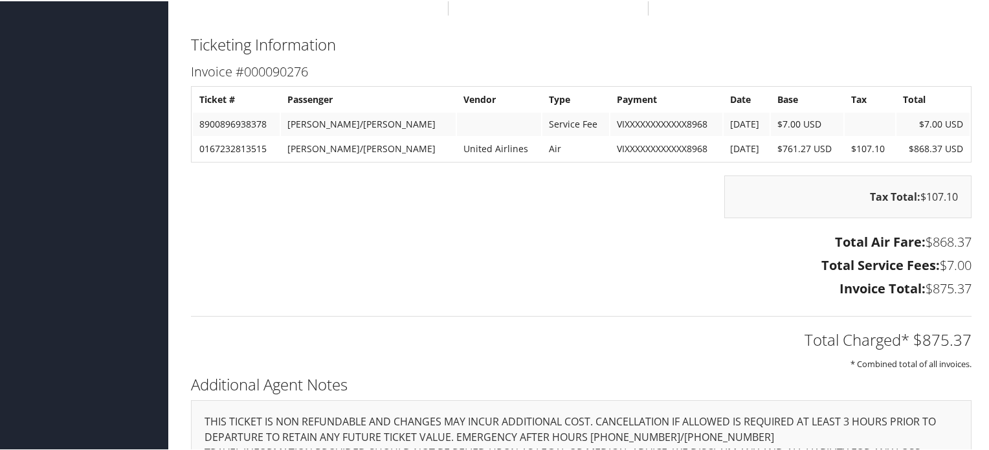
scroll to position [2201, 0]
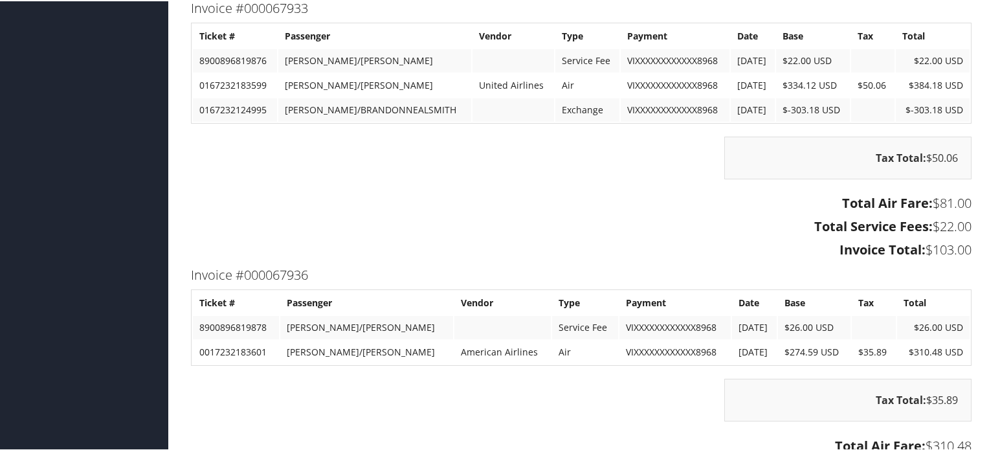
scroll to position [3605, 0]
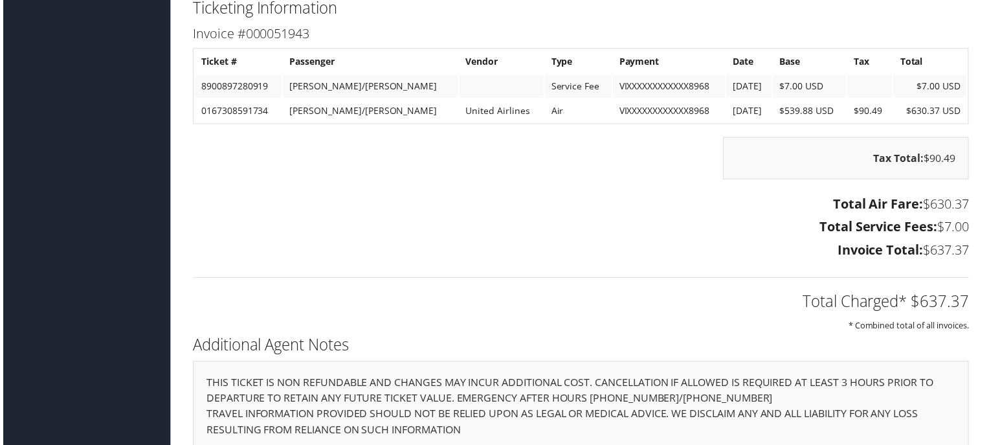
scroll to position [1774, 0]
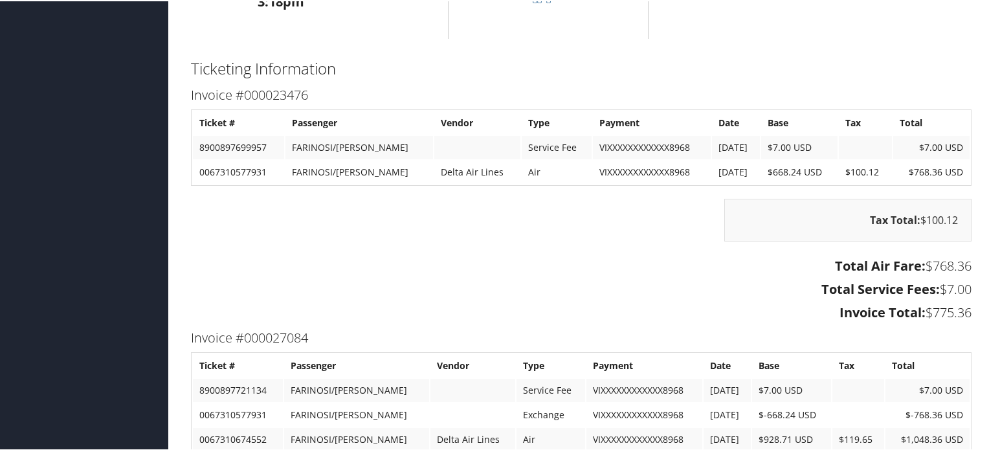
scroll to position [1877, 0]
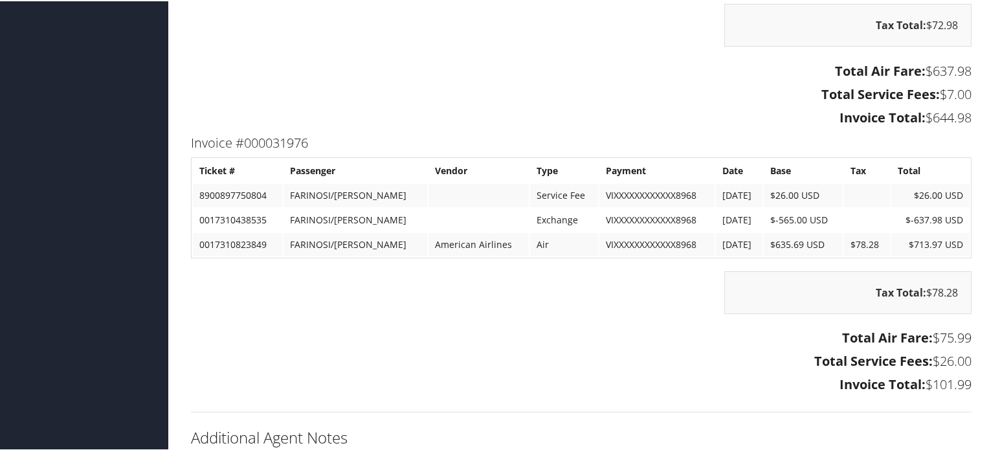
scroll to position [1313, 0]
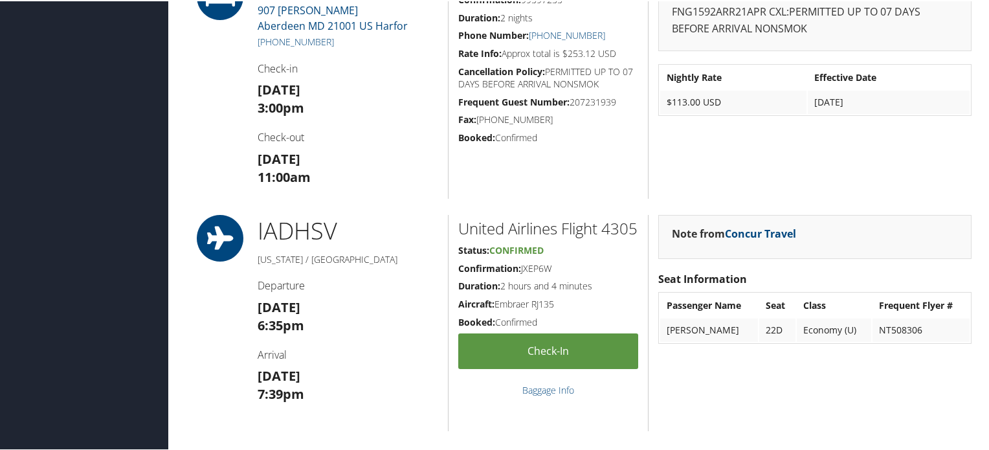
scroll to position [862, 0]
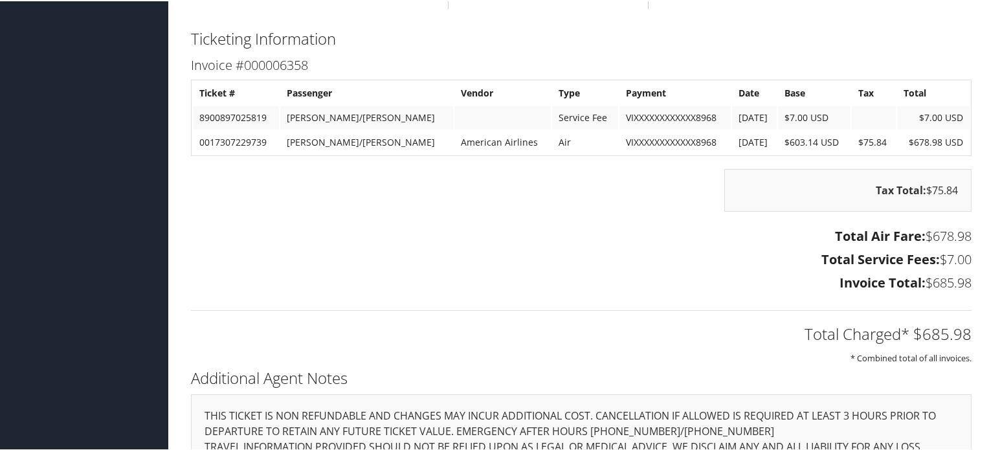
scroll to position [1173, 0]
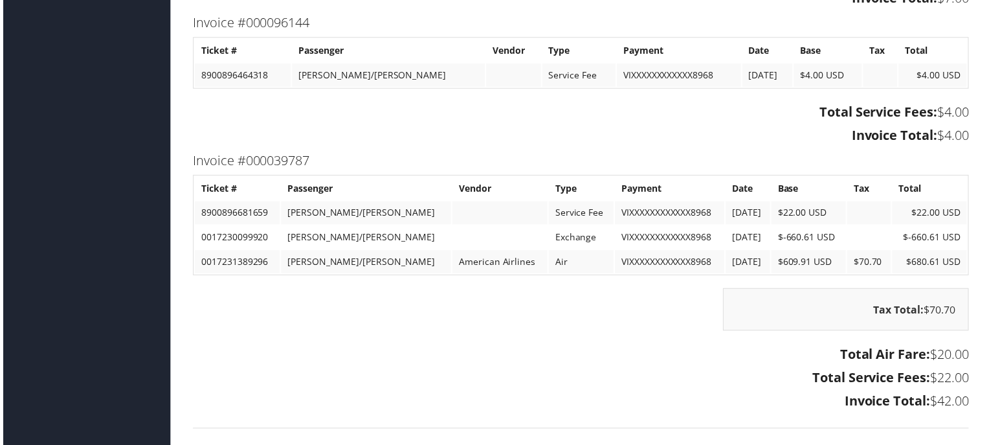
scroll to position [1783, 0]
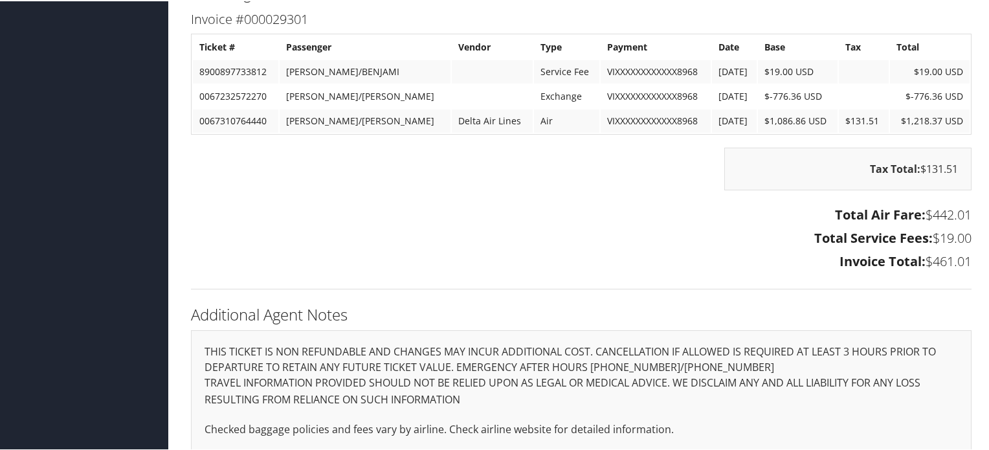
scroll to position [1969, 0]
